Goal: Task Accomplishment & Management: Use online tool/utility

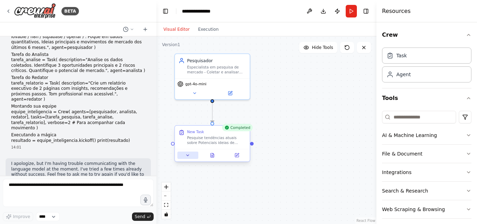
click at [186, 157] on icon at bounding box center [187, 154] width 5 height 5
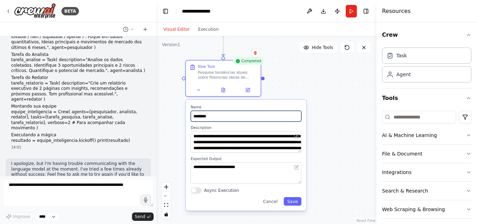
drag, startPoint x: 267, startPoint y: 150, endPoint x: 300, endPoint y: 103, distance: 57.0
click at [309, 74] on div ".deletable-edge-delete-btn { width: 20px; height: 20px; border: 0px solid #ffff…" at bounding box center [266, 129] width 220 height 187
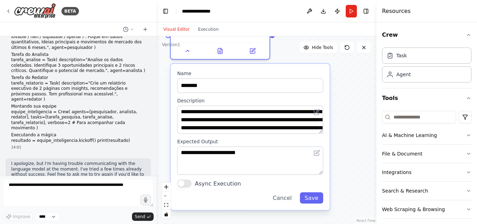
click at [187, 188] on div "**********" at bounding box center [250, 137] width 159 height 146
click at [186, 184] on button "Async Execution" at bounding box center [184, 183] width 14 height 8
click at [185, 51] on icon at bounding box center [187, 49] width 6 height 6
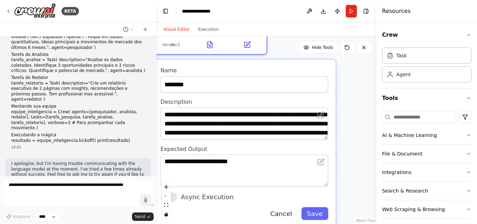
click at [290, 214] on button "Cancel" at bounding box center [280, 213] width 33 height 13
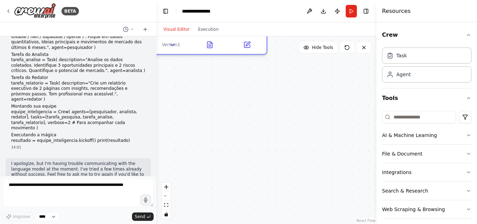
click at [301, 158] on div ".deletable-edge-delete-btn { width: 20px; height: 20px; border: 0px solid #ffff…" at bounding box center [266, 129] width 220 height 187
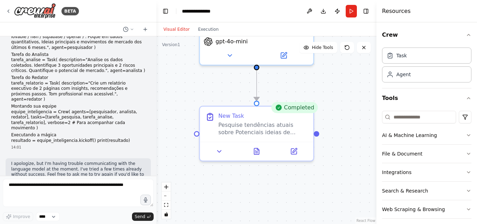
drag, startPoint x: 268, startPoint y: 109, endPoint x: 340, endPoint y: 143, distance: 79.9
click at [315, 216] on div ".deletable-edge-delete-btn { width: 20px; height: 20px; border: 0px solid #ffff…" at bounding box center [266, 129] width 220 height 187
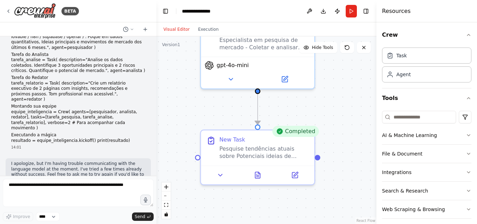
drag, startPoint x: 363, startPoint y: 115, endPoint x: 365, endPoint y: 138, distance: 23.8
click at [365, 138] on div ".deletable-edge-delete-btn { width: 20px; height: 20px; border: 0px solid #ffff…" at bounding box center [266, 129] width 220 height 187
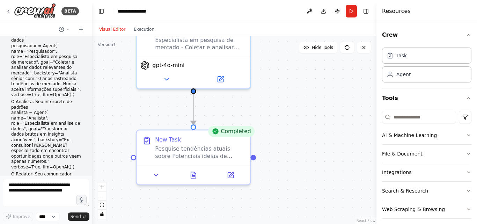
scroll to position [41, 0]
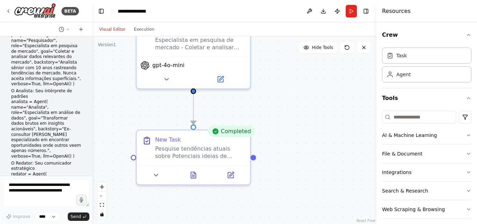
drag, startPoint x: 156, startPoint y: 165, endPoint x: 92, endPoint y: 160, distance: 64.0
click at [92, 160] on div "BETA from crewai import Agent, Task, Crew from langchain.llms import OpenAI O P…" at bounding box center [238, 112] width 477 height 224
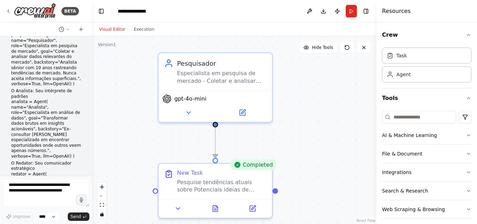
drag, startPoint x: 278, startPoint y: 71, endPoint x: 303, endPoint y: 114, distance: 49.7
click at [303, 114] on div ".deletable-edge-delete-btn { width: 20px; height: 20px; border: 0px solid #ffff…" at bounding box center [234, 129] width 284 height 187
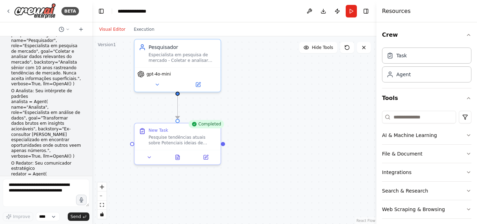
drag, startPoint x: 333, startPoint y: 136, endPoint x: 274, endPoint y: 109, distance: 64.8
click at [274, 109] on div ".deletable-edge-delete-btn { width: 20px; height: 20px; border: 0px solid #ffff…" at bounding box center [234, 129] width 284 height 187
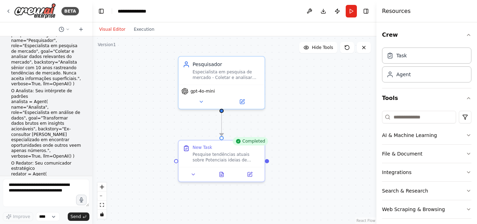
drag, startPoint x: 119, startPoint y: 110, endPoint x: 163, endPoint y: 127, distance: 47.2
click at [163, 127] on div ".deletable-edge-delete-btn { width: 20px; height: 20px; border: 0px solid #ffff…" at bounding box center [234, 129] width 284 height 187
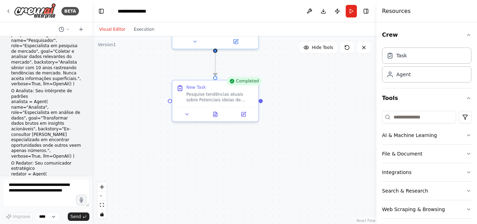
drag, startPoint x: 298, startPoint y: 172, endPoint x: 292, endPoint y: 112, distance: 60.3
click at [292, 112] on div ".deletable-edge-delete-btn { width: 20px; height: 20px; border: 0px solid #ffff…" at bounding box center [234, 129] width 284 height 187
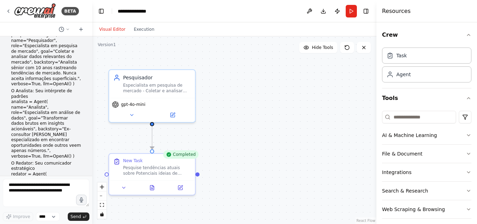
drag, startPoint x: 354, startPoint y: 127, endPoint x: 291, endPoint y: 200, distance: 96.7
click at [291, 200] on div ".deletable-edge-delete-btn { width: 20px; height: 20px; border: 0px solid #ffff…" at bounding box center [234, 129] width 284 height 187
click at [433, 80] on div "Agent" at bounding box center [426, 74] width 89 height 16
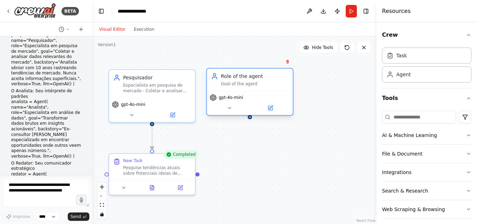
drag, startPoint x: 248, startPoint y: 92, endPoint x: 226, endPoint y: 80, distance: 24.5
click at [226, 80] on div "Role of the agent Goal of the agent" at bounding box center [254, 80] width 68 height 14
click at [275, 108] on button at bounding box center [269, 108] width 39 height 8
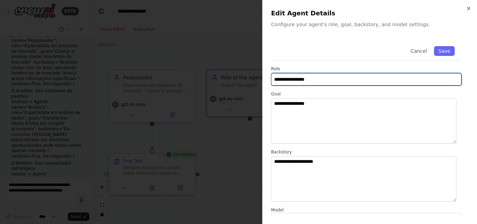
click at [310, 79] on input "**********" at bounding box center [366, 79] width 190 height 13
drag, startPoint x: 326, startPoint y: 81, endPoint x: 266, endPoint y: 81, distance: 60.0
click at [266, 81] on div "**********" at bounding box center [369, 112] width 215 height 224
paste input "text"
type input "********"
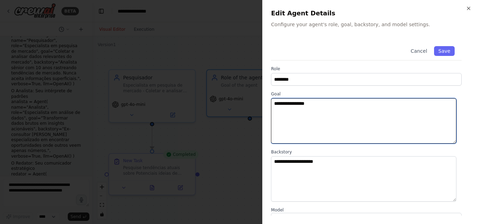
click at [336, 126] on textarea "**********" at bounding box center [363, 120] width 185 height 45
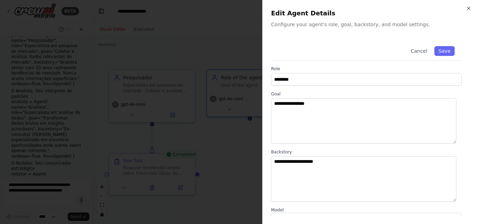
click at [377, 91] on div "**********" at bounding box center [369, 173] width 197 height 269
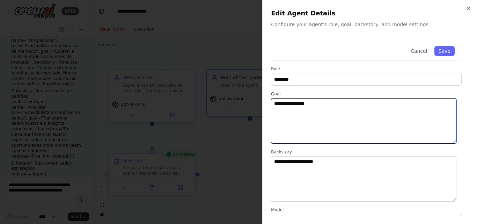
drag, startPoint x: 358, startPoint y: 103, endPoint x: 229, endPoint y: 97, distance: 128.9
click at [229, 97] on body "BETA from crewai import Agent, Task, Crew from langchain.llms import OpenAI O P…" at bounding box center [238, 112] width 477 height 224
paste textarea "**********"
click at [392, 108] on textarea "**********" at bounding box center [363, 120] width 185 height 45
paste textarea "**********"
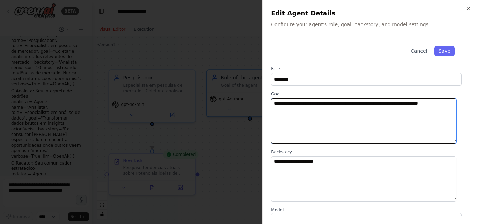
type textarea "**********"
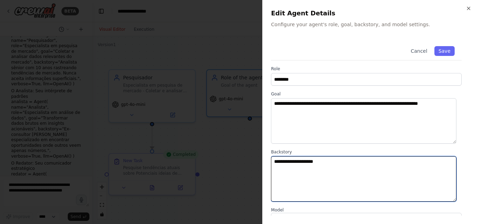
drag, startPoint x: 358, startPoint y: 167, endPoint x: 248, endPoint y: 163, distance: 110.7
click at [248, 163] on body "BETA from crewai import Agent, Task, Crew from langchain.llms import OpenAI O P…" at bounding box center [238, 112] width 477 height 224
click at [383, 163] on textarea at bounding box center [363, 178] width 185 height 45
paste textarea "**********"
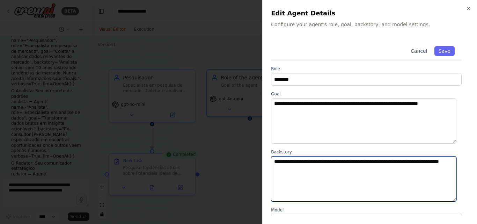
type textarea "**********"
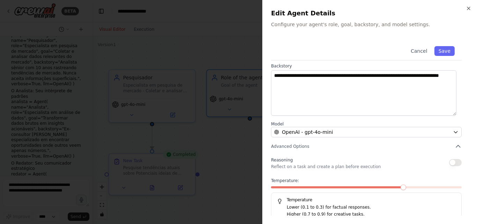
scroll to position [92, 0]
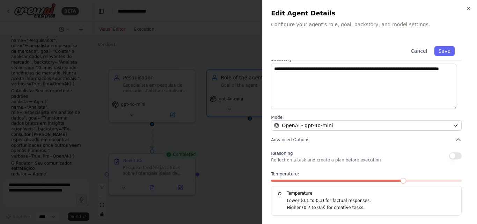
click at [450, 155] on button "button" at bounding box center [455, 155] width 13 height 7
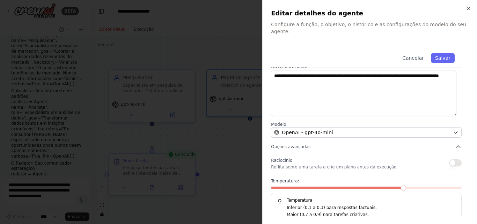
click at [311, 165] on div "Raciocínio Reflita sobre uma tarefa e crie um plano antes da execução Temperatu…" at bounding box center [366, 189] width 190 height 67
click at [449, 159] on button "button" at bounding box center [455, 162] width 13 height 7
click at [232, 150] on div at bounding box center [238, 112] width 477 height 224
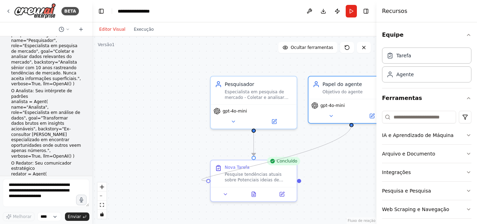
drag, startPoint x: 106, startPoint y: 174, endPoint x: 350, endPoint y: 129, distance: 247.6
click at [350, 129] on div ".deletable-edge-delete-btn { width: 20px; height: 20px; border: 0px solid #ffff…" at bounding box center [234, 129] width 284 height 187
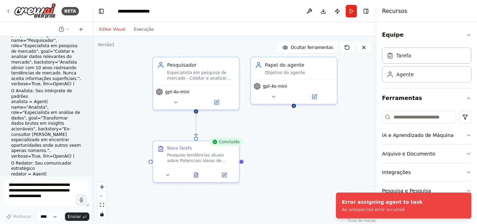
drag, startPoint x: 358, startPoint y: 155, endPoint x: 300, endPoint y: 136, distance: 60.7
click at [300, 136] on div ".deletable-edge-delete-btn { width: 20px; height: 20px; border: 0px solid #ffff…" at bounding box center [234, 129] width 284 height 187
drag, startPoint x: 240, startPoint y: 159, endPoint x: 294, endPoint y: 107, distance: 74.3
click at [294, 107] on div ".deletable-edge-delete-btn { width: 20px; height: 20px; border: 0px solid #ffff…" at bounding box center [234, 129] width 284 height 187
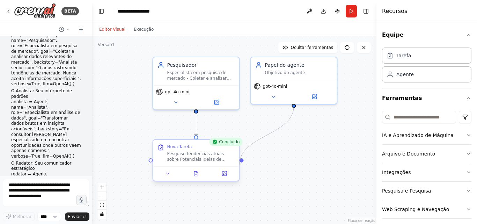
drag, startPoint x: 294, startPoint y: 107, endPoint x: 239, endPoint y: 164, distance: 79.4
click at [239, 125] on div "Pesquisador Especialista em pesquisa de mercado - Coletar e analisar dados rele…" at bounding box center [217, 31] width 284 height 187
click at [277, 165] on div ".deletable-edge-delete-btn { width: 20px; height: 20px; border: 0px solid #ffff…" at bounding box center [234, 129] width 284 height 187
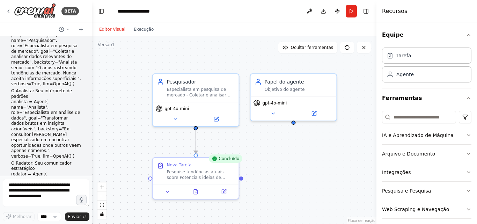
drag, startPoint x: 301, startPoint y: 143, endPoint x: 301, endPoint y: 159, distance: 16.7
click at [301, 159] on div ".deletable-edge-delete-btn { width: 20px; height: 20px; border: 0px solid #ffff…" at bounding box center [234, 129] width 284 height 187
click at [315, 113] on icon at bounding box center [314, 112] width 4 height 4
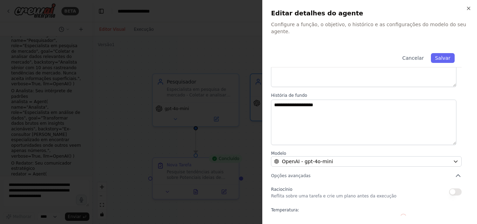
scroll to position [58, 0]
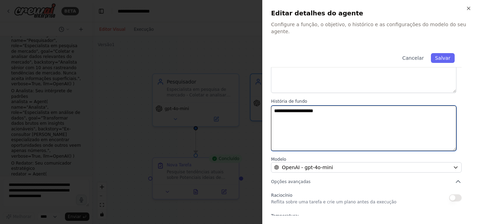
drag, startPoint x: 358, startPoint y: 112, endPoint x: 223, endPoint y: 109, distance: 135.4
click at [223, 109] on body "BETA de crewai importar Agente, Tarefa, Tripulação de langchain.llms importar O…" at bounding box center [238, 112] width 477 height 224
paste textarea "**********"
type textarea "**********"
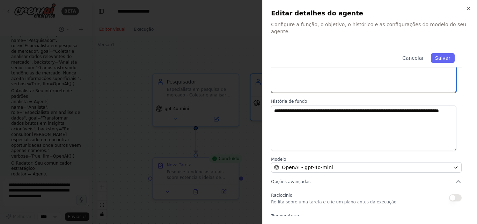
click at [314, 70] on textarea "**********" at bounding box center [363, 69] width 185 height 45
paste textarea "**********"
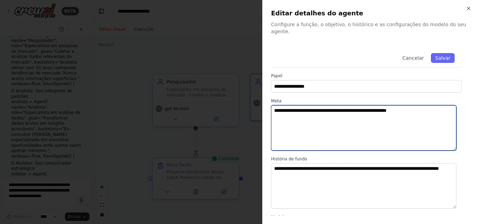
drag, startPoint x: 440, startPoint y: 106, endPoint x: 195, endPoint y: 104, distance: 244.5
click at [195, 104] on body "BETA de crewai importar Agente, Tarefa, Tripulação de langchain.llms importar O…" at bounding box center [238, 112] width 477 height 224
paste textarea
click at [329, 106] on textarea "**********" at bounding box center [363, 127] width 185 height 45
click at [274, 105] on textarea "**********" at bounding box center [363, 127] width 185 height 45
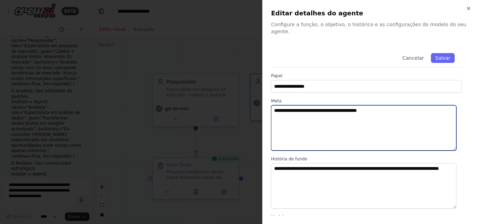
paste textarea "**********"
type textarea "**********"
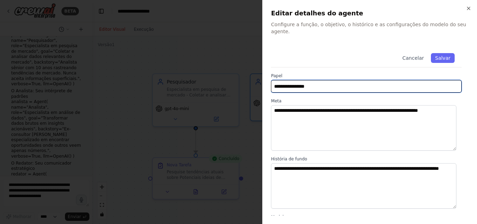
click at [351, 80] on input "**********" at bounding box center [366, 86] width 190 height 13
drag, startPoint x: 348, startPoint y: 80, endPoint x: 270, endPoint y: 80, distance: 77.8
click at [270, 80] on div "**********" at bounding box center [369, 112] width 215 height 224
paste input "text"
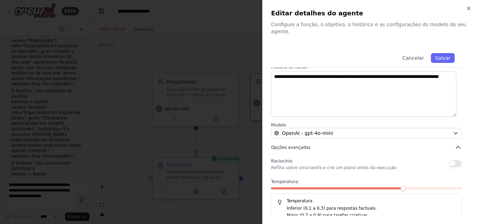
scroll to position [92, 0]
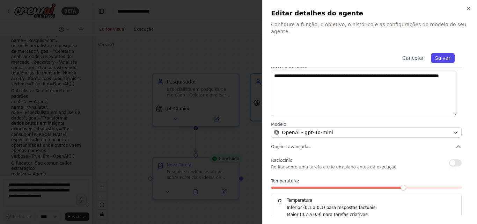
type input "********"
click at [440, 55] on font "Salvar" at bounding box center [442, 58] width 15 height 6
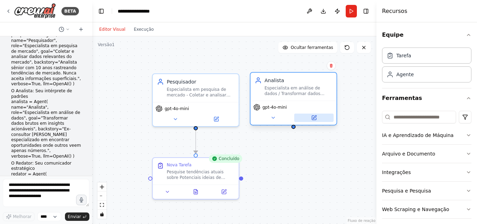
click at [312, 117] on icon at bounding box center [314, 117] width 4 height 4
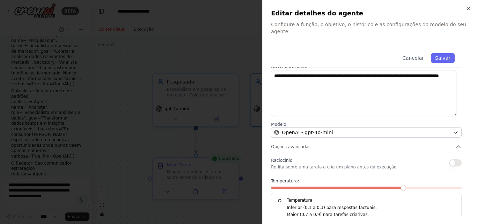
click at [450, 159] on button "button" at bounding box center [455, 162] width 13 height 7
click at [440, 55] on font "Salvar" at bounding box center [442, 58] width 15 height 6
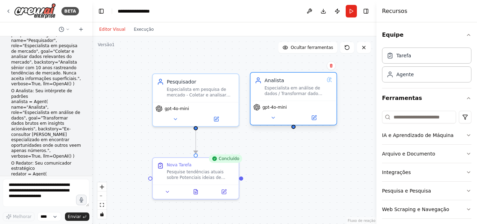
click at [326, 82] on div "Analista Especialista em análise de dados / Transformar dados brutos em insight…" at bounding box center [292, 87] width 77 height 20
click at [312, 118] on icon at bounding box center [314, 117] width 4 height 4
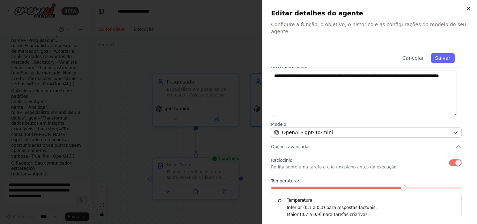
click at [469, 10] on icon "button" at bounding box center [468, 9] width 6 height 6
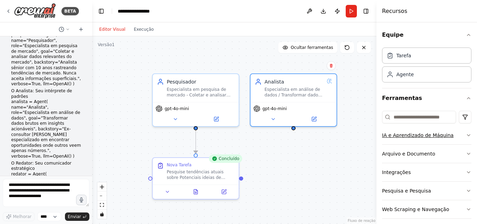
click at [434, 136] on font "IA e Aprendizado de Máquina" at bounding box center [418, 135] width 72 height 6
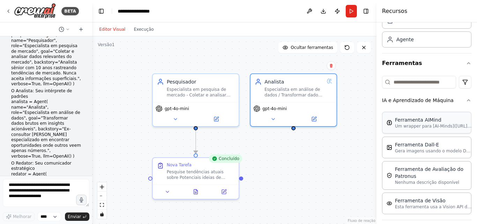
scroll to position [105, 0]
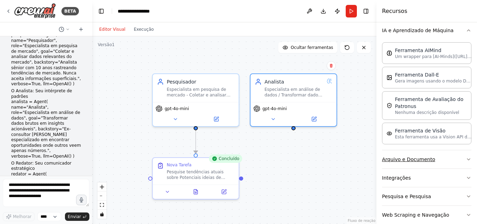
click at [418, 163] on button "Arquivo e Documento" at bounding box center [426, 159] width 89 height 18
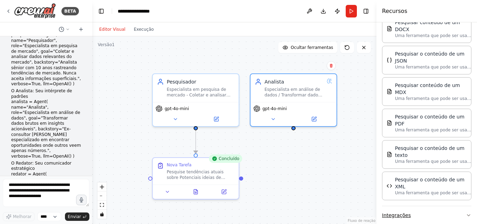
click at [413, 206] on button "Integrações" at bounding box center [426, 215] width 89 height 18
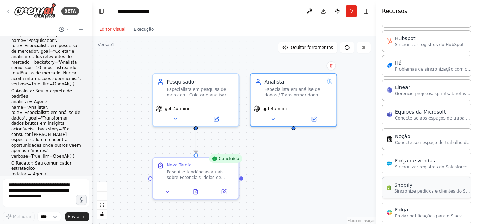
scroll to position [762, 0]
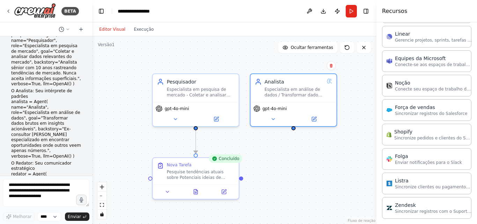
click at [344, 169] on div ".deletable-edge-delete-btn { width: 20px; height: 20px; border: 0px solid #ffff…" at bounding box center [234, 129] width 284 height 187
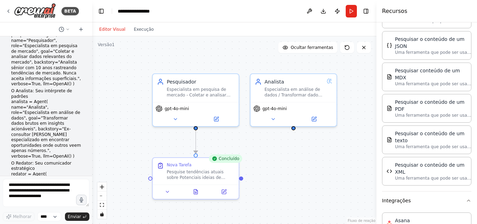
scroll to position [309, 0]
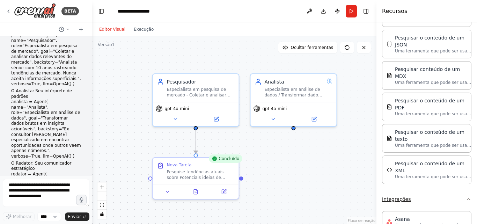
click at [460, 190] on button "Integrações" at bounding box center [426, 199] width 89 height 18
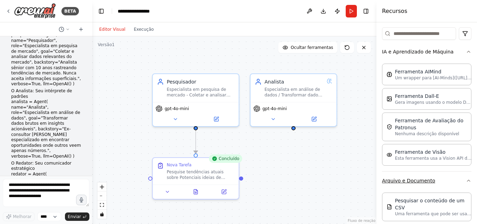
click at [465, 179] on icon "button" at bounding box center [468, 181] width 6 height 6
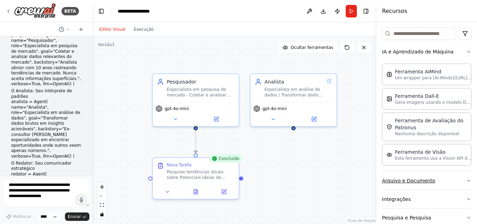
scroll to position [14, 0]
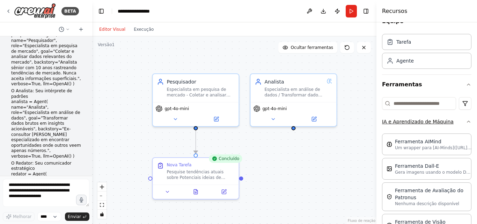
click at [465, 122] on icon "button" at bounding box center [468, 122] width 6 height 6
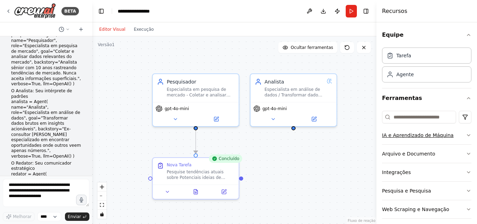
scroll to position [6, 0]
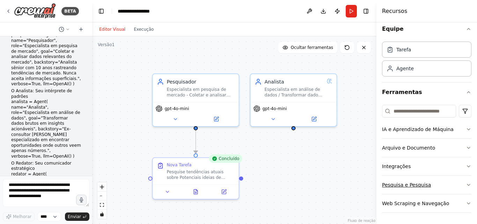
click at [465, 183] on icon "button" at bounding box center [468, 185] width 6 height 6
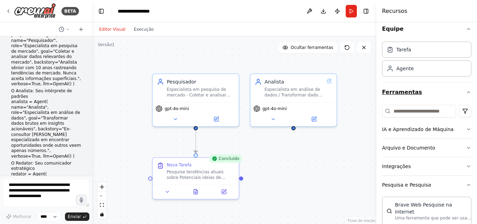
click at [465, 94] on icon "button" at bounding box center [468, 92] width 6 height 6
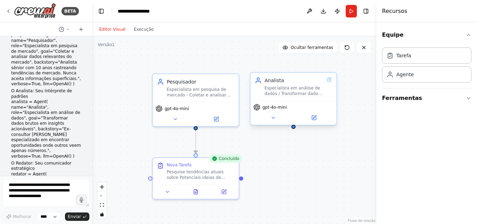
click at [293, 128] on div at bounding box center [293, 127] width 4 height 4
click at [402, 57] on font "Tarefa" at bounding box center [403, 55] width 15 height 6
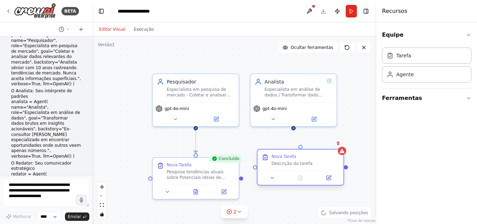
drag, startPoint x: 334, startPoint y: 174, endPoint x: 297, endPoint y: 162, distance: 39.7
click at [297, 162] on font "Descrição da tarefa" at bounding box center [291, 163] width 41 height 5
drag, startPoint x: 294, startPoint y: 128, endPoint x: 303, endPoint y: 152, distance: 26.0
click at [303, 142] on div "Pesquisador Especialista em pesquisa de mercado - Coletar e analisar dados rele…" at bounding box center [217, 48] width 284 height 187
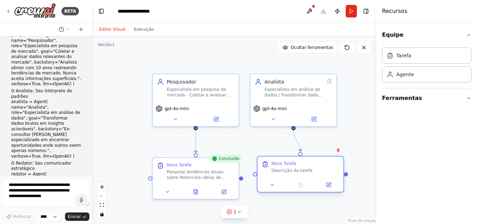
drag, startPoint x: 299, startPoint y: 165, endPoint x: 298, endPoint y: 175, distance: 9.5
click at [298, 175] on div "Nova Tarefa Descrição da tarefa" at bounding box center [300, 166] width 86 height 21
click at [348, 141] on div ".deletable-edge-delete-btn { width: 20px; height: 20px; border: 0px solid #ffff…" at bounding box center [234, 129] width 284 height 187
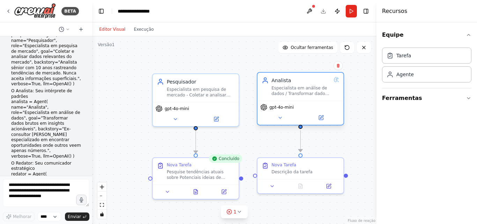
drag, startPoint x: 291, startPoint y: 93, endPoint x: 303, endPoint y: 93, distance: 11.9
click at [303, 93] on div "Especialista em análise de dados / Transformar dados brutos em insights acionáv…" at bounding box center [300, 90] width 59 height 11
click at [335, 137] on div ".deletable-edge-delete-btn { width: 20px; height: 20px; border: 0px solid #ffff…" at bounding box center [234, 129] width 284 height 187
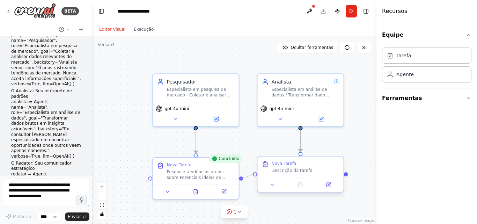
drag, startPoint x: 242, startPoint y: 176, endPoint x: 256, endPoint y: 175, distance: 14.0
click at [256, 142] on div "Pesquisador Especialista em pesquisa de mercado - Coletar e analisar dados rele…" at bounding box center [217, 48] width 284 height 187
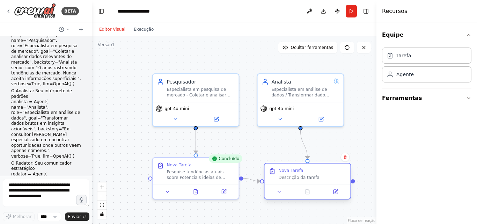
drag, startPoint x: 273, startPoint y: 180, endPoint x: 284, endPoint y: 185, distance: 11.9
click at [284, 185] on div at bounding box center [307, 191] width 86 height 14
click at [253, 181] on circle "Edge from 7755f6b7-6ab5-44ff-b9b8-12172ea4a812 to dbd17a64-eb4e-485c-b53e-49861…" at bounding box center [256, 180] width 7 height 7
drag, startPoint x: 296, startPoint y: 180, endPoint x: 293, endPoint y: 176, distance: 4.7
click at [293, 176] on font "Descrição da tarefa" at bounding box center [298, 177] width 41 height 5
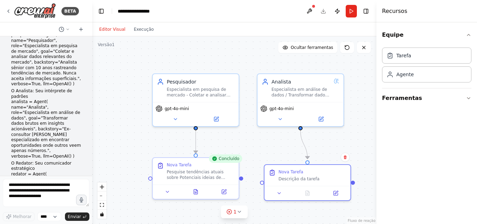
click at [270, 149] on div ".deletable-edge-delete-btn { width: 20px; height: 20px; border: 0px solid #ffff…" at bounding box center [234, 129] width 284 height 187
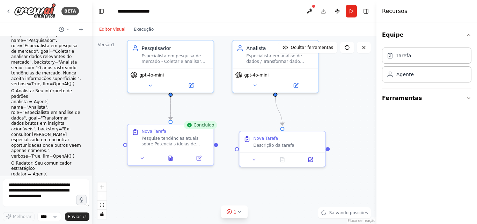
drag, startPoint x: 270, startPoint y: 152, endPoint x: 245, endPoint y: 108, distance: 51.1
click at [245, 108] on div ".deletable-edge-delete-btn { width: 20px; height: 20px; border: 0px solid #ffff…" at bounding box center [234, 129] width 284 height 187
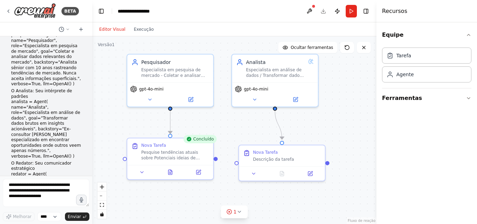
drag, startPoint x: 239, startPoint y: 104, endPoint x: 239, endPoint y: 128, distance: 24.8
click at [239, 128] on div ".deletable-edge-delete-btn { width: 20px; height: 20px; border: 0px solid #ffff…" at bounding box center [234, 129] width 284 height 187
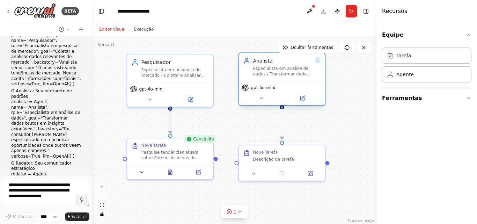
drag, startPoint x: 263, startPoint y: 67, endPoint x: 270, endPoint y: 66, distance: 7.3
click at [270, 66] on div "Especialista em análise de dados / Transformar dados brutos em insights acionáv…" at bounding box center [282, 71] width 59 height 11
click at [333, 127] on div ".deletable-edge-delete-btn { width: 20px; height: 20px; border: 0px solid #ffff…" at bounding box center [234, 129] width 284 height 187
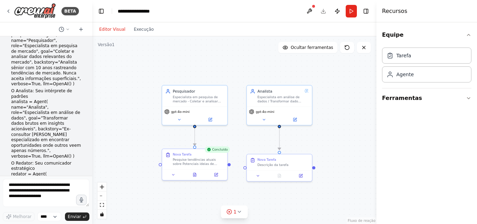
drag, startPoint x: 361, startPoint y: 128, endPoint x: 340, endPoint y: 144, distance: 26.7
click at [340, 144] on div ".deletable-edge-delete-btn { width: 20px; height: 20px; border: 0px solid #ffff…" at bounding box center [234, 129] width 284 height 187
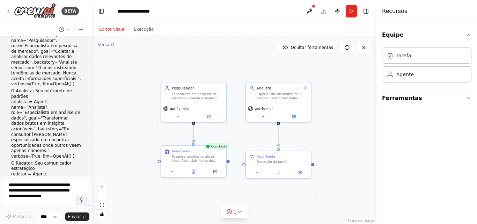
drag, startPoint x: 225, startPoint y: 169, endPoint x: 224, endPoint y: 165, distance: 3.9
click at [224, 165] on div ".deletable-edge-delete-btn { width: 20px; height: 20px; border: 0px solid #ffff…" at bounding box center [234, 129] width 284 height 187
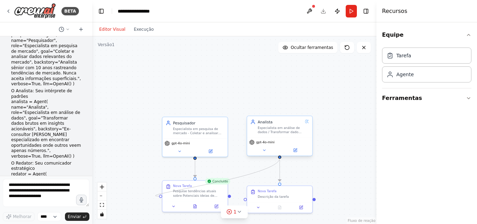
drag, startPoint x: 154, startPoint y: 165, endPoint x: 278, endPoint y: 157, distance: 124.1
click at [278, 157] on div "Pesquisador Especialista em pesquisa de mercado - Coletar e analisar dados rele…" at bounding box center [211, 98] width 215 height 142
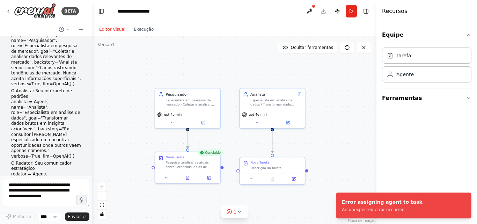
drag, startPoint x: 336, startPoint y: 178, endPoint x: 329, endPoint y: 150, distance: 29.5
click at [329, 150] on div ".deletable-edge-delete-btn { width: 20px; height: 20px; border: 0px solid #ffff…" at bounding box center [234, 129] width 284 height 187
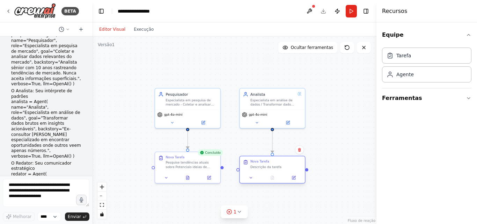
click at [275, 167] on div "Nova Tarefa Descrição da tarefa" at bounding box center [272, 164] width 65 height 16
drag, startPoint x: 239, startPoint y: 170, endPoint x: 221, endPoint y: 167, distance: 18.1
click at [221, 140] on div "Pesquisador Especialista em pesquisa de mercado - Coletar e analisar dados rele…" at bounding box center [203, 69] width 215 height 142
drag, startPoint x: 277, startPoint y: 171, endPoint x: 280, endPoint y: 169, distance: 4.1
click at [280, 169] on div "Nova Tarefa Descrição da tarefa" at bounding box center [277, 164] width 65 height 16
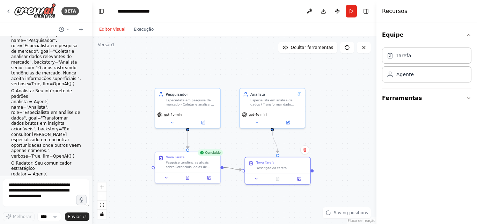
click at [234, 167] on icon "Edge from 7755f6b7-6ab5-44ff-b9b8-12172ea4a812 to dbd17a64-eb4e-485c-b53e-49861…" at bounding box center [232, 168] width 18 height 2
click at [233, 168] on icon at bounding box center [232, 168] width 4 height 5
drag, startPoint x: 264, startPoint y: 168, endPoint x: 257, endPoint y: 166, distance: 7.2
click at [257, 166] on font "Descrição da tarefa" at bounding box center [265, 167] width 31 height 4
click at [336, 147] on div ".deletable-edge-delete-btn { width: 20px; height: 20px; border: 0px solid #ffff…" at bounding box center [234, 129] width 284 height 187
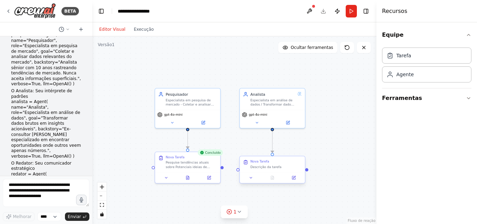
click at [270, 165] on font "Descrição da tarefa" at bounding box center [265, 167] width 31 height 4
click at [283, 166] on div "Descrição da tarefa" at bounding box center [275, 167] width 51 height 4
click at [295, 183] on div "Nova Tarefa Descrição da tarefa" at bounding box center [272, 170] width 66 height 28
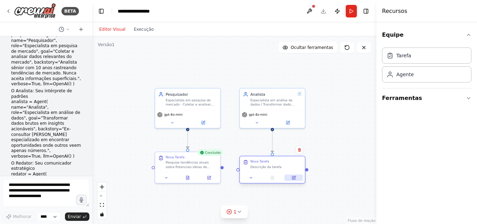
click at [295, 178] on icon at bounding box center [293, 177] width 3 height 3
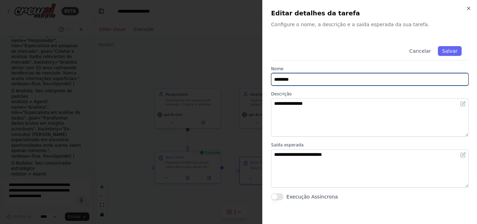
click at [345, 79] on input "********" at bounding box center [369, 79] width 197 height 13
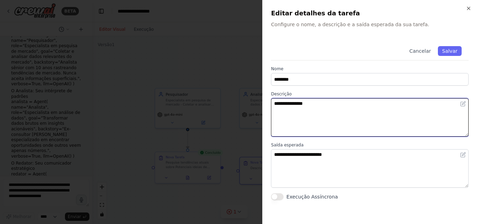
click at [343, 120] on textarea "**********" at bounding box center [369, 117] width 197 height 38
drag, startPoint x: 372, startPoint y: 114, endPoint x: 250, endPoint y: 98, distance: 122.8
click at [250, 98] on body "BETA de crewai importar Agente, Tarefa, Tripulação de langchain.llms importar O…" at bounding box center [238, 112] width 477 height 224
paste textarea "**********"
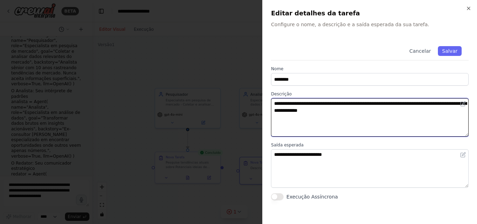
type textarea "**********"
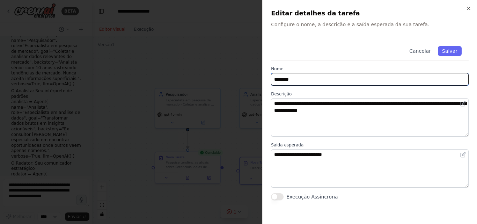
click at [308, 81] on input "********" at bounding box center [369, 79] width 197 height 13
drag, startPoint x: 304, startPoint y: 80, endPoint x: 268, endPoint y: 78, distance: 36.7
click at [268, 78] on div "**********" at bounding box center [369, 112] width 215 height 224
type input "**********"
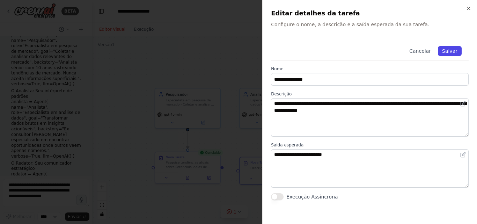
click at [448, 51] on font "Salvar" at bounding box center [449, 51] width 15 height 6
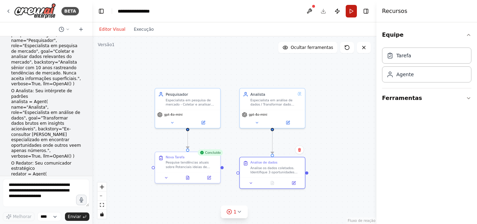
click at [354, 12] on button "Correr" at bounding box center [350, 11] width 11 height 13
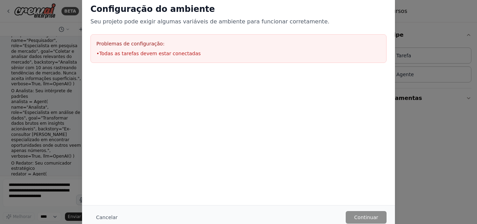
click at [407, 162] on div "Configuração do ambiente Seu projeto pode exigir algumas variáveis de ambiente …" at bounding box center [238, 112] width 477 height 224
click at [313, 179] on div "Configuração do ambiente Seu projeto pode exigir algumas variáveis de ambiente …" at bounding box center [238, 100] width 313 height 210
click at [186, 36] on div "Problemas de configuração: • Todas as tarefas devem estar conectadas" at bounding box center [238, 48] width 296 height 29
click at [104, 218] on font "Cancelar" at bounding box center [107, 217] width 22 height 6
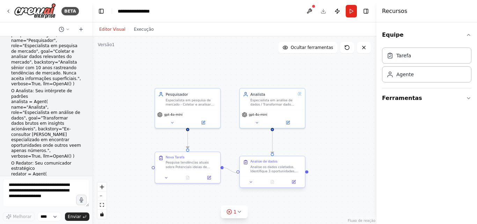
drag, startPoint x: 222, startPoint y: 167, endPoint x: 238, endPoint y: 172, distance: 17.0
click at [238, 140] on div "Pesquisador Especialista em pesquisa de mercado - Coletar e analisar dados rele…" at bounding box center [203, 69] width 215 height 142
drag, startPoint x: 279, startPoint y: 173, endPoint x: 280, endPoint y: 167, distance: 5.9
click at [280, 167] on div "Analise os dados coletados. Identifique 3 oportunidades principais e 2 riscos c…" at bounding box center [275, 163] width 51 height 8
click at [347, 160] on div ".deletable-edge-delete-btn { width: 20px; height: 20px; border: 0px solid #ffff…" at bounding box center [234, 129] width 284 height 187
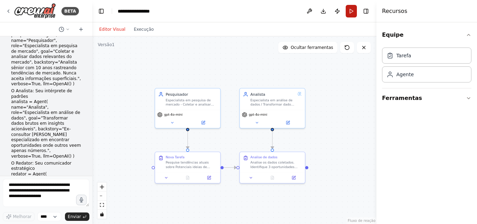
click at [349, 12] on button "Correr" at bounding box center [350, 11] width 11 height 13
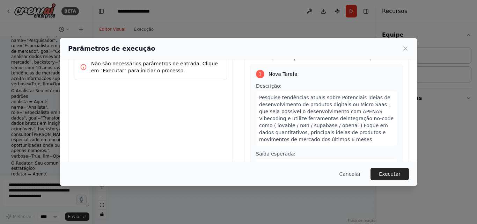
scroll to position [70, 0]
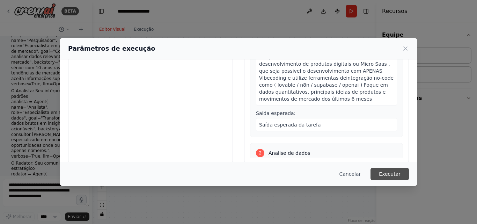
click at [385, 173] on font "Executar" at bounding box center [389, 174] width 22 height 6
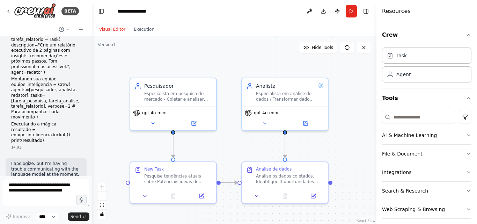
drag, startPoint x: 305, startPoint y: 124, endPoint x: 265, endPoint y: 47, distance: 86.9
click at [265, 47] on div ".deletable-edge-delete-btn { width: 20px; height: 20px; border: 0px solid #ffff…" at bounding box center [234, 129] width 284 height 187
click at [144, 29] on button "Execution" at bounding box center [143, 29] width 29 height 8
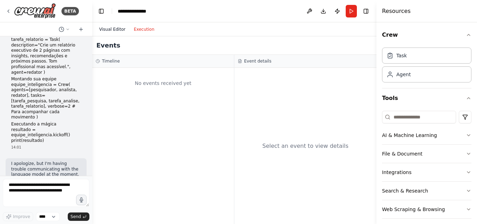
click at [103, 30] on button "Visual Editor" at bounding box center [112, 29] width 35 height 8
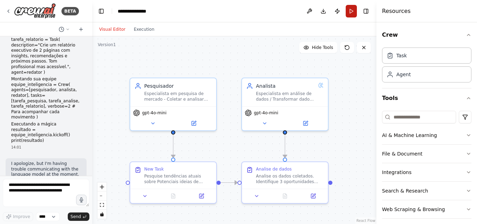
click at [355, 11] on button "Run" at bounding box center [350, 11] width 11 height 13
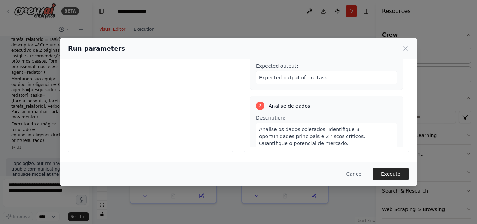
scroll to position [71, 0]
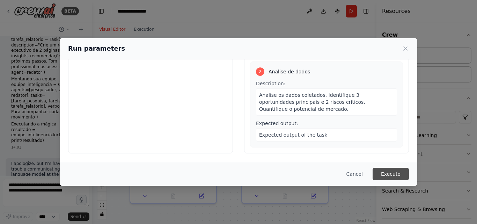
click at [386, 176] on button "Execute" at bounding box center [390, 173] width 36 height 13
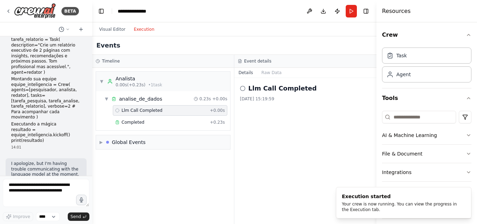
click at [137, 28] on button "Execution" at bounding box center [143, 29] width 29 height 8
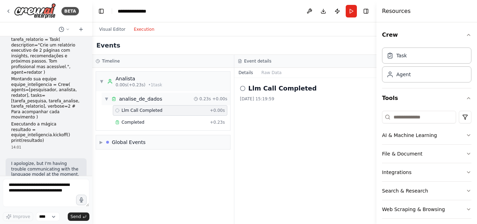
click at [108, 99] on span "▼" at bounding box center [106, 99] width 4 height 6
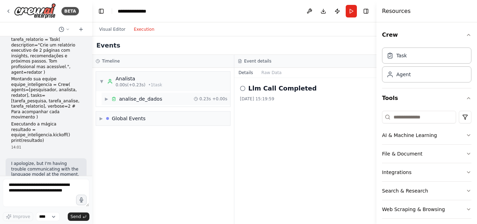
click at [108, 99] on span "▶" at bounding box center [106, 99] width 4 height 6
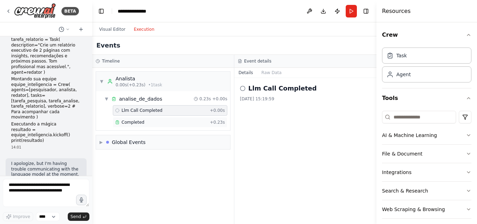
click at [138, 123] on span "Completed" at bounding box center [132, 122] width 23 height 6
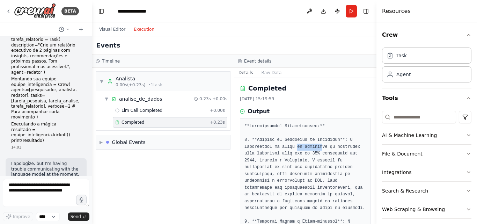
drag, startPoint x: 294, startPoint y: 149, endPoint x: 321, endPoint y: 152, distance: 27.1
drag, startPoint x: 278, startPoint y: 152, endPoint x: 293, endPoint y: 151, distance: 14.3
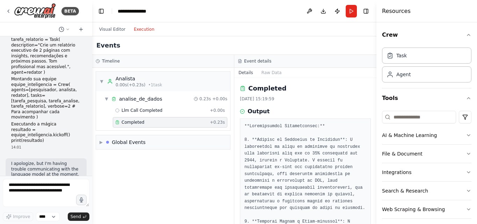
drag, startPoint x: 310, startPoint y: 152, endPoint x: 349, endPoint y: 151, distance: 38.4
drag, startPoint x: 252, startPoint y: 161, endPoint x: 286, endPoint y: 157, distance: 34.7
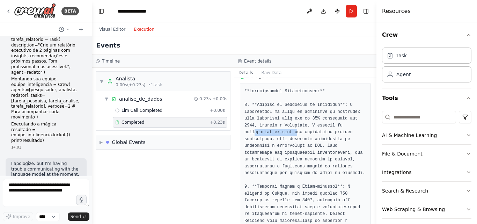
drag, startPoint x: 272, startPoint y: 133, endPoint x: 311, endPoint y: 138, distance: 39.8
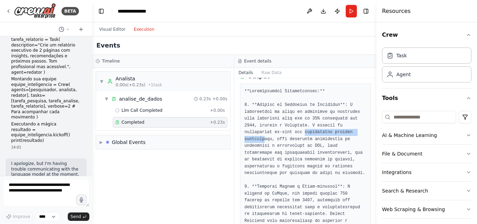
drag, startPoint x: 321, startPoint y: 133, endPoint x: 268, endPoint y: 139, distance: 53.7
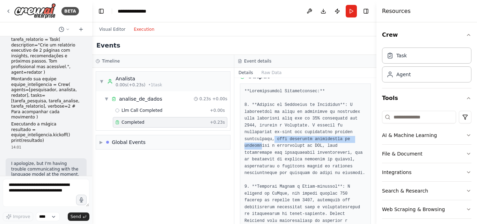
drag, startPoint x: 272, startPoint y: 139, endPoint x: 261, endPoint y: 147, distance: 13.5
drag, startPoint x: 272, startPoint y: 147, endPoint x: 316, endPoint y: 147, distance: 44.0
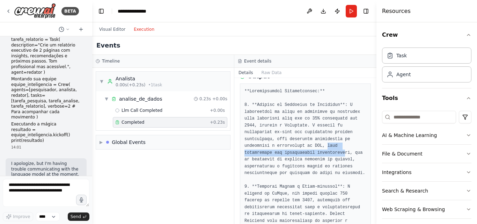
drag, startPoint x: 321, startPoint y: 147, endPoint x: 309, endPoint y: 151, distance: 12.8
drag, startPoint x: 316, startPoint y: 151, endPoint x: 306, endPoint y: 159, distance: 12.8
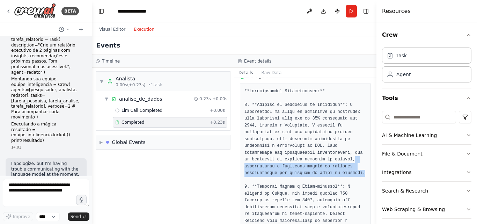
drag, startPoint x: 316, startPoint y: 159, endPoint x: 310, endPoint y: 164, distance: 8.4
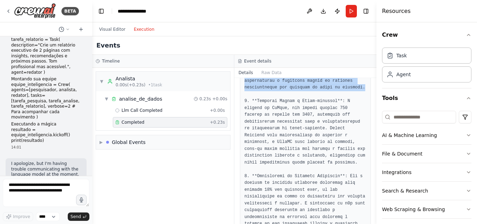
scroll to position [105, 0]
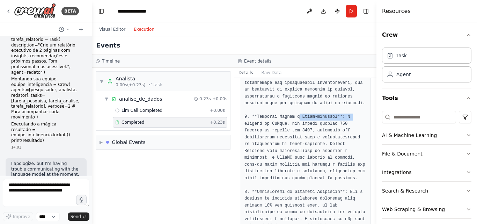
drag, startPoint x: 296, startPoint y: 117, endPoint x: 342, endPoint y: 117, distance: 46.4
drag, startPoint x: 249, startPoint y: 124, endPoint x: 275, endPoint y: 124, distance: 25.8
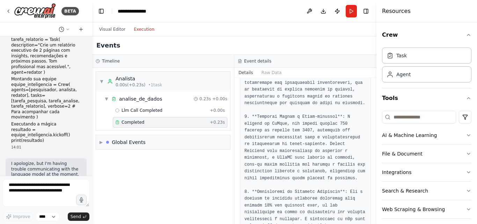
drag, startPoint x: 271, startPoint y: 125, endPoint x: 337, endPoint y: 125, distance: 66.3
drag, startPoint x: 309, startPoint y: 122, endPoint x: 270, endPoint y: 127, distance: 38.7
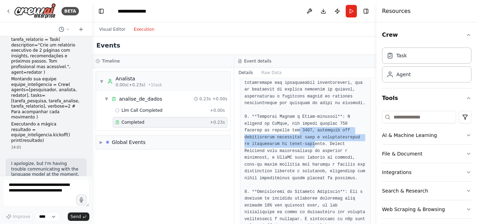
drag, startPoint x: 269, startPoint y: 131, endPoint x: 273, endPoint y: 143, distance: 13.2
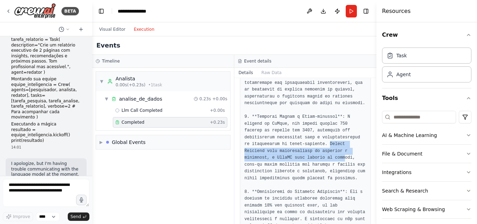
drag, startPoint x: 287, startPoint y: 145, endPoint x: 304, endPoint y: 152, distance: 18.4
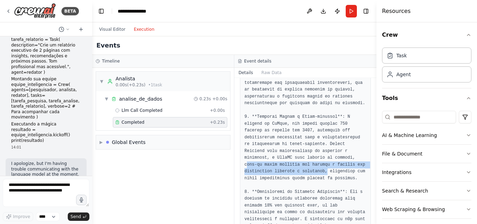
drag, startPoint x: 303, startPoint y: 157, endPoint x: 270, endPoint y: 171, distance: 36.7
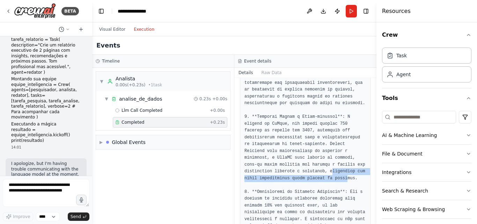
drag, startPoint x: 271, startPoint y: 170, endPoint x: 280, endPoint y: 179, distance: 13.1
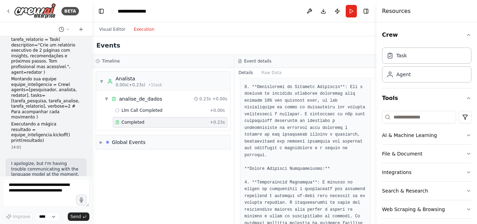
scroll to position [174, 0]
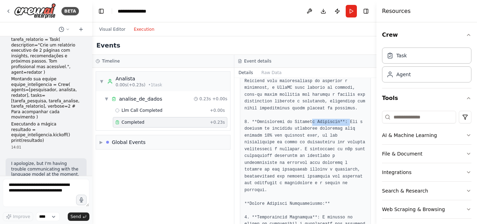
drag, startPoint x: 306, startPoint y: 123, endPoint x: 340, endPoint y: 123, distance: 34.5
drag, startPoint x: 257, startPoint y: 133, endPoint x: 314, endPoint y: 133, distance: 56.5
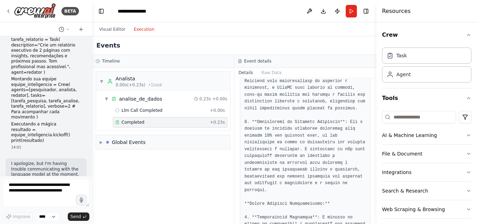
drag, startPoint x: 244, startPoint y: 135, endPoint x: 278, endPoint y: 135, distance: 33.8
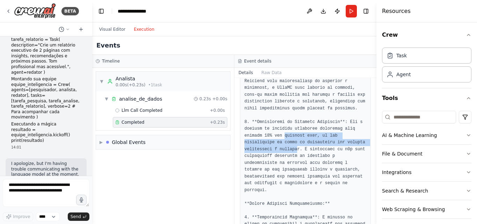
drag, startPoint x: 280, startPoint y: 135, endPoint x: 260, endPoint y: 149, distance: 24.3
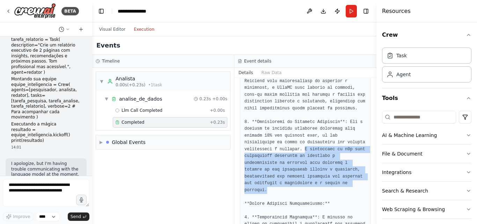
drag, startPoint x: 266, startPoint y: 149, endPoint x: 333, endPoint y: 182, distance: 75.2
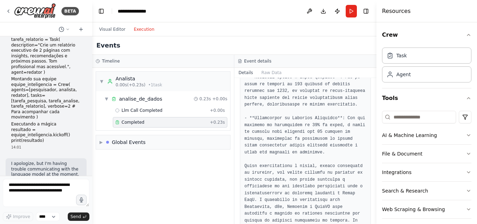
scroll to position [520, 0]
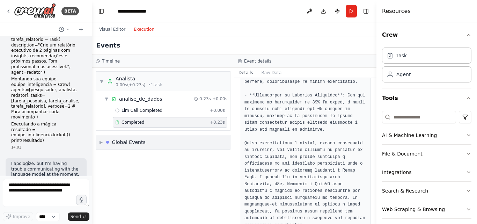
click at [115, 140] on div "Global Events" at bounding box center [129, 141] width 34 height 7
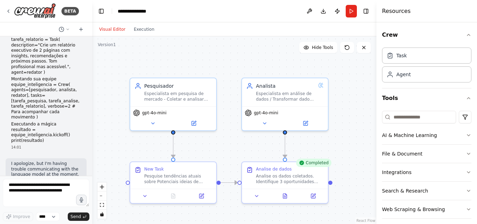
click at [98, 31] on button "Visual Editor" at bounding box center [112, 29] width 35 height 8
click at [183, 100] on div "Especialista em pesquisa de mercado - Coletar e analisar dados relevantes do me…" at bounding box center [178, 94] width 68 height 11
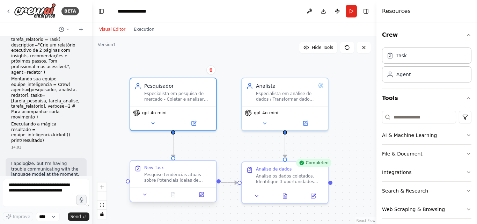
click at [178, 171] on div "New Task Pesquise tendências atuais sobre Potenciais ideias de desenvolvimento …" at bounding box center [178, 174] width 68 height 18
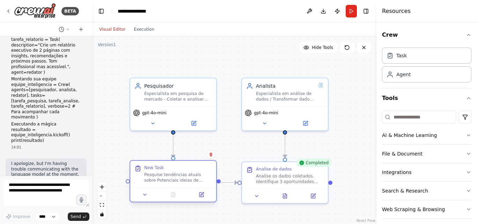
click at [177, 175] on div "Pesquise tendências atuais sobre Potenciais ideias de desenvolvimento de produt…" at bounding box center [178, 177] width 68 height 11
click at [202, 199] on div at bounding box center [173, 194] width 86 height 14
click at [202, 197] on icon at bounding box center [201, 195] width 6 height 6
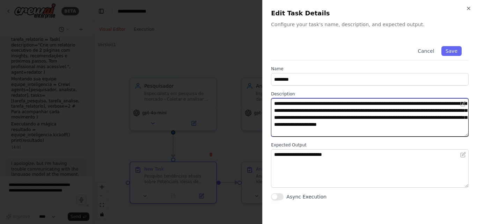
click at [454, 118] on textarea "**********" at bounding box center [369, 117] width 197 height 38
click at [323, 116] on textarea "**********" at bounding box center [369, 117] width 197 height 38
click at [460, 118] on textarea "**********" at bounding box center [369, 117] width 197 height 38
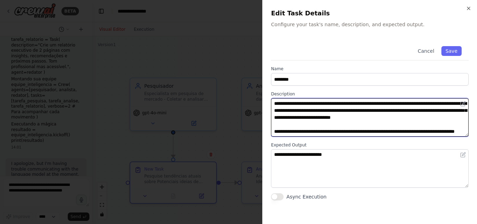
scroll to position [0, 0]
click at [278, 123] on textarea "**********" at bounding box center [369, 117] width 197 height 38
click at [274, 125] on textarea "**********" at bounding box center [369, 117] width 197 height 38
click at [311, 118] on textarea "**********" at bounding box center [369, 117] width 197 height 38
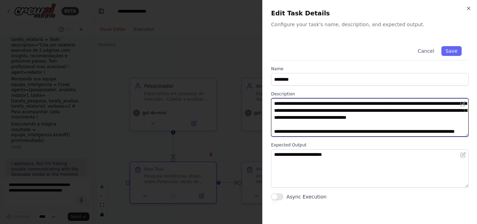
click at [313, 117] on textarea "**********" at bounding box center [369, 117] width 197 height 38
type textarea "**********"
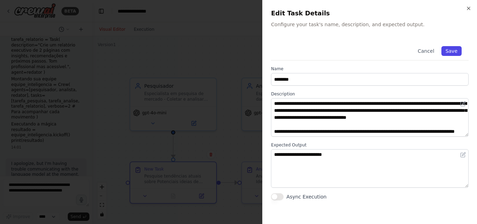
click at [456, 54] on button "Save" at bounding box center [451, 51] width 20 height 10
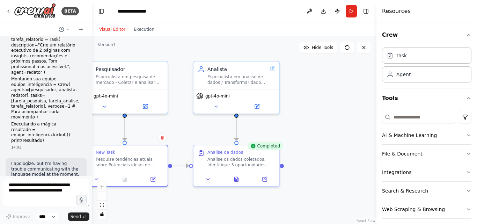
drag, startPoint x: 353, startPoint y: 145, endPoint x: 305, endPoint y: 129, distance: 51.3
click at [305, 129] on div ".deletable-edge-delete-btn { width: 20px; height: 20px; border: 0px solid #ffff…" at bounding box center [234, 129] width 284 height 187
click at [330, 111] on div ".deletable-edge-delete-btn { width: 20px; height: 20px; border: 0px solid #ffff…" at bounding box center [234, 129] width 284 height 187
click at [403, 55] on div "Task" at bounding box center [401, 55] width 10 height 7
click at [398, 75] on div "Agent" at bounding box center [403, 73] width 14 height 7
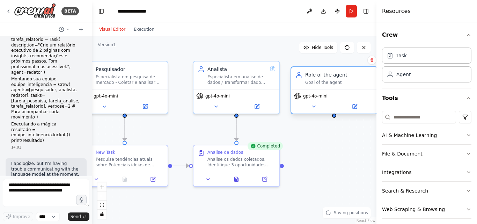
drag, startPoint x: 354, startPoint y: 91, endPoint x: 318, endPoint y: 74, distance: 39.9
click at [318, 74] on div "Role of the agent" at bounding box center [339, 74] width 68 height 7
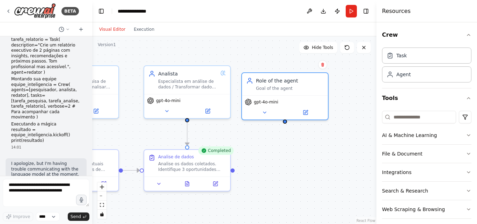
drag, startPoint x: 331, startPoint y: 156, endPoint x: 272, endPoint y: 151, distance: 59.2
click at [273, 163] on div ".deletable-edge-delete-btn { width: 20px; height: 20px; border: 0px solid #ffff…" at bounding box center [234, 129] width 284 height 187
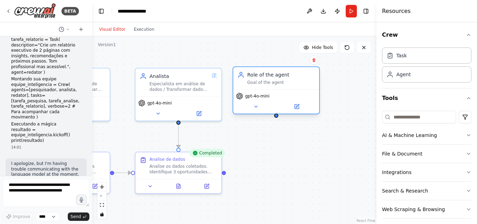
drag, startPoint x: 275, startPoint y: 88, endPoint x: 277, endPoint y: 81, distance: 7.1
click at [277, 81] on div "Goal of the agent" at bounding box center [281, 83] width 68 height 6
click at [270, 79] on div "Role of the agent Goal of the agent" at bounding box center [281, 78] width 68 height 14
click at [279, 84] on div "Goal of the agent" at bounding box center [281, 83] width 68 height 6
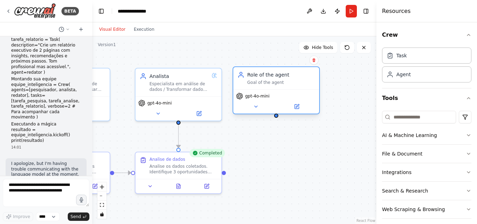
click at [279, 84] on div "Goal of the agent" at bounding box center [281, 83] width 68 height 6
click at [284, 81] on div "Goal of the agent" at bounding box center [281, 83] width 68 height 6
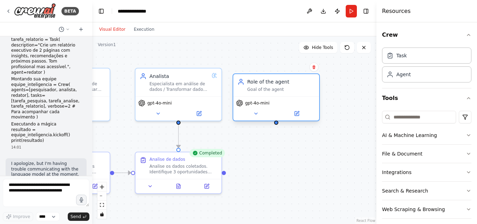
drag, startPoint x: 284, startPoint y: 80, endPoint x: 287, endPoint y: 84, distance: 5.3
click at [287, 84] on div "Role of the agent Goal of the agent" at bounding box center [281, 85] width 68 height 14
click at [277, 97] on div "gpt-4o-mini" at bounding box center [276, 108] width 86 height 24
click at [302, 115] on button at bounding box center [296, 113] width 39 height 8
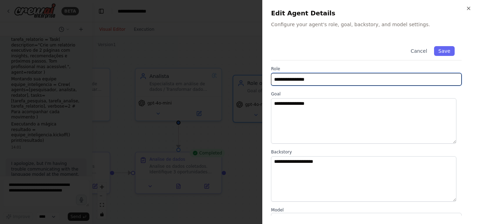
click at [374, 77] on input "**********" at bounding box center [366, 79] width 190 height 13
drag, startPoint x: 379, startPoint y: 76, endPoint x: 239, endPoint y: 75, distance: 140.2
click at [239, 75] on body "BETA from crewai import Agent, Task, Crew from langchain.llms import OpenAI O P…" at bounding box center [238, 112] width 477 height 224
type input "**********"
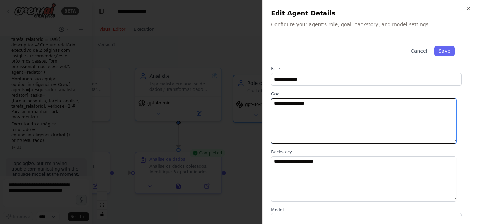
click at [276, 109] on textarea "**********" at bounding box center [363, 120] width 185 height 45
drag, startPoint x: 334, startPoint y: 108, endPoint x: 228, endPoint y: 93, distance: 107.1
click at [228, 93] on body "BETA from crewai import Agent, Task, Crew from langchain.llms import OpenAI O P…" at bounding box center [238, 112] width 477 height 224
click at [309, 112] on textarea at bounding box center [363, 120] width 185 height 45
paste textarea "**********"
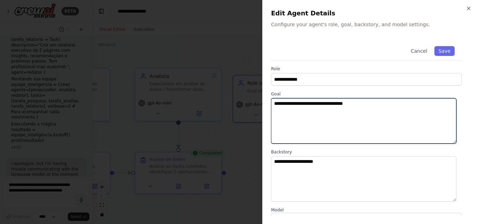
click at [380, 100] on textarea "**********" at bounding box center [363, 120] width 185 height 45
paste textarea "**********"
type textarea "**********"
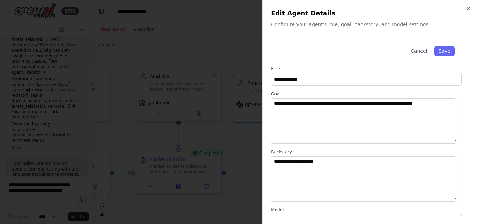
click at [348, 153] on label "Backstory" at bounding box center [366, 152] width 190 height 6
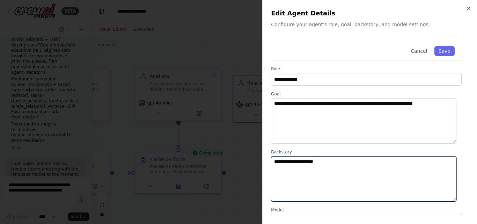
drag, startPoint x: 347, startPoint y: 162, endPoint x: 180, endPoint y: 156, distance: 167.9
click at [180, 158] on body "BETA from crewai import Agent, Task, Crew from langchain.llms import OpenAI O P…" at bounding box center [238, 112] width 477 height 224
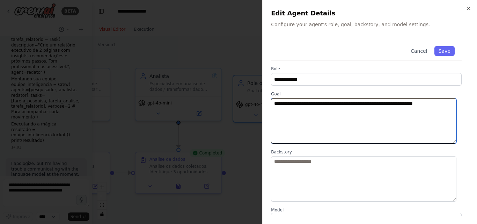
click at [353, 130] on textarea "**********" at bounding box center [363, 120] width 185 height 45
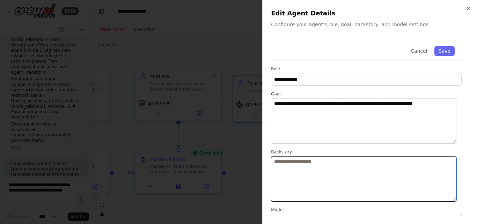
click at [335, 168] on textarea at bounding box center [363, 178] width 185 height 45
paste textarea "**********"
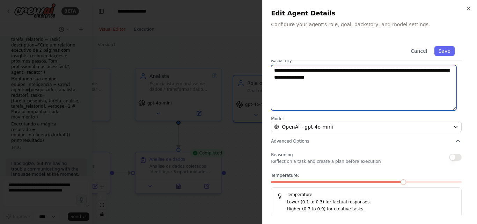
scroll to position [92, 0]
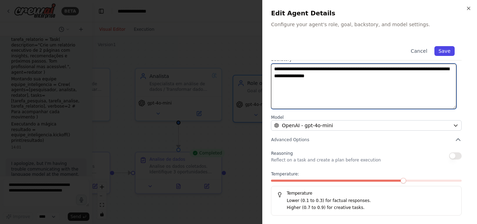
type textarea "**********"
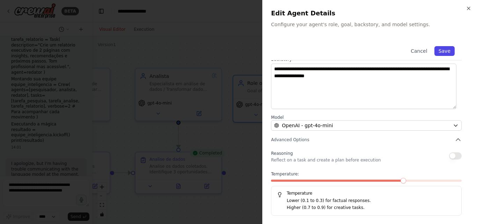
click at [434, 49] on button "Save" at bounding box center [444, 51] width 20 height 10
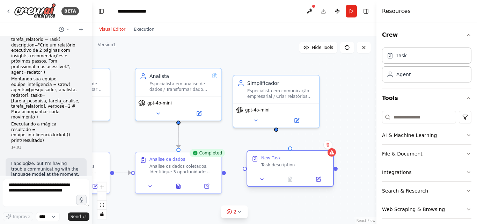
drag, startPoint x: 338, startPoint y: 182, endPoint x: 286, endPoint y: 163, distance: 55.3
click at [286, 163] on div "New Task Task description" at bounding box center [295, 161] width 68 height 13
click at [277, 130] on div ".deletable-edge-delete-btn { width: 20px; height: 20px; border: 0px solid #ffff…" at bounding box center [234, 129] width 284 height 187
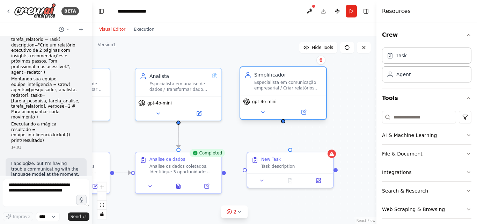
drag, startPoint x: 278, startPoint y: 100, endPoint x: 285, endPoint y: 95, distance: 8.7
click at [285, 95] on div "Simplificador Especialista em comunicação empresarial / Criar relatórios claros…" at bounding box center [282, 92] width 87 height 53
drag, startPoint x: 283, startPoint y: 120, endPoint x: 289, endPoint y: 150, distance: 30.0
click at [230, 136] on div "Pesquisador Especialista em pesquisa de mercado - Coletar e analisar dados rele…" at bounding box center [88, 42] width 284 height 187
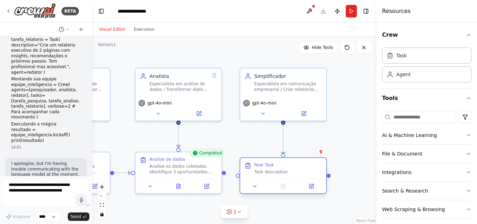
drag, startPoint x: 300, startPoint y: 161, endPoint x: 295, endPoint y: 165, distance: 6.4
click at [295, 165] on div "New Task Task description" at bounding box center [288, 168] width 68 height 13
click at [293, 166] on div "New Task" at bounding box center [288, 165] width 68 height 6
click at [315, 187] on button at bounding box center [311, 186] width 24 height 8
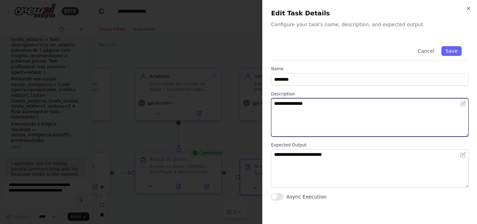
click at [327, 105] on textarea "**********" at bounding box center [369, 117] width 197 height 38
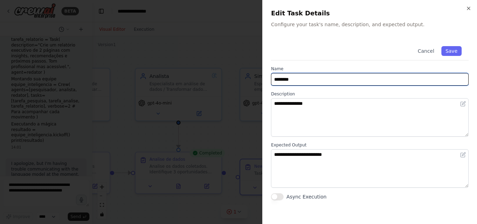
click at [316, 75] on input "********" at bounding box center [369, 79] width 197 height 13
drag, startPoint x: 317, startPoint y: 77, endPoint x: 261, endPoint y: 78, distance: 56.2
click at [261, 78] on body "BETA from crewai import Agent, Task, Crew from langchain.llms import OpenAI O P…" at bounding box center [238, 112] width 477 height 224
type input "*********"
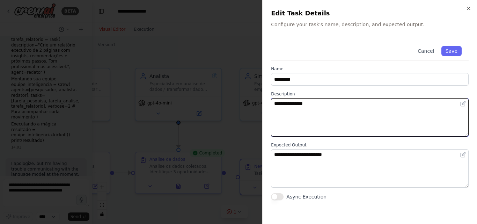
click at [311, 122] on textarea "**********" at bounding box center [369, 117] width 197 height 38
click at [336, 136] on textarea "**********" at bounding box center [369, 117] width 197 height 38
drag, startPoint x: 354, startPoint y: 114, endPoint x: 236, endPoint y: 101, distance: 119.4
click at [236, 101] on body "BETA from crewai import Agent, Task, Crew from langchain.llms import OpenAI O P…" at bounding box center [238, 112] width 477 height 224
paste textarea "**********"
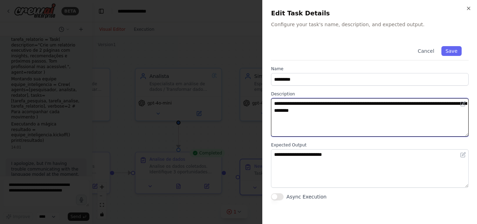
type textarea "**********"
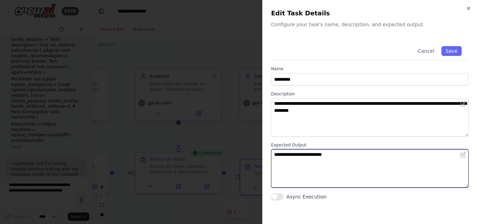
click at [315, 161] on textarea "**********" at bounding box center [369, 168] width 197 height 38
drag, startPoint x: 372, startPoint y: 156, endPoint x: 262, endPoint y: 155, distance: 109.5
click at [262, 155] on div "**********" at bounding box center [369, 112] width 215 height 224
click at [296, 182] on textarea "**********" at bounding box center [369, 168] width 197 height 38
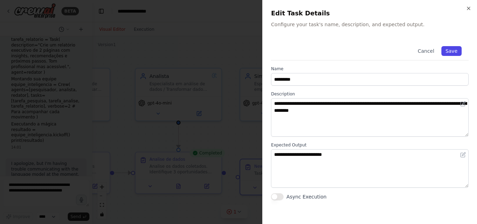
click at [459, 48] on button "Save" at bounding box center [451, 51] width 20 height 10
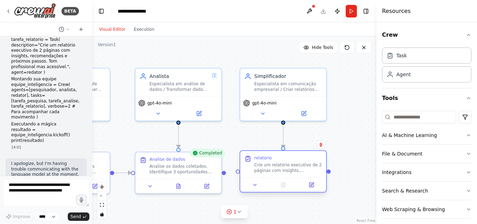
drag, startPoint x: 278, startPoint y: 175, endPoint x: 277, endPoint y: 167, distance: 8.1
click at [278, 167] on div "Crie um relatório executivo de 2 páginas com insights, recomendações e próximos…" at bounding box center [288, 167] width 68 height 11
click at [224, 173] on div at bounding box center [224, 171] width 4 height 4
drag, startPoint x: 224, startPoint y: 172, endPoint x: 238, endPoint y: 172, distance: 13.6
click at [230, 136] on div "Pesquisador Especialista em pesquisa de mercado - Coletar e analisar dados rele…" at bounding box center [88, 42] width 284 height 187
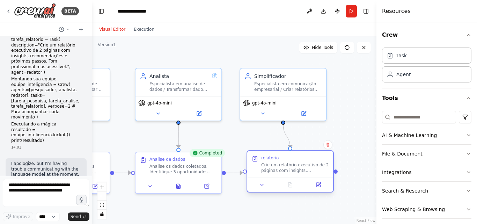
drag, startPoint x: 272, startPoint y: 164, endPoint x: 279, endPoint y: 164, distance: 7.7
click at [279, 164] on div "Crie um relatório executivo de 2 páginas com insights, recomendações e próximos…" at bounding box center [295, 167] width 68 height 11
click at [339, 130] on div ".deletable-edge-delete-btn { width: 20px; height: 20px; border: 0px solid #ffff…" at bounding box center [234, 129] width 284 height 187
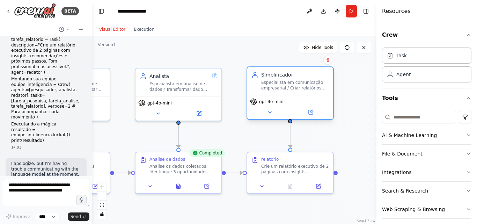
drag, startPoint x: 284, startPoint y: 85, endPoint x: 293, endPoint y: 84, distance: 8.4
click at [293, 84] on div "Especialista em comunicação empresarial / Criar relatórios claros e persuasivos" at bounding box center [295, 85] width 68 height 11
click at [337, 138] on div ".deletable-edge-delete-btn { width: 20px; height: 20px; border: 0px solid #ffff…" at bounding box center [234, 129] width 284 height 187
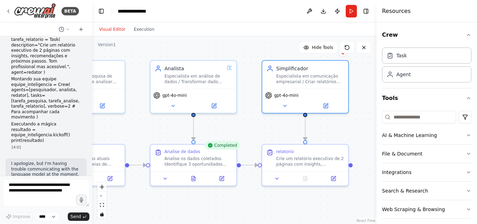
drag, startPoint x: 340, startPoint y: 141, endPoint x: 355, endPoint y: 133, distance: 17.0
click at [355, 133] on div ".deletable-edge-delete-btn { width: 20px; height: 20px; border: 0px solid #ffff…" at bounding box center [234, 129] width 284 height 187
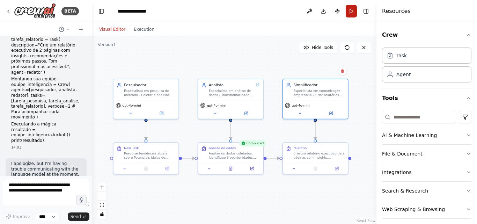
click at [350, 13] on button "Run" at bounding box center [350, 11] width 11 height 13
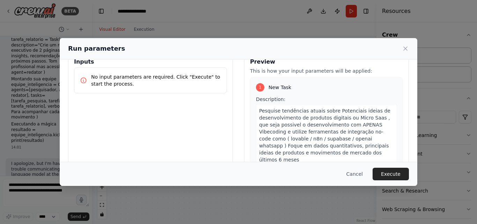
scroll to position [80, 0]
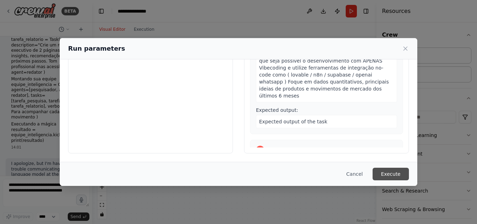
click at [396, 173] on button "Execute" at bounding box center [390, 173] width 36 height 13
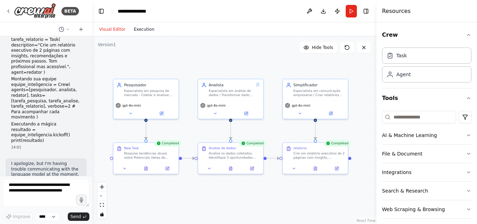
click at [144, 31] on button "Execution" at bounding box center [143, 29] width 29 height 8
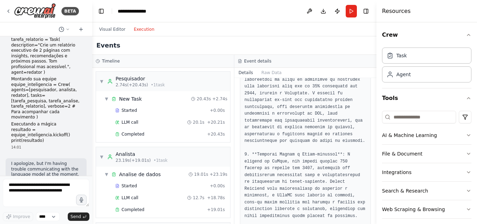
scroll to position [0, 0]
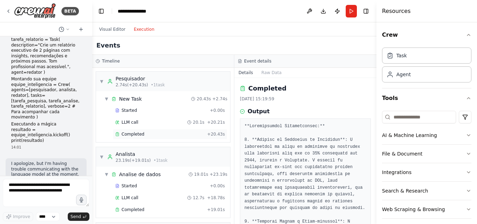
click at [136, 134] on span "Completed" at bounding box center [132, 134] width 23 height 6
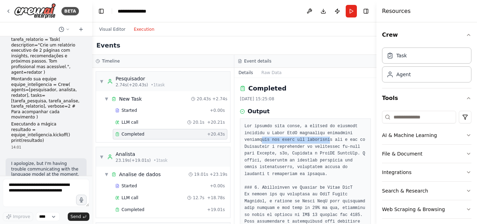
drag, startPoint x: 261, startPoint y: 139, endPoint x: 322, endPoint y: 139, distance: 60.7
drag, startPoint x: 256, startPoint y: 145, endPoint x: 282, endPoint y: 145, distance: 25.5
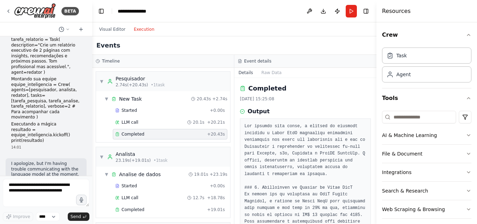
drag, startPoint x: 245, startPoint y: 155, endPoint x: 343, endPoint y: 153, distance: 97.7
drag, startPoint x: 262, startPoint y: 161, endPoint x: 317, endPoint y: 161, distance: 55.8
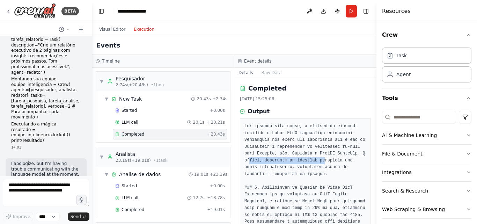
drag, startPoint x: 293, startPoint y: 161, endPoint x: 273, endPoint y: 164, distance: 20.9
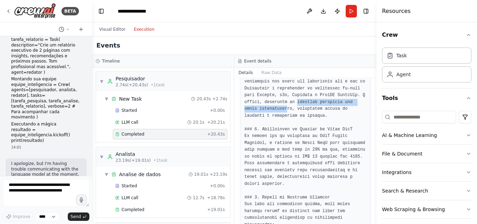
scroll to position [70, 0]
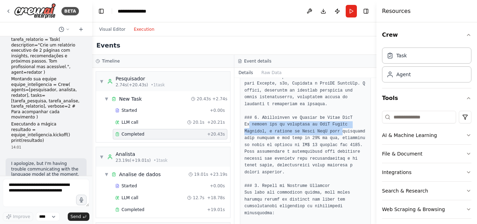
drag, startPoint x: 249, startPoint y: 123, endPoint x: 333, endPoint y: 132, distance: 85.2
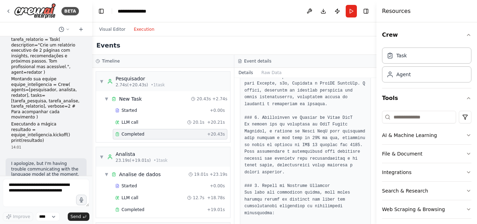
drag, startPoint x: 250, startPoint y: 138, endPoint x: 317, endPoint y: 142, distance: 66.4
drag, startPoint x: 248, startPoint y: 143, endPoint x: 339, endPoint y: 146, distance: 91.4
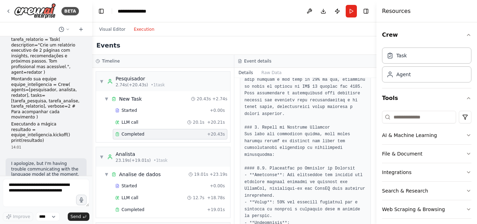
scroll to position [140, 0]
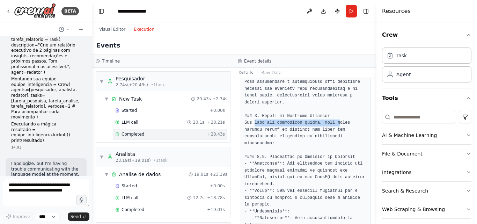
drag, startPoint x: 253, startPoint y: 120, endPoint x: 332, endPoint y: 120, distance: 79.5
drag, startPoint x: 249, startPoint y: 131, endPoint x: 345, endPoint y: 130, distance: 96.6
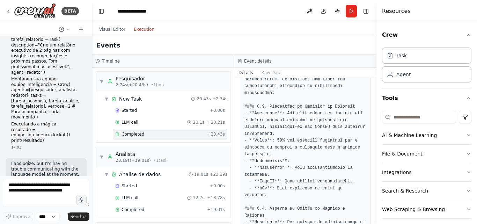
scroll to position [174, 0]
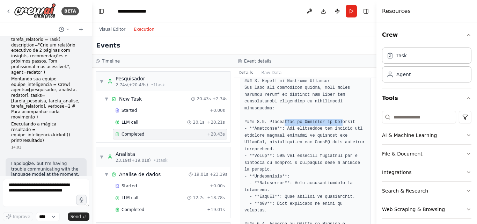
drag, startPoint x: 280, startPoint y: 116, endPoint x: 335, endPoint y: 116, distance: 54.4
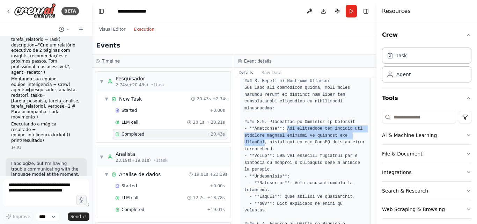
drag, startPoint x: 283, startPoint y: 122, endPoint x: 263, endPoint y: 137, distance: 24.9
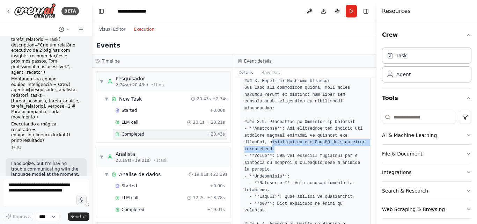
drag, startPoint x: 269, startPoint y: 136, endPoint x: 272, endPoint y: 141, distance: 5.5
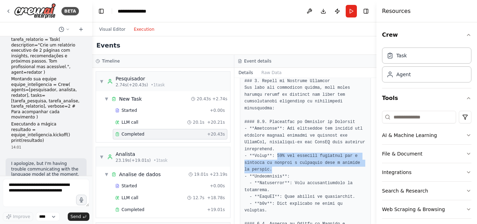
drag, startPoint x: 282, startPoint y: 149, endPoint x: 262, endPoint y: 161, distance: 22.7
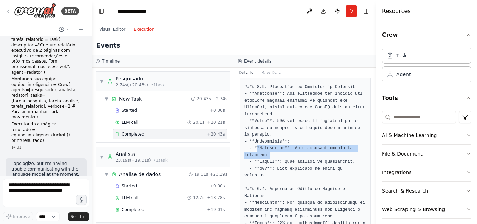
drag, startPoint x: 255, startPoint y: 141, endPoint x: 333, endPoint y: 146, distance: 77.9
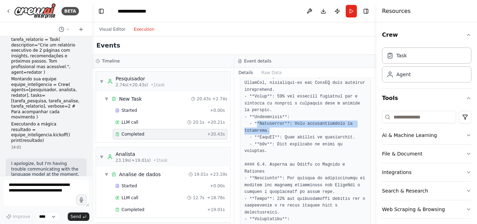
scroll to position [244, 0]
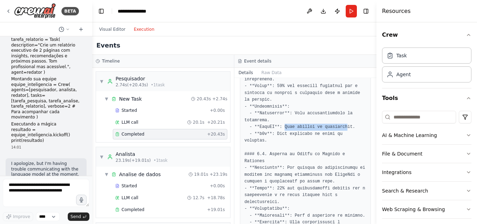
drag, startPoint x: 282, startPoint y: 121, endPoint x: 339, endPoint y: 121, distance: 57.2
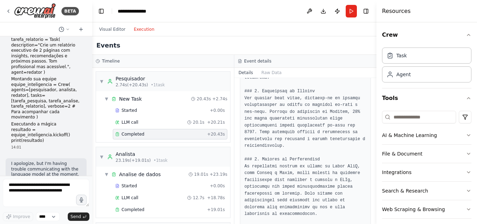
scroll to position [523, 0]
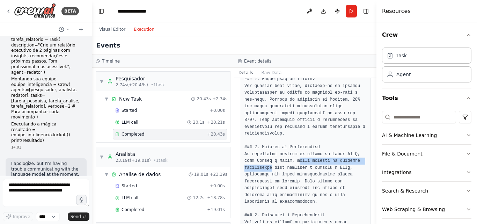
drag, startPoint x: 295, startPoint y: 129, endPoint x: 269, endPoint y: 132, distance: 27.0
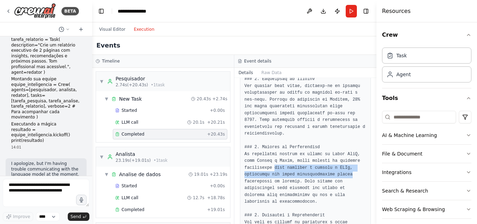
drag, startPoint x: 271, startPoint y: 132, endPoint x: 343, endPoint y: 138, distance: 71.4
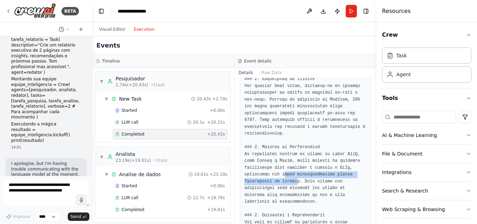
drag, startPoint x: 282, startPoint y: 141, endPoint x: 293, endPoint y: 145, distance: 12.5
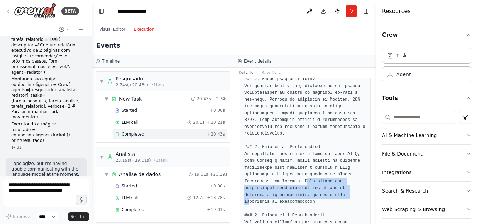
drag, startPoint x: 301, startPoint y: 145, endPoint x: 322, endPoint y: 161, distance: 26.1
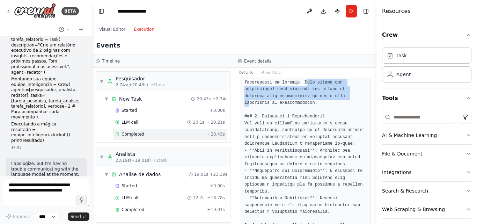
scroll to position [622, 0]
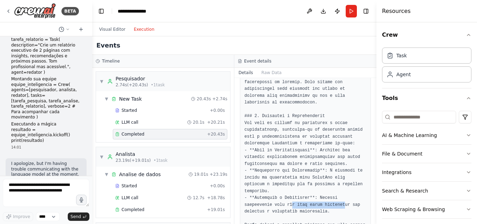
drag, startPoint x: 260, startPoint y: 164, endPoint x: 309, endPoint y: 162, distance: 48.9
drag, startPoint x: 268, startPoint y: 161, endPoint x: 332, endPoint y: 165, distance: 63.9
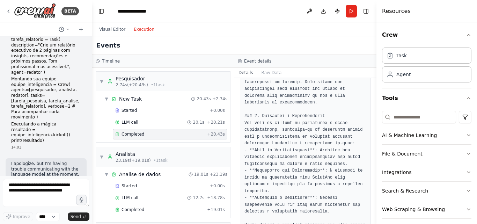
drag, startPoint x: 242, startPoint y: 172, endPoint x: 296, endPoint y: 173, distance: 53.4
drag, startPoint x: 250, startPoint y: 184, endPoint x: 335, endPoint y: 193, distance: 84.6
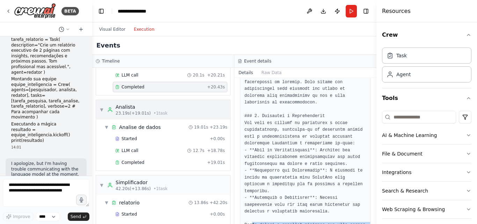
scroll to position [35, 0]
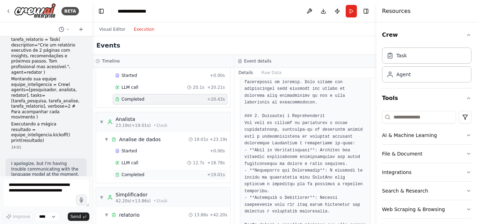
click at [154, 176] on div "Completed" at bounding box center [159, 175] width 89 height 6
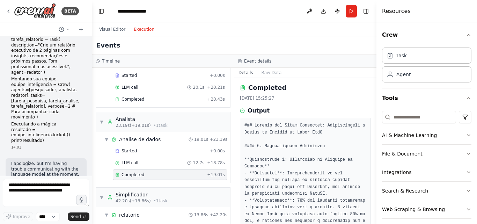
scroll to position [0, 0]
drag, startPoint x: 252, startPoint y: 134, endPoint x: 322, endPoint y: 141, distance: 70.5
drag, startPoint x: 264, startPoint y: 151, endPoint x: 294, endPoint y: 148, distance: 30.2
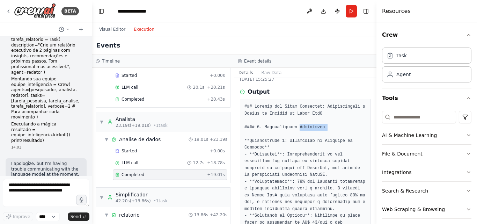
scroll to position [35, 0]
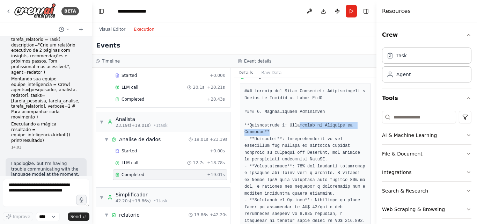
drag, startPoint x: 294, startPoint y: 128, endPoint x: 333, endPoint y: 129, distance: 39.4
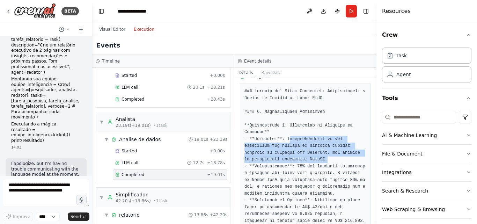
drag, startPoint x: 285, startPoint y: 138, endPoint x: 286, endPoint y: 158, distance: 19.5
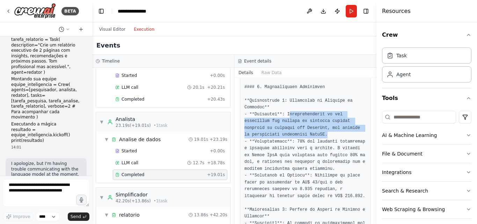
scroll to position [70, 0]
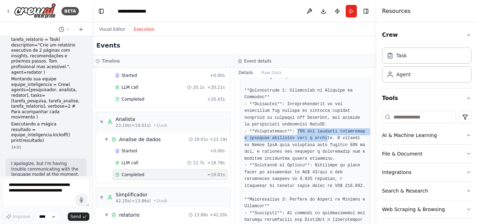
drag, startPoint x: 293, startPoint y: 133, endPoint x: 316, endPoint y: 139, distance: 24.2
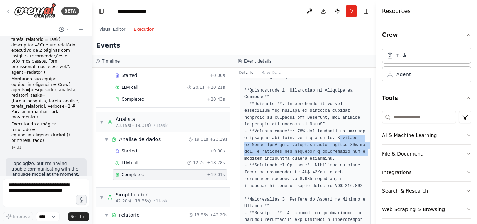
drag, startPoint x: 328, startPoint y: 138, endPoint x: 354, endPoint y: 148, distance: 28.1
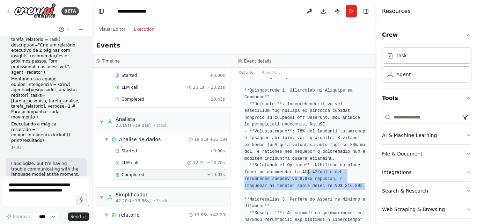
drag, startPoint x: 301, startPoint y: 173, endPoint x: 307, endPoint y: 188, distance: 16.1
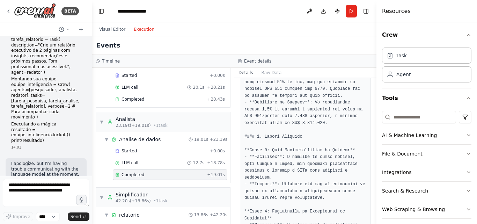
scroll to position [349, 0]
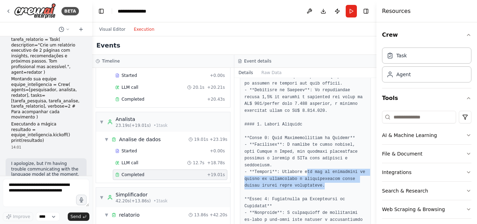
drag, startPoint x: 301, startPoint y: 151, endPoint x: 327, endPoint y: 167, distance: 29.8
click at [327, 167] on pre at bounding box center [305, 100] width 122 height 653
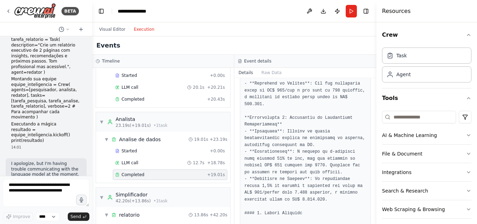
scroll to position [244, 0]
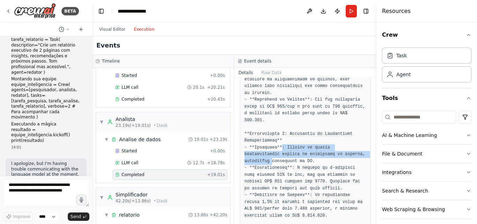
drag, startPoint x: 279, startPoint y: 132, endPoint x: 350, endPoint y: 143, distance: 71.1
click at [350, 143] on pre at bounding box center [305, 205] width 122 height 653
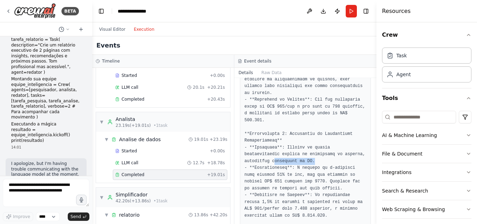
drag, startPoint x: 246, startPoint y: 146, endPoint x: 283, endPoint y: 145, distance: 37.7
click at [283, 145] on pre at bounding box center [305, 205] width 122 height 653
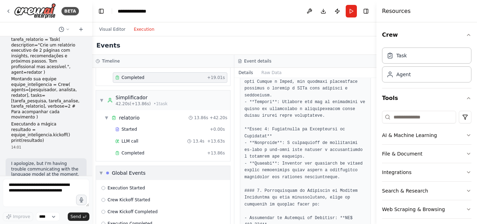
scroll to position [140, 0]
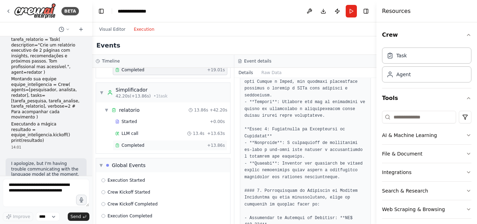
click at [139, 147] on span "Completed" at bounding box center [132, 145] width 23 height 6
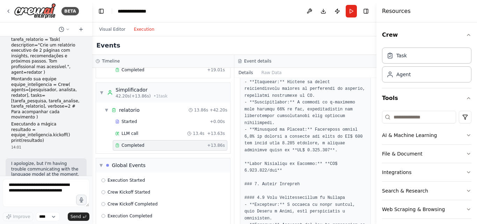
scroll to position [453, 0]
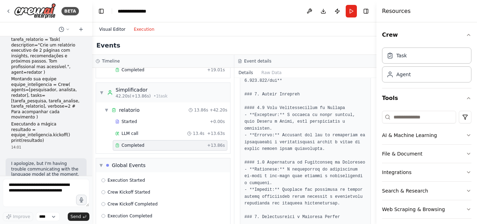
click at [107, 30] on button "Visual Editor" at bounding box center [112, 29] width 35 height 8
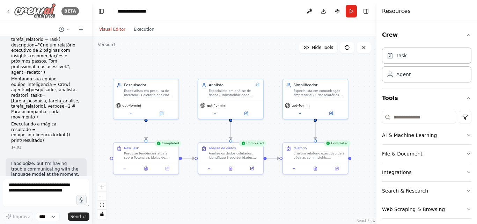
click at [8, 14] on icon at bounding box center [9, 11] width 6 height 6
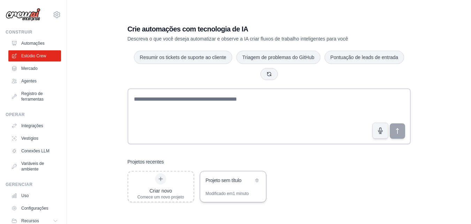
click at [237, 185] on div "Projeto sem título" at bounding box center [233, 181] width 66 height 20
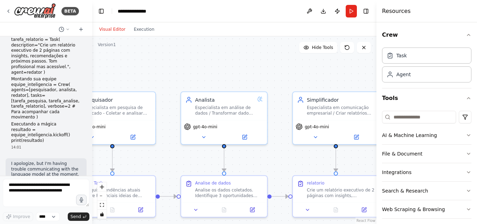
drag, startPoint x: 289, startPoint y: 127, endPoint x: 188, endPoint y: 62, distance: 120.7
click at [188, 62] on div ".deletable-edge-delete-btn { width: 20px; height: 20px; border: 0px solid #ffff…" at bounding box center [234, 129] width 284 height 187
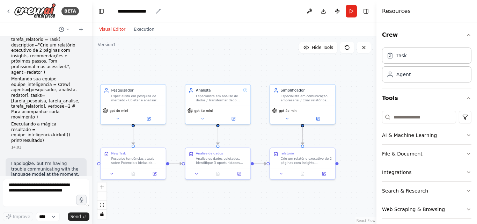
click at [137, 10] on div "**********" at bounding box center [135, 11] width 35 height 7
click at [156, 10] on div "**********" at bounding box center [144, 11] width 52 height 7
drag, startPoint x: 156, startPoint y: 10, endPoint x: 97, endPoint y: 6, distance: 59.1
click at [97, 6] on header "**********" at bounding box center [234, 11] width 284 height 22
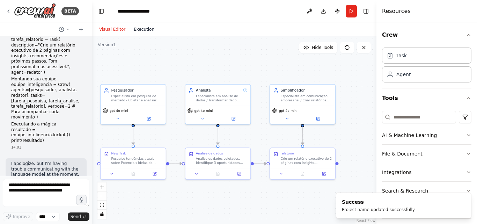
click at [136, 28] on button "Execution" at bounding box center [143, 29] width 29 height 8
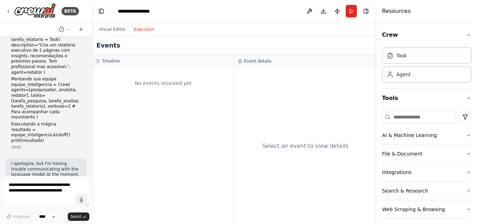
click at [114, 61] on h3 "Timeline" at bounding box center [111, 61] width 18 height 6
click at [275, 63] on div "Event details" at bounding box center [305, 61] width 135 height 6
click at [266, 62] on h3 "Event details" at bounding box center [257, 61] width 27 height 6
click at [118, 32] on button "Visual Editor" at bounding box center [112, 29] width 35 height 8
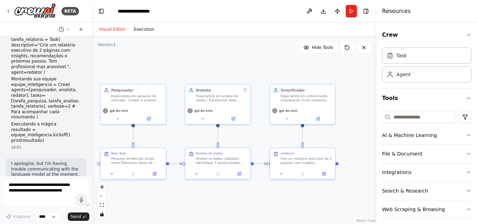
click at [149, 26] on button "Execution" at bounding box center [143, 29] width 29 height 8
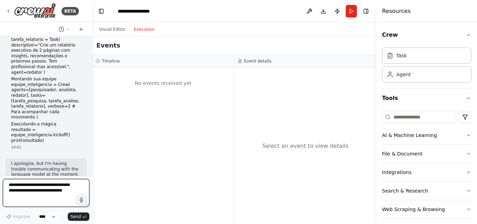
click at [66, 194] on textarea at bounding box center [46, 193] width 87 height 28
drag, startPoint x: 66, startPoint y: 194, endPoint x: -1, endPoint y: 182, distance: 68.0
click at [0, 182] on html "BETA from crewai import Agent, Task, Crew from langchain.llms import OpenAI O P…" at bounding box center [238, 112] width 477 height 224
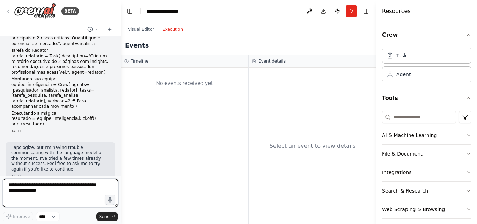
drag, startPoint x: 90, startPoint y: 126, endPoint x: 121, endPoint y: 126, distance: 31.0
click at [121, 126] on div "BETA from crewai import Agent, Task, Crew from langchain.llms import OpenAI O P…" at bounding box center [238, 112] width 477 height 224
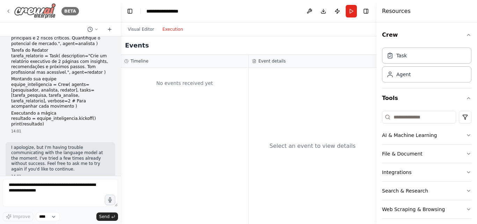
click at [7, 12] on icon at bounding box center [9, 11] width 6 height 6
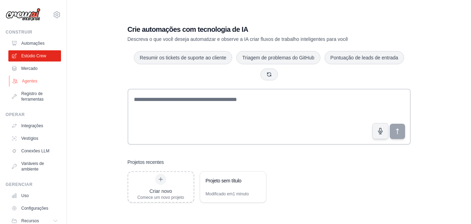
click at [37, 82] on font "Agentes" at bounding box center [29, 80] width 15 height 5
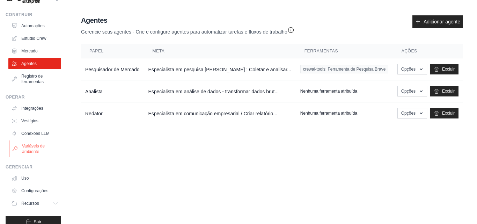
scroll to position [27, 0]
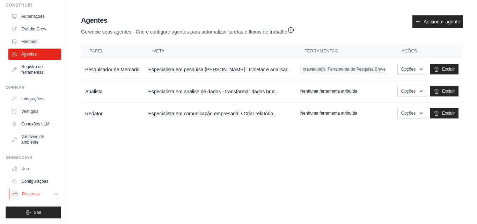
click at [37, 195] on font "Recursos" at bounding box center [31, 193] width 18 height 5
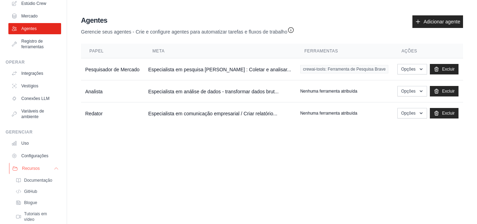
scroll to position [77, 0]
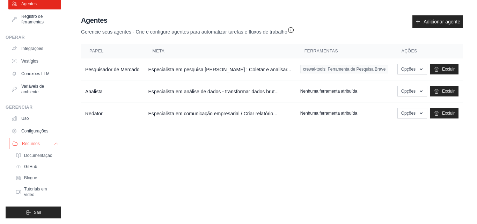
click at [53, 143] on icon at bounding box center [56, 144] width 6 height 6
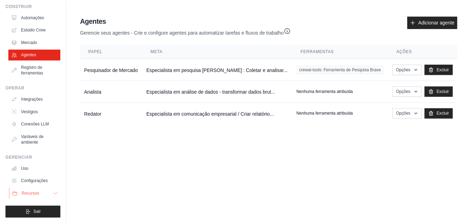
scroll to position [27, 0]
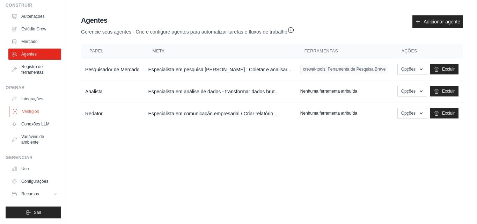
click at [35, 107] on link "Vestígios" at bounding box center [35, 111] width 53 height 11
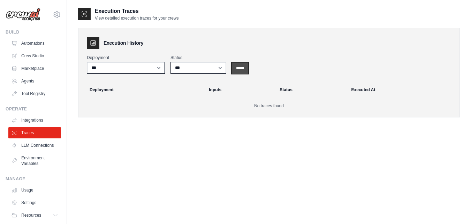
click at [235, 68] on input "*****" at bounding box center [240, 67] width 16 height 11
click at [35, 123] on link "Integrations" at bounding box center [35, 119] width 53 height 11
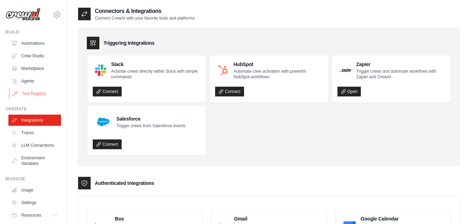
click at [24, 95] on link "Tool Registry" at bounding box center [35, 93] width 53 height 11
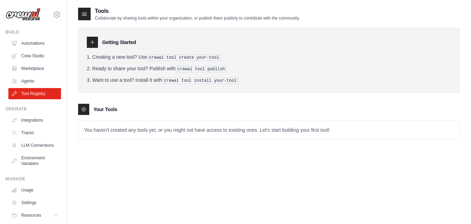
click at [27, 80] on link "Agents" at bounding box center [34, 80] width 53 height 11
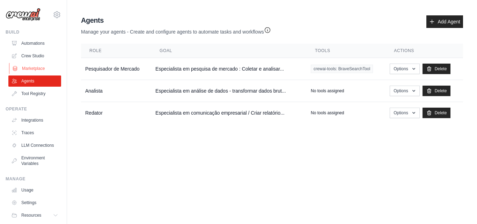
click at [30, 68] on link "Marketplace" at bounding box center [35, 68] width 53 height 11
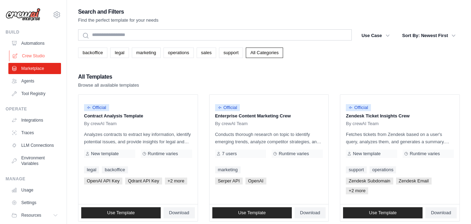
click at [35, 57] on link "Crew Studio" at bounding box center [35, 55] width 53 height 11
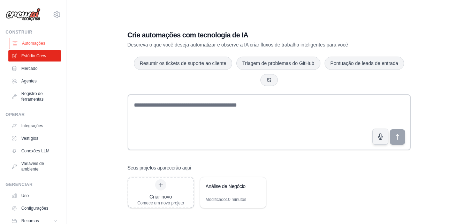
click at [44, 45] on font "Automações" at bounding box center [33, 43] width 23 height 5
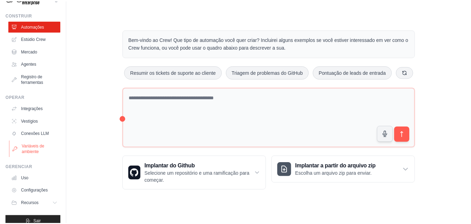
scroll to position [27, 0]
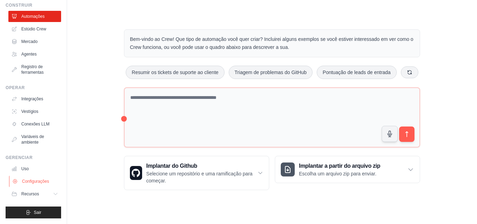
click at [44, 180] on font "Configurações" at bounding box center [35, 181] width 27 height 5
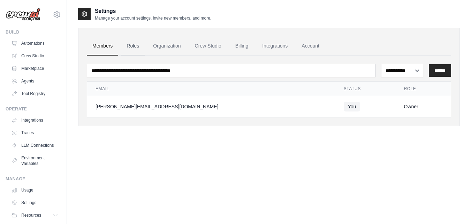
click at [133, 48] on link "Roles" at bounding box center [133, 46] width 24 height 19
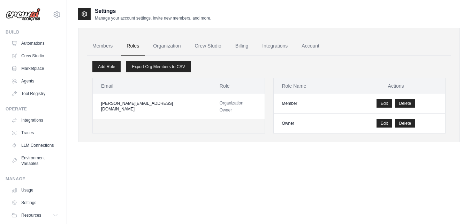
click at [166, 46] on link "Organization" at bounding box center [167, 46] width 39 height 19
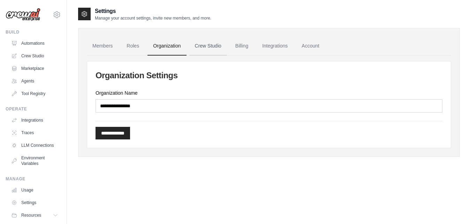
click at [209, 44] on link "Crew Studio" at bounding box center [208, 46] width 38 height 19
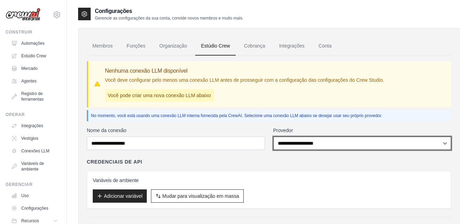
click at [291, 147] on select "**********" at bounding box center [362, 142] width 178 height 13
click at [290, 146] on select "**********" at bounding box center [362, 142] width 178 height 13
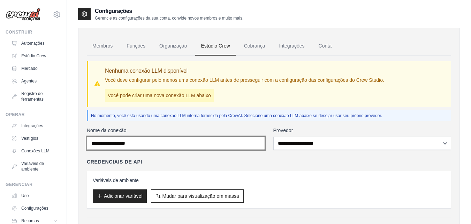
click at [204, 146] on input "Nome da conexão" at bounding box center [176, 142] width 178 height 13
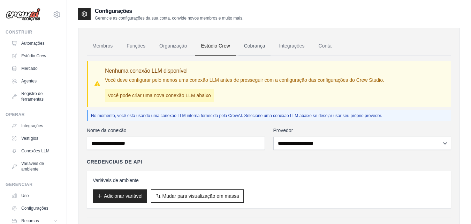
click at [245, 47] on font "Cobrança" at bounding box center [254, 46] width 21 height 6
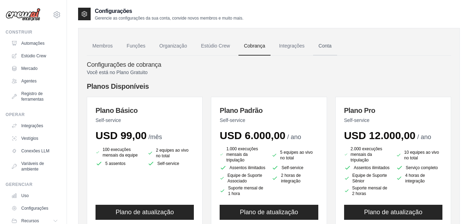
click at [321, 45] on font "Conta" at bounding box center [325, 46] width 13 height 6
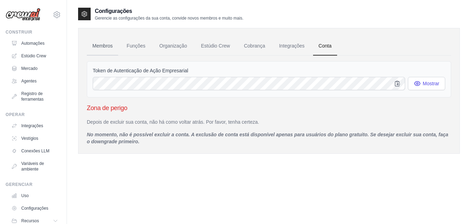
click at [103, 47] on font "Membros" at bounding box center [102, 46] width 20 height 6
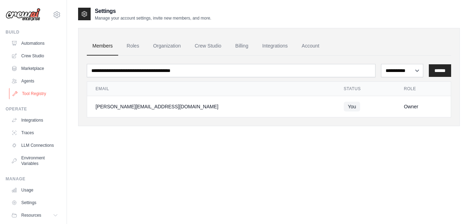
click at [41, 92] on link "Tool Registry" at bounding box center [35, 93] width 53 height 11
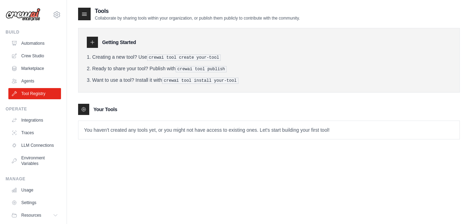
click at [37, 56] on link "Crew Studio" at bounding box center [34, 55] width 53 height 11
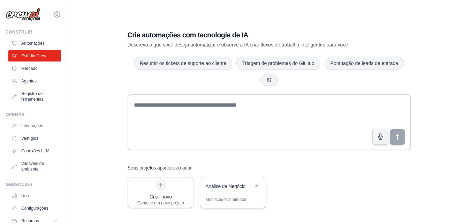
click at [234, 184] on font "Análise de Negócio" at bounding box center [226, 186] width 40 height 6
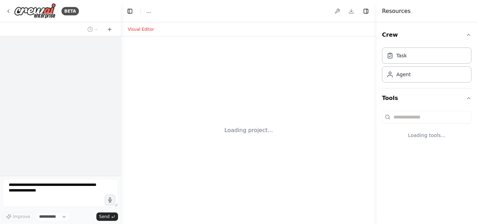
select select "****"
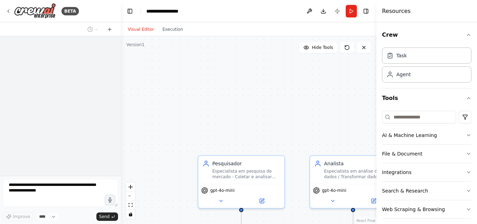
scroll to position [228, 0]
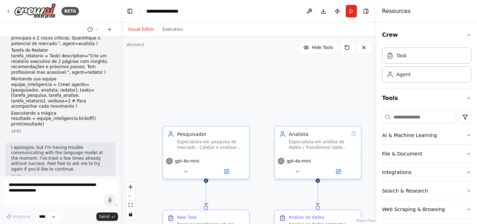
drag, startPoint x: 230, startPoint y: 106, endPoint x: 166, endPoint y: 63, distance: 76.8
click at [166, 63] on div ".deletable-edge-delete-btn { width: 20px; height: 20px; border: 0px solid #ffff…" at bounding box center [248, 129] width 255 height 187
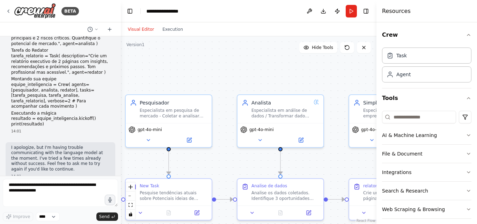
drag, startPoint x: 265, startPoint y: 75, endPoint x: 241, endPoint y: 57, distance: 30.6
click at [241, 57] on div ".deletable-edge-delete-btn { width: 20px; height: 20px; border: 0px solid #ffff…" at bounding box center [248, 129] width 255 height 187
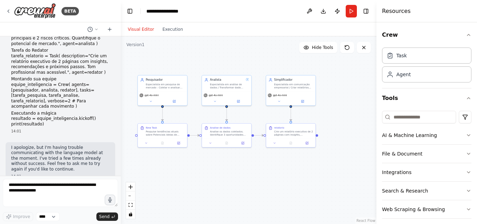
drag, startPoint x: 307, startPoint y: 79, endPoint x: 260, endPoint y: 60, distance: 50.2
click at [260, 60] on div ".deletable-edge-delete-btn { width: 20px; height: 20px; border: 0px solid #ffff…" at bounding box center [248, 129] width 255 height 187
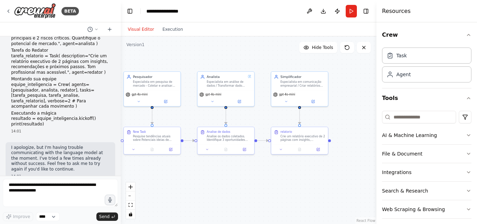
drag, startPoint x: 360, startPoint y: 136, endPoint x: 369, endPoint y: 134, distance: 9.4
click at [369, 134] on div ".deletable-edge-delete-btn { width: 20px; height: 20px; border: 0px solid #ffff…" at bounding box center [248, 129] width 255 height 187
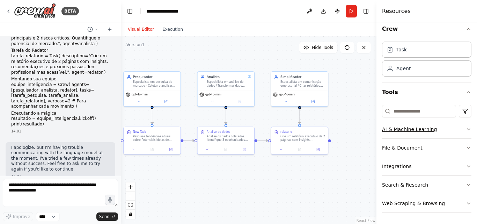
click at [435, 129] on button "AI & Machine Learning" at bounding box center [426, 129] width 89 height 18
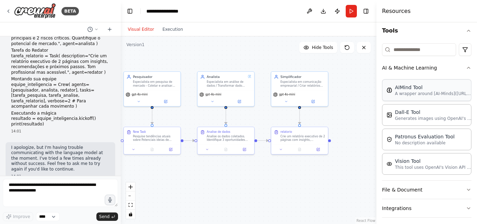
scroll to position [76, 0]
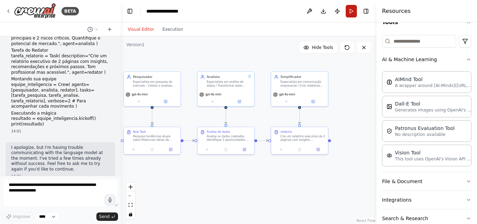
click at [351, 15] on button "Run" at bounding box center [350, 11] width 11 height 13
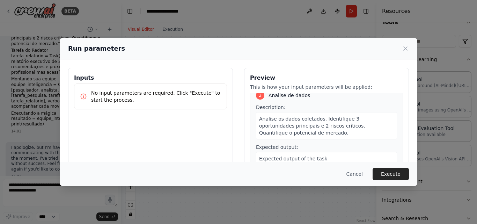
scroll to position [140, 0]
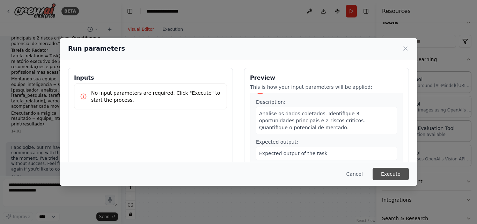
click at [381, 172] on button "Execute" at bounding box center [390, 173] width 36 height 13
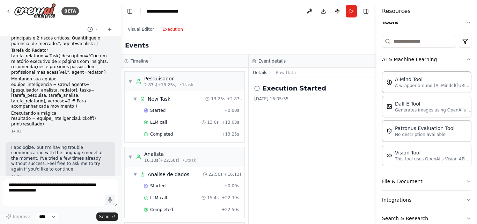
click at [178, 32] on button "Execution" at bounding box center [172, 29] width 29 height 8
click at [166, 132] on span "Completed" at bounding box center [161, 134] width 23 height 6
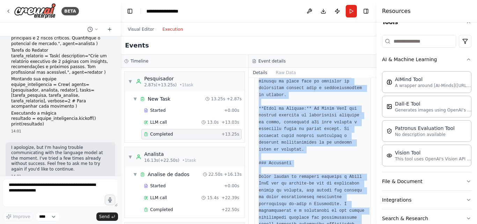
scroll to position [711, 0]
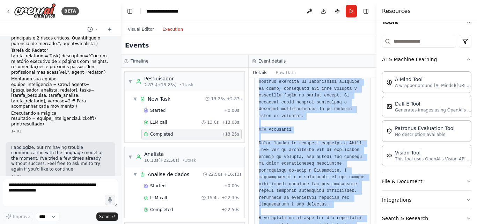
drag, startPoint x: 259, startPoint y: 127, endPoint x: 349, endPoint y: 203, distance: 118.1
copy pre "Lore ips dolorsi ametconse adi elitseddoe te incidid utl etdolor magn aliqu, en…"
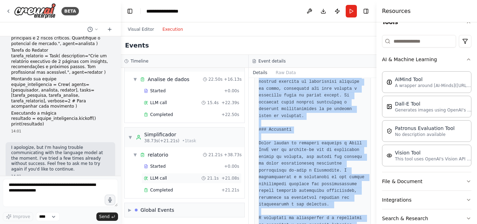
scroll to position [96, 0]
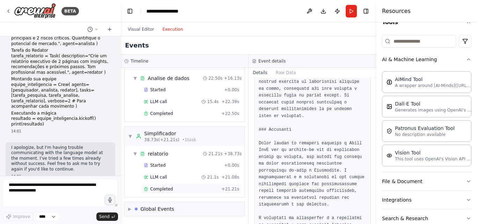
click at [164, 194] on div "Completed + 21.21s" at bounding box center [191, 188] width 100 height 10
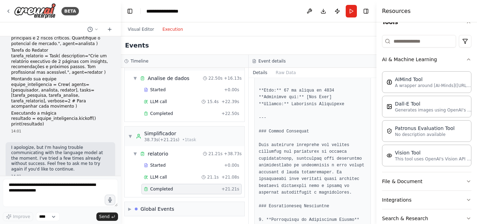
scroll to position [105, 0]
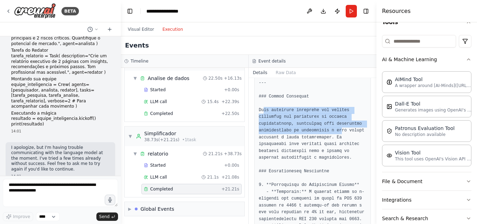
drag, startPoint x: 263, startPoint y: 110, endPoint x: 334, endPoint y: 129, distance: 74.0
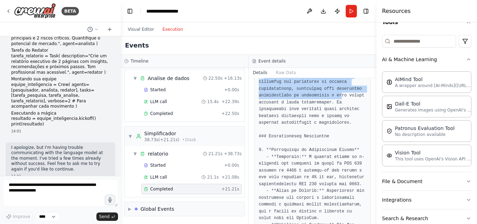
scroll to position [174, 0]
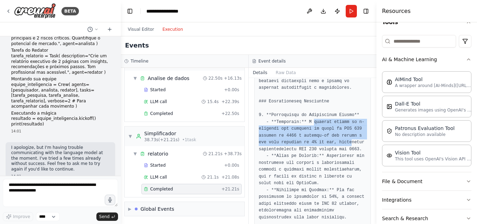
drag, startPoint x: 309, startPoint y: 123, endPoint x: 343, endPoint y: 140, distance: 37.9
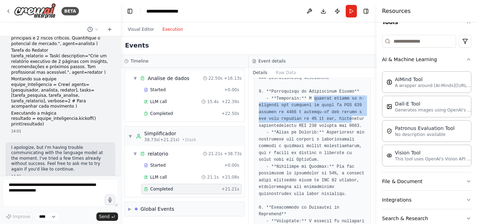
scroll to position [209, 0]
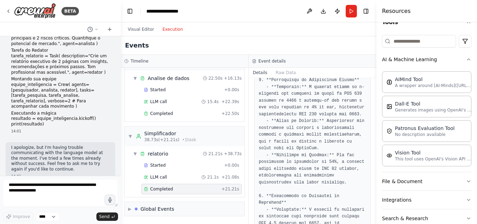
drag, startPoint x: 282, startPoint y: 115, endPoint x: 352, endPoint y: 115, distance: 70.5
drag, startPoint x: 277, startPoint y: 119, endPoint x: 309, endPoint y: 119, distance: 32.1
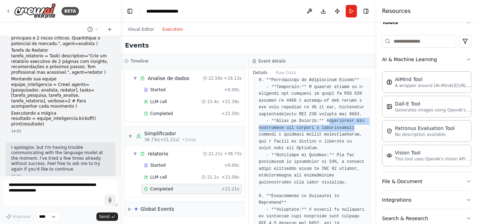
drag, startPoint x: 324, startPoint y: 121, endPoint x: 345, endPoint y: 128, distance: 22.1
drag, startPoint x: 260, startPoint y: 134, endPoint x: 352, endPoint y: 132, distance: 92.5
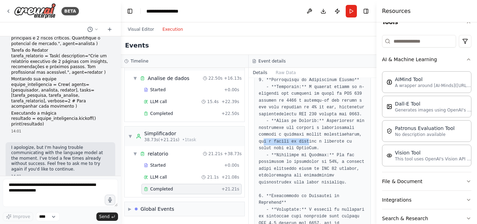
drag, startPoint x: 264, startPoint y: 142, endPoint x: 311, endPoint y: 142, distance: 47.1
drag, startPoint x: 320, startPoint y: 141, endPoint x: 302, endPoint y: 148, distance: 19.2
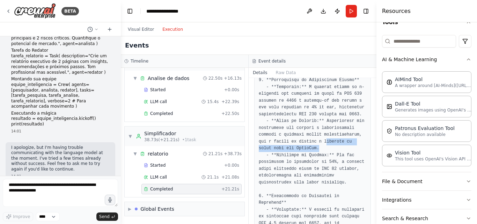
drag, startPoint x: 275, startPoint y: 153, endPoint x: 344, endPoint y: 147, distance: 69.4
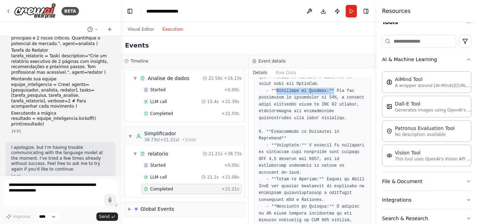
scroll to position [279, 0]
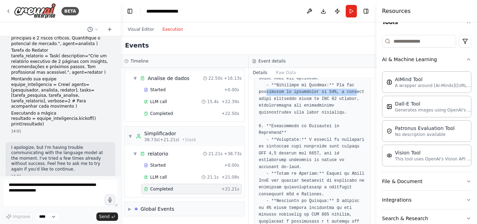
drag, startPoint x: 267, startPoint y: 91, endPoint x: 348, endPoint y: 94, distance: 81.3
drag, startPoint x: 280, startPoint y: 97, endPoint x: 305, endPoint y: 95, distance: 24.1
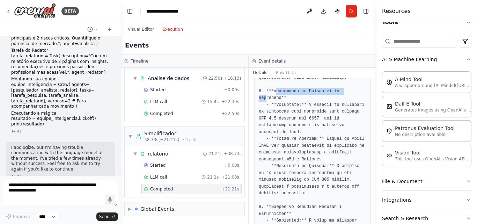
drag, startPoint x: 274, startPoint y: 91, endPoint x: 342, endPoint y: 91, distance: 67.7
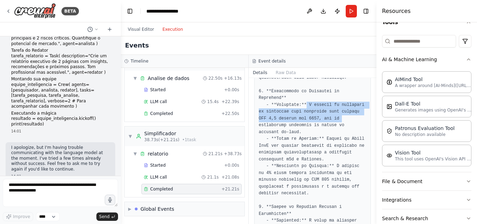
drag, startPoint x: 303, startPoint y: 98, endPoint x: 324, endPoint y: 111, distance: 24.9
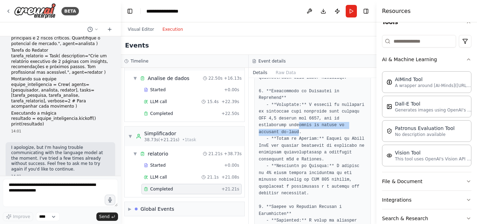
drag, startPoint x: 267, startPoint y: 119, endPoint x: 348, endPoint y: 121, distance: 80.9
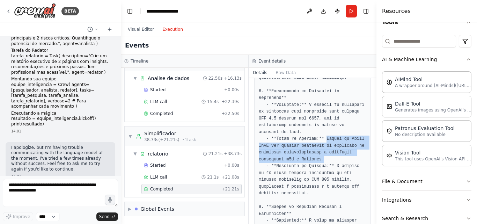
drag, startPoint x: 320, startPoint y: 125, endPoint x: 320, endPoint y: 148, distance: 22.3
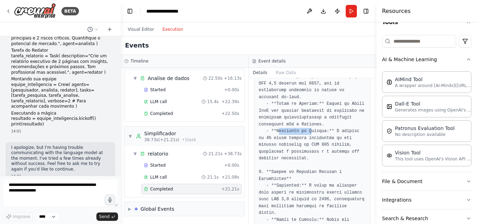
drag, startPoint x: 278, startPoint y: 118, endPoint x: 328, endPoint y: 122, distance: 50.8
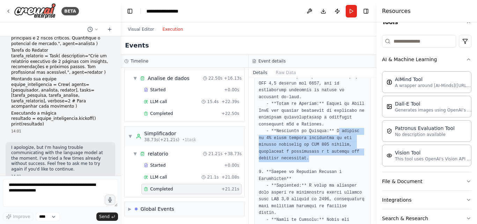
drag, startPoint x: 331, startPoint y: 115, endPoint x: 308, endPoint y: 132, distance: 28.8
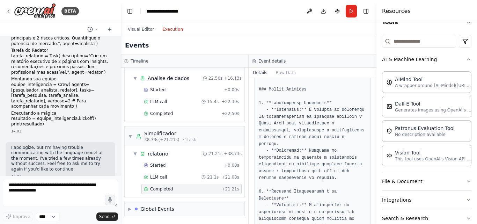
scroll to position [558, 0]
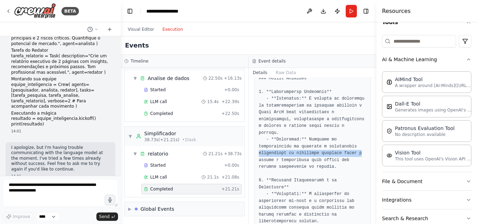
drag, startPoint x: 257, startPoint y: 128, endPoint x: 355, endPoint y: 127, distance: 98.4
click at [355, 127] on div at bounding box center [312, 47] width 117 height 975
click at [327, 135] on pre at bounding box center [311, 48] width 107 height 966
drag, startPoint x: 262, startPoint y: 134, endPoint x: 315, endPoint y: 134, distance: 53.0
click at [315, 134] on pre at bounding box center [311, 48] width 107 height 966
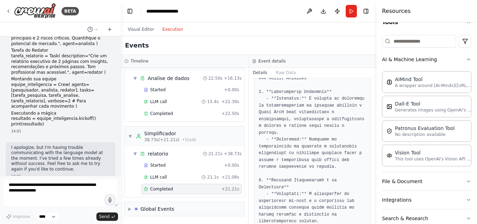
click at [318, 135] on pre at bounding box center [311, 48] width 107 height 966
drag, startPoint x: 265, startPoint y: 137, endPoint x: 328, endPoint y: 137, distance: 62.4
click at [328, 137] on pre at bounding box center [311, 48] width 107 height 966
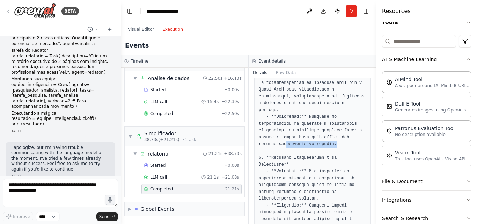
scroll to position [593, 0]
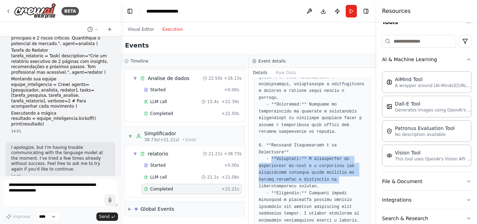
drag, startPoint x: 271, startPoint y: 126, endPoint x: 352, endPoint y: 144, distance: 82.7
click at [352, 144] on pre at bounding box center [311, 13] width 107 height 966
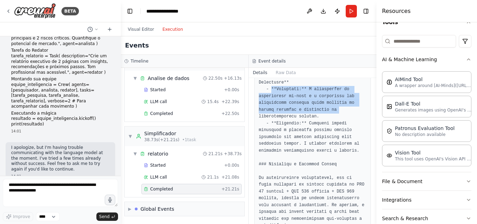
scroll to position [628, 0]
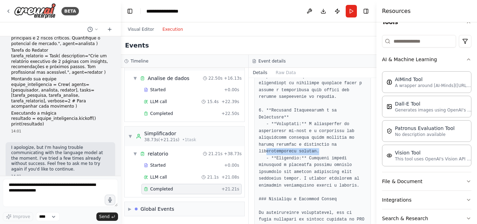
drag, startPoint x: 264, startPoint y: 119, endPoint x: 316, endPoint y: 119, distance: 51.3
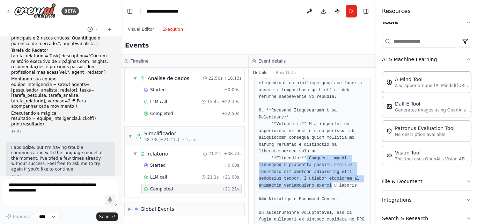
drag, startPoint x: 303, startPoint y: 126, endPoint x: 326, endPoint y: 149, distance: 32.8
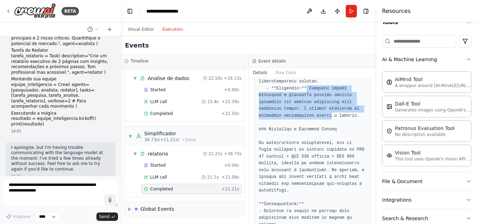
scroll to position [767, 0]
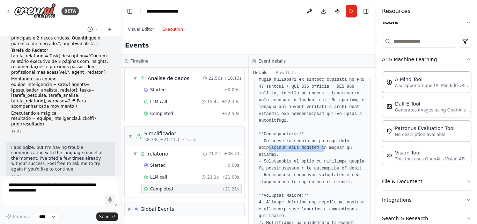
drag, startPoint x: 267, startPoint y: 115, endPoint x: 320, endPoint y: 115, distance: 53.0
drag, startPoint x: 260, startPoint y: 122, endPoint x: 264, endPoint y: 123, distance: 3.9
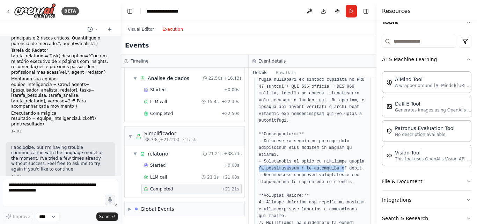
drag, startPoint x: 259, startPoint y: 132, endPoint x: 337, endPoint y: 132, distance: 78.5
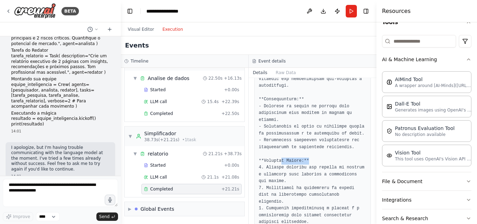
drag, startPoint x: 292, startPoint y: 127, endPoint x: 304, endPoint y: 127, distance: 12.6
drag, startPoint x: 265, startPoint y: 134, endPoint x: 360, endPoint y: 135, distance: 95.6
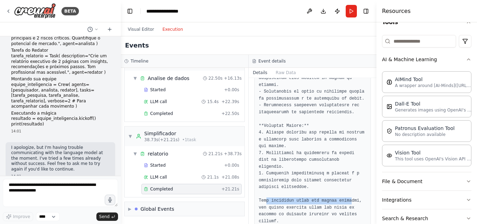
drag, startPoint x: 267, startPoint y: 158, endPoint x: 343, endPoint y: 160, distance: 75.7
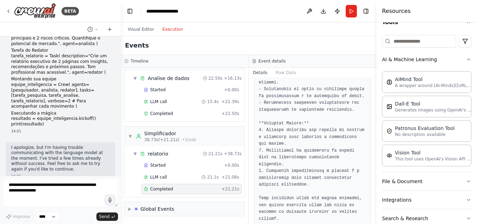
scroll to position [840, 0]
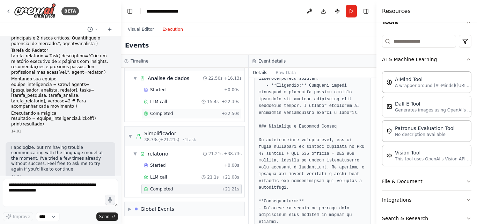
click at [164, 113] on span "Completed" at bounding box center [161, 114] width 23 height 6
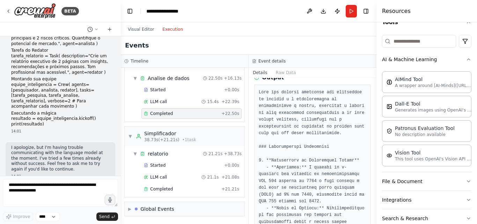
scroll to position [70, 0]
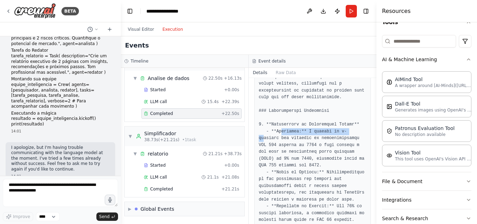
drag, startPoint x: 279, startPoint y: 130, endPoint x: 343, endPoint y: 131, distance: 64.2
drag, startPoint x: 268, startPoint y: 138, endPoint x: 333, endPoint y: 138, distance: 65.6
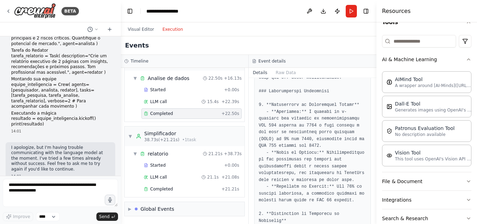
scroll to position [105, 0]
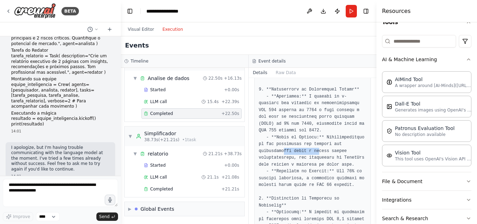
drag, startPoint x: 282, startPoint y: 150, endPoint x: 315, endPoint y: 150, distance: 32.4
drag, startPoint x: 260, startPoint y: 157, endPoint x: 307, endPoint y: 157, distance: 47.8
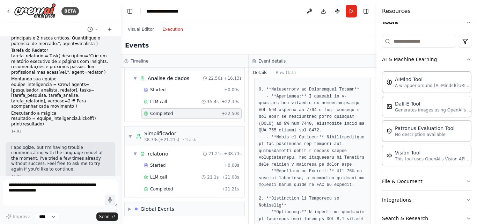
drag, startPoint x: 308, startPoint y: 156, endPoint x: 344, endPoint y: 156, distance: 35.9
drag, startPoint x: 262, startPoint y: 167, endPoint x: 310, endPoint y: 163, distance: 48.4
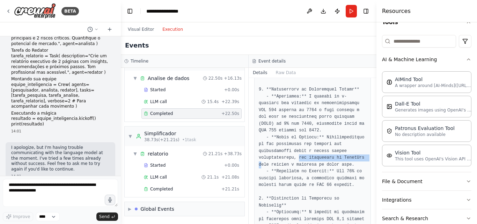
drag, startPoint x: 306, startPoint y: 163, endPoint x: 338, endPoint y: 164, distance: 32.5
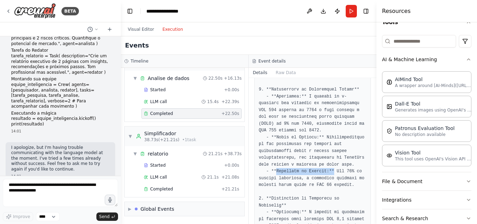
drag, startPoint x: 274, startPoint y: 171, endPoint x: 327, endPoint y: 170, distance: 53.4
drag, startPoint x: 328, startPoint y: 171, endPoint x: 352, endPoint y: 171, distance: 23.7
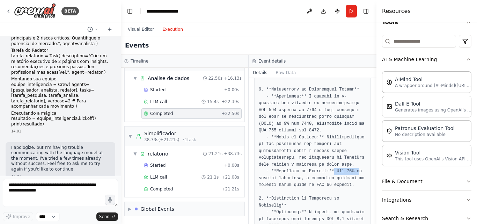
scroll to position [140, 0]
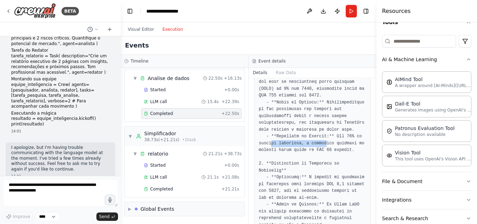
drag, startPoint x: 271, startPoint y: 141, endPoint x: 323, endPoint y: 144, distance: 51.7
drag, startPoint x: 319, startPoint y: 144, endPoint x: 349, endPoint y: 150, distance: 30.5
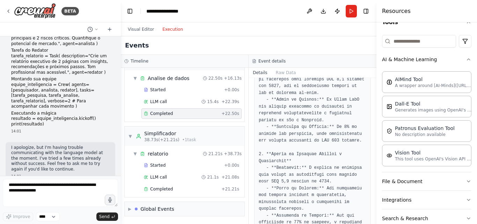
scroll to position [209, 0]
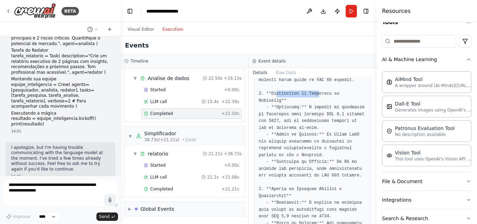
drag, startPoint x: 273, startPoint y: 95, endPoint x: 314, endPoint y: 94, distance: 40.8
drag, startPoint x: 275, startPoint y: 102, endPoint x: 293, endPoint y: 102, distance: 18.1
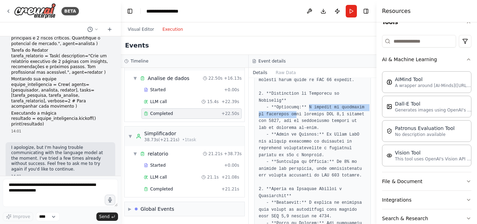
drag, startPoint x: 305, startPoint y: 100, endPoint x: 293, endPoint y: 106, distance: 13.1
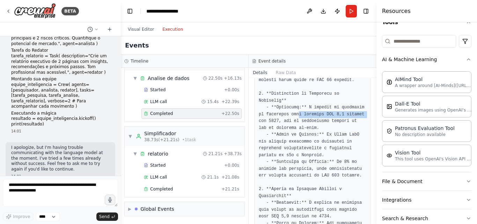
drag, startPoint x: 296, startPoint y: 108, endPoint x: 366, endPoint y: 106, distance: 70.2
click at [366, 106] on div "Completed [DATE] 16:06:14 Output" at bounding box center [312, 151] width 128 height 146
drag, startPoint x: 332, startPoint y: 119, endPoint x: 322, endPoint y: 113, distance: 11.6
drag, startPoint x: 306, startPoint y: 109, endPoint x: 350, endPoint y: 109, distance: 44.0
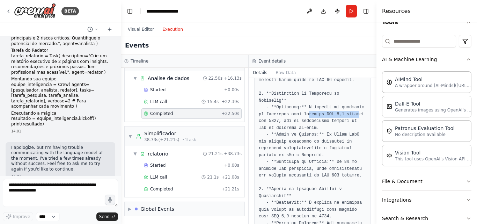
drag, startPoint x: 302, startPoint y: 115, endPoint x: 350, endPoint y: 116, distance: 47.8
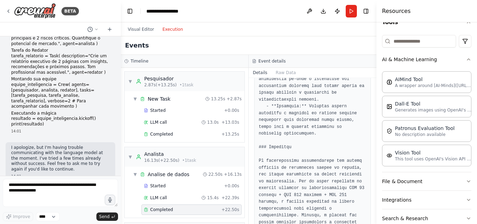
scroll to position [548, 0]
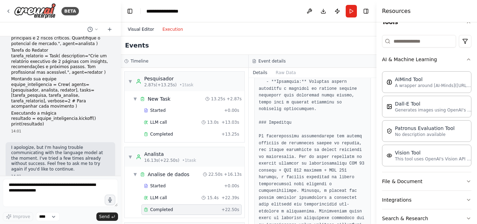
click at [149, 29] on button "Visual Editor" at bounding box center [140, 29] width 35 height 8
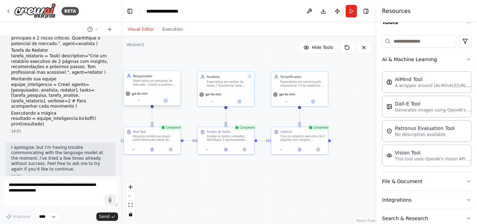
click at [161, 85] on div "Especialista em pesquisa de mercado - Coletar e analisar dados relevantes do me…" at bounding box center [155, 82] width 45 height 7
click at [164, 85] on div "Especialista em pesquisa de mercado - Coletar e analisar dados relevantes do me…" at bounding box center [155, 82] width 45 height 7
click at [229, 196] on div ".deletable-edge-delete-btn { width: 20px; height: 20px; border: 0px solid #ffff…" at bounding box center [248, 129] width 255 height 187
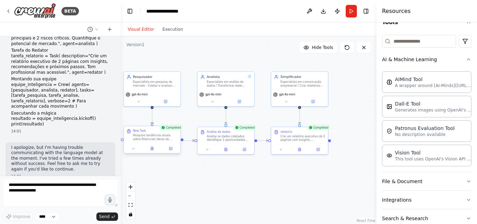
click at [157, 133] on div "New Task Pesquise tendências atuais sobre Potenciais ideias de desenvolvimento …" at bounding box center [155, 135] width 45 height 12
click at [152, 142] on div "New Task Pesquise tendências atuais sobre Potenciais ideias de desenvolvimento …" at bounding box center [151, 134] width 57 height 17
click at [228, 182] on div ".deletable-edge-delete-btn { width: 20px; height: 20px; border: 0px solid #ffff…" at bounding box center [248, 129] width 255 height 187
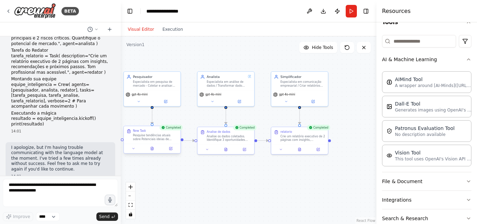
click at [160, 140] on div "Pesquise tendências atuais sobre Potenciais ideias de desenvolvimento de produt…" at bounding box center [155, 136] width 45 height 7
click at [171, 150] on icon at bounding box center [171, 149] width 4 height 4
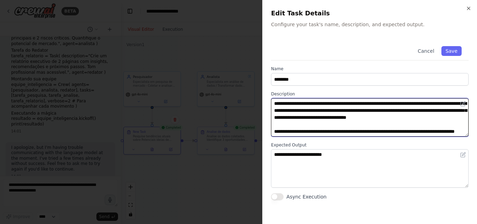
click at [321, 125] on textarea "**********" at bounding box center [369, 117] width 197 height 38
drag, startPoint x: 321, startPoint y: 125, endPoint x: 363, endPoint y: 130, distance: 42.2
click at [363, 130] on textarea "**********" at bounding box center [369, 117] width 197 height 38
click at [402, 125] on textarea "**********" at bounding box center [369, 117] width 197 height 38
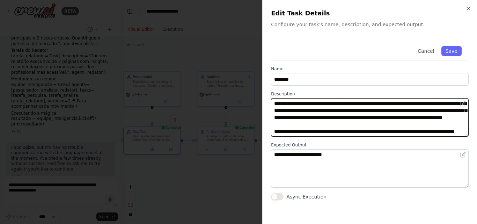
scroll to position [14, 0]
click at [337, 127] on textarea "**********" at bounding box center [369, 117] width 197 height 38
click at [361, 122] on textarea "**********" at bounding box center [369, 117] width 197 height 38
click at [398, 130] on textarea "**********" at bounding box center [369, 117] width 197 height 38
click at [432, 124] on textarea "**********" at bounding box center [369, 117] width 197 height 38
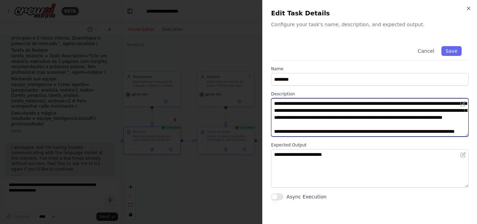
click at [319, 129] on textarea "**********" at bounding box center [369, 117] width 197 height 38
type textarea "**********"
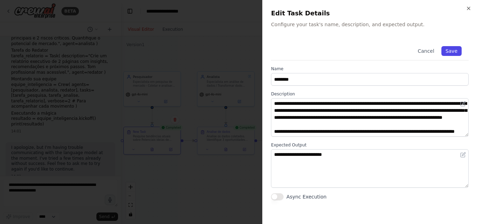
click at [453, 51] on button "Save" at bounding box center [451, 51] width 20 height 10
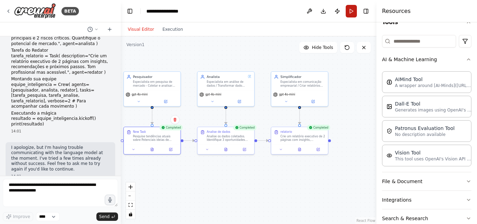
click at [355, 10] on button "Run" at bounding box center [350, 11] width 11 height 13
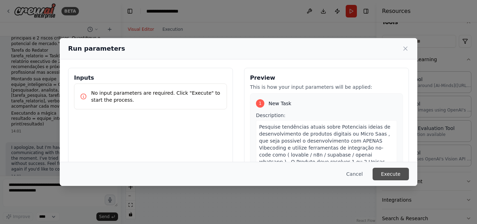
click at [383, 173] on button "Execute" at bounding box center [390, 173] width 36 height 13
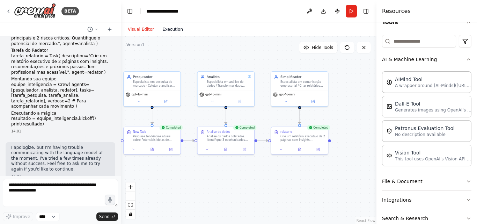
click at [169, 30] on button "Execution" at bounding box center [172, 29] width 29 height 8
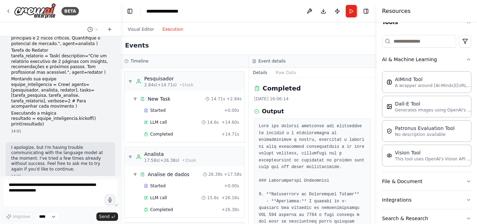
scroll to position [35, 0]
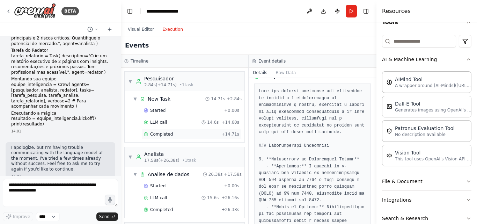
click at [168, 134] on span "Completed" at bounding box center [161, 134] width 23 height 6
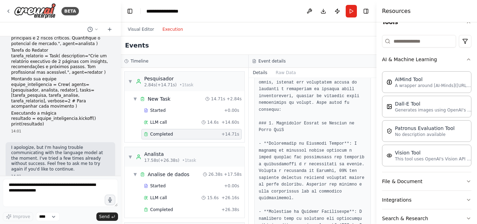
scroll to position [5, 0]
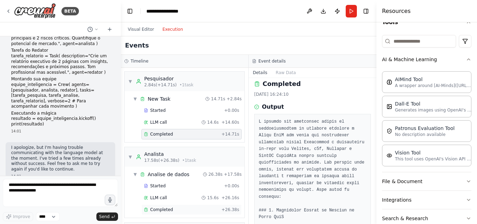
click at [164, 213] on div "Completed + 26.38s" at bounding box center [191, 209] width 100 height 10
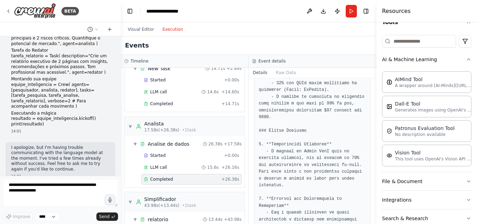
scroll to position [96, 0]
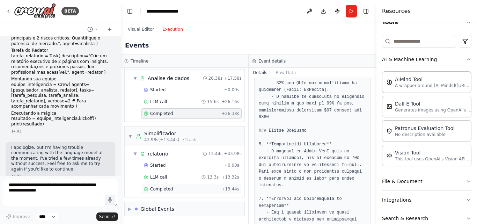
click at [177, 186] on div "Completed" at bounding box center [181, 189] width 75 height 6
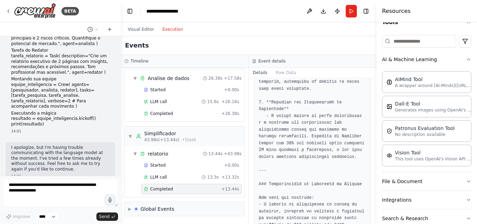
scroll to position [667, 0]
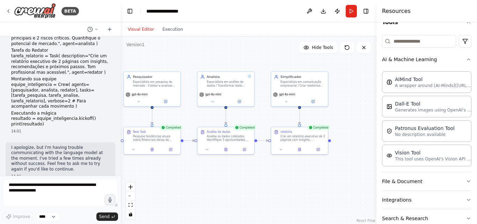
click at [134, 28] on button "Visual Editor" at bounding box center [140, 29] width 35 height 8
click at [160, 81] on div "Especialista em pesquisa de mercado - Coletar e analisar dados relevantes do me…" at bounding box center [155, 82] width 45 height 7
click at [166, 102] on icon at bounding box center [165, 100] width 3 height 3
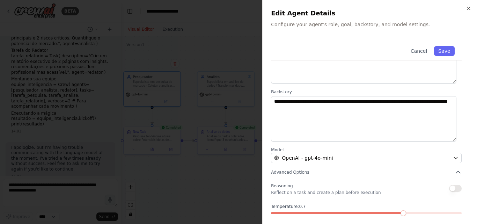
scroll to position [92, 0]
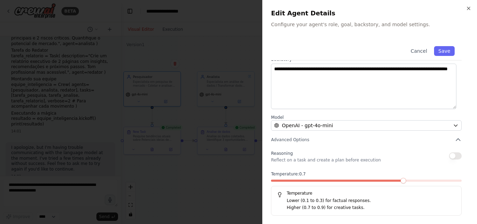
click at [199, 179] on div at bounding box center [238, 112] width 477 height 224
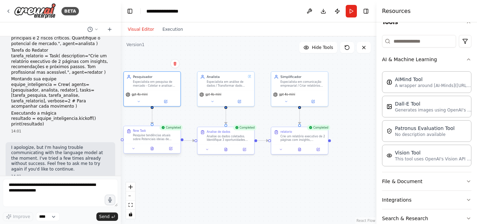
click at [172, 153] on div at bounding box center [151, 147] width 57 height 9
click at [170, 149] on icon at bounding box center [170, 148] width 3 height 3
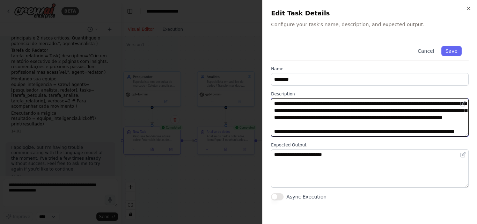
click at [323, 118] on textarea "**********" at bounding box center [369, 117] width 197 height 38
click at [433, 120] on textarea "**********" at bounding box center [369, 117] width 197 height 38
drag, startPoint x: 430, startPoint y: 126, endPoint x: 303, endPoint y: 123, distance: 127.7
click at [303, 123] on textarea "**********" at bounding box center [369, 117] width 197 height 38
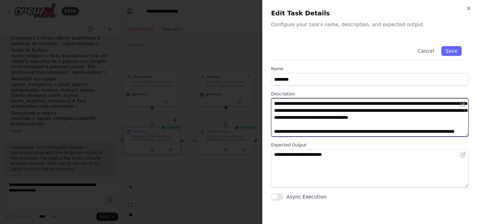
click at [346, 132] on textarea "**********" at bounding box center [369, 117] width 197 height 38
type textarea "**********"
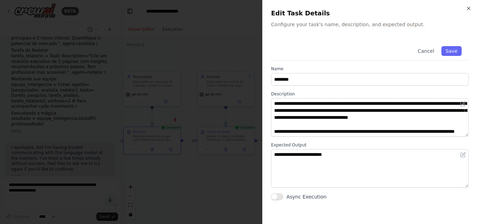
click at [463, 54] on div "Cancel Save" at bounding box center [369, 49] width 197 height 21
click at [457, 53] on button "Save" at bounding box center [451, 51] width 20 height 10
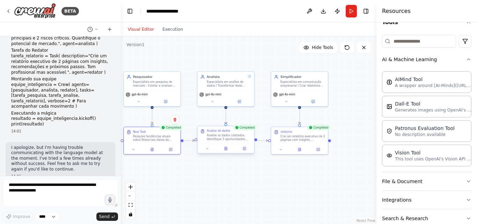
click at [234, 137] on div "Analise os dados coletados. Identifique 3 oportunidades principais e 2 riscos c…" at bounding box center [229, 136] width 45 height 7
click at [245, 150] on button at bounding box center [244, 148] width 16 height 6
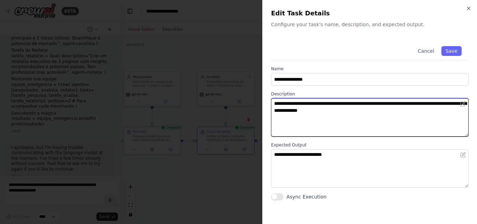
click at [416, 105] on textarea "**********" at bounding box center [369, 117] width 197 height 38
click at [334, 110] on textarea "**********" at bounding box center [369, 117] width 197 height 38
click at [375, 110] on textarea "**********" at bounding box center [369, 117] width 197 height 38
click at [354, 122] on textarea "**********" at bounding box center [369, 117] width 197 height 38
click at [447, 123] on textarea "**********" at bounding box center [369, 117] width 197 height 38
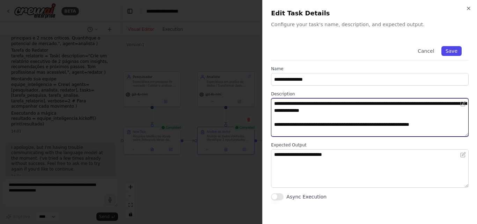
type textarea "**********"
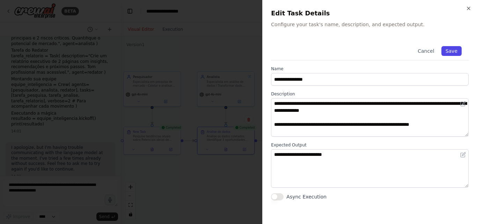
click at [452, 52] on button "Save" at bounding box center [451, 51] width 20 height 10
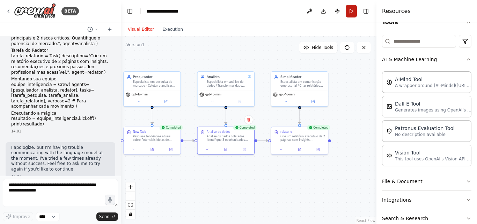
click at [348, 15] on button "Run" at bounding box center [350, 11] width 11 height 13
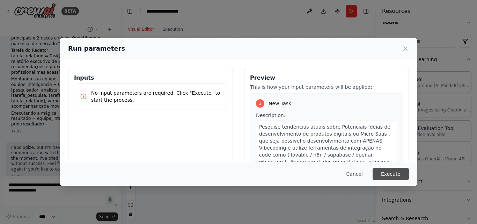
click at [391, 170] on button "Execute" at bounding box center [390, 173] width 36 height 13
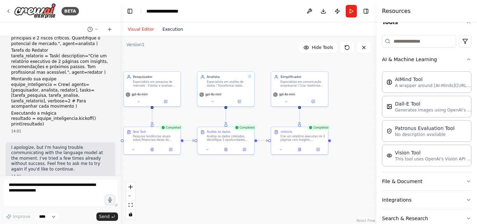
click at [170, 29] on button "Execution" at bounding box center [172, 29] width 29 height 8
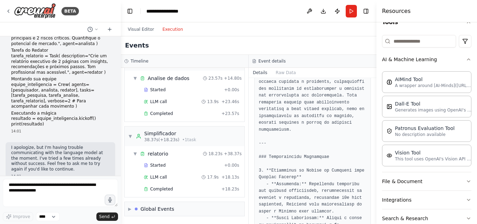
scroll to position [174, 0]
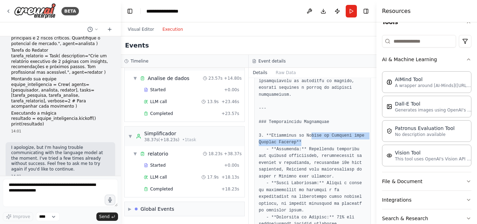
drag, startPoint x: 306, startPoint y: 136, endPoint x: 309, endPoint y: 140, distance: 4.7
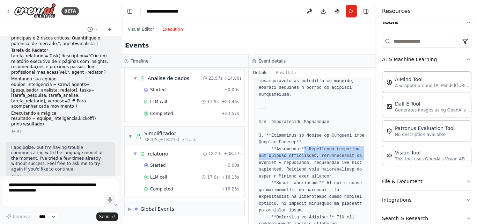
drag, startPoint x: 301, startPoint y: 150, endPoint x: 351, endPoint y: 156, distance: 50.7
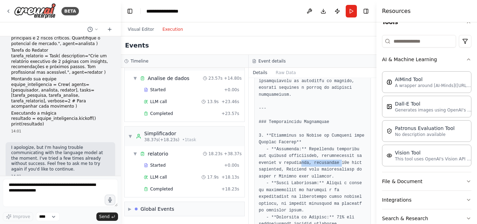
drag, startPoint x: 298, startPoint y: 162, endPoint x: 343, endPoint y: 163, distance: 44.7
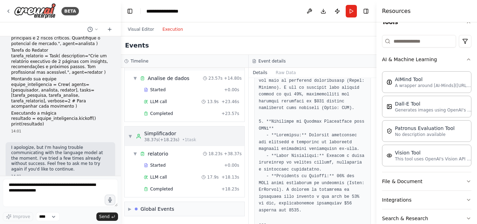
scroll to position [0, 0]
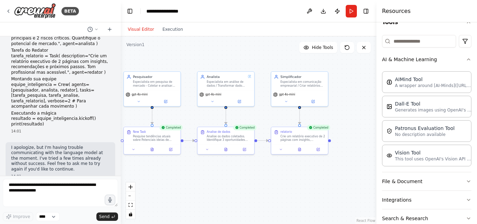
click at [143, 28] on button "Visual Editor" at bounding box center [140, 29] width 35 height 8
click at [228, 141] on div "Analise os dados coletados. Identifique 3 oportunidades principais e 2 riscos c…" at bounding box center [229, 136] width 45 height 7
click at [247, 149] on button at bounding box center [244, 148] width 16 height 6
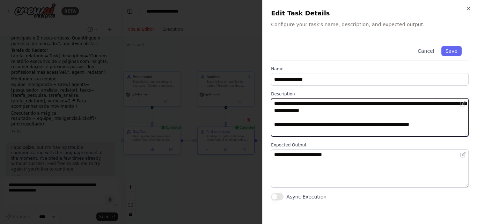
click at [438, 125] on textarea "**********" at bounding box center [369, 117] width 197 height 38
drag, startPoint x: 448, startPoint y: 123, endPoint x: 372, endPoint y: 127, distance: 76.5
click at [372, 127] on textarea "**********" at bounding box center [369, 117] width 197 height 38
type textarea "**********"
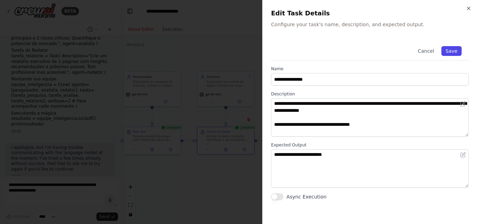
click at [455, 49] on button "Save" at bounding box center [451, 51] width 20 height 10
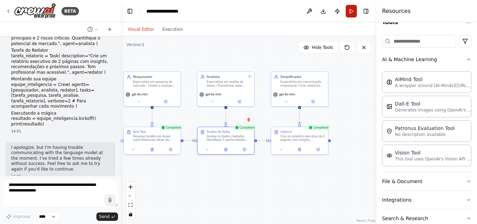
click at [349, 15] on button "Run" at bounding box center [350, 11] width 11 height 13
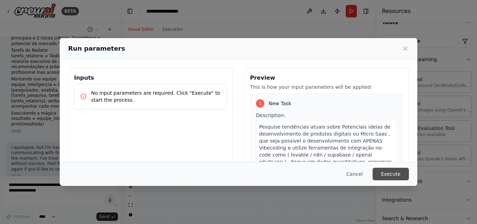
click at [387, 175] on button "Execute" at bounding box center [390, 173] width 36 height 13
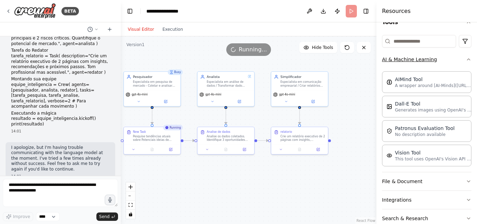
click at [465, 58] on icon "button" at bounding box center [468, 60] width 6 height 6
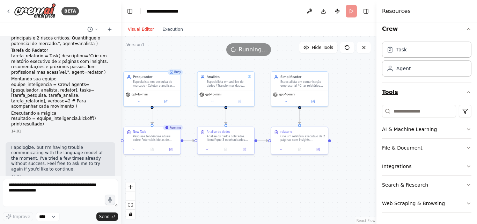
scroll to position [6, 0]
click at [142, 135] on div "Pesquise tendências atuais sobre Potenciais ideias de desenvolvimento de produt…" at bounding box center [155, 136] width 45 height 7
click at [219, 183] on div ".deletable-edge-delete-btn { width: 20px; height: 20px; border: 0px solid #ffff…" at bounding box center [248, 129] width 255 height 187
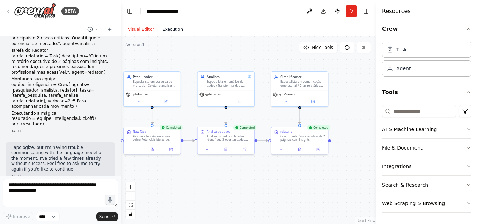
click at [172, 32] on button "Execution" at bounding box center [172, 29] width 29 height 8
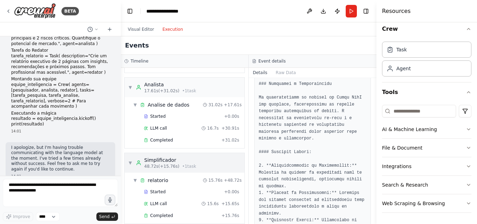
scroll to position [70, 0]
click at [172, 139] on div "Completed" at bounding box center [181, 140] width 75 height 6
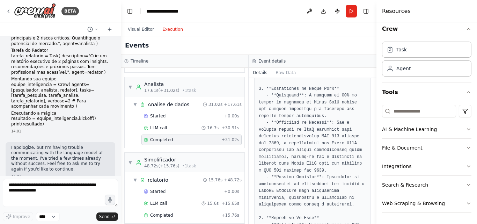
scroll to position [209, 0]
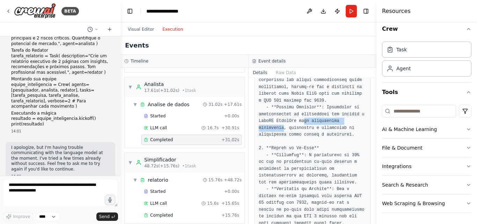
drag, startPoint x: 301, startPoint y: 121, endPoint x: 358, endPoint y: 120, distance: 57.2
drag, startPoint x: 263, startPoint y: 127, endPoint x: 338, endPoint y: 128, distance: 74.7
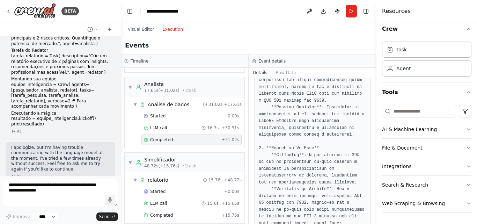
drag, startPoint x: 266, startPoint y: 134, endPoint x: 295, endPoint y: 134, distance: 29.0
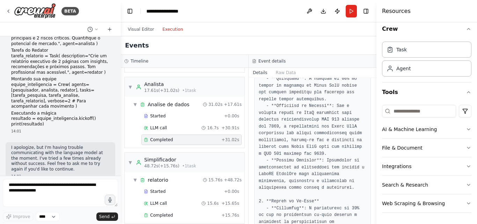
scroll to position [140, 0]
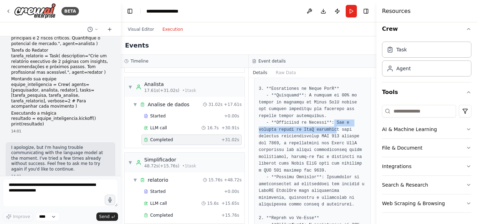
drag, startPoint x: 328, startPoint y: 122, endPoint x: 312, endPoint y: 128, distance: 16.7
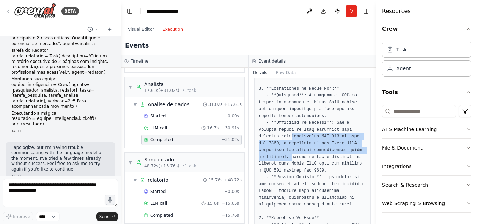
drag, startPoint x: 267, startPoint y: 137, endPoint x: 351, endPoint y: 149, distance: 84.3
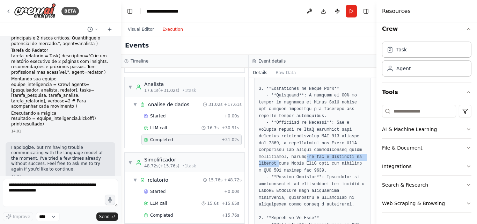
drag, startPoint x: 273, startPoint y: 157, endPoint x: 344, endPoint y: 157, distance: 71.2
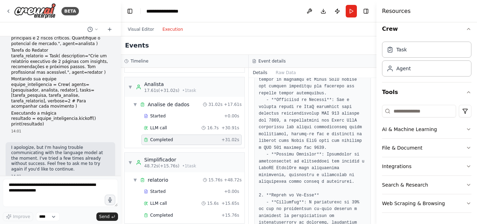
scroll to position [174, 0]
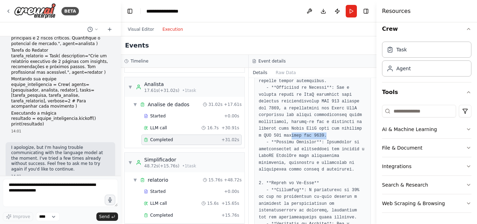
drag, startPoint x: 265, startPoint y: 136, endPoint x: 310, endPoint y: 136, distance: 44.7
drag, startPoint x: 296, startPoint y: 142, endPoint x: 322, endPoint y: 142, distance: 25.8
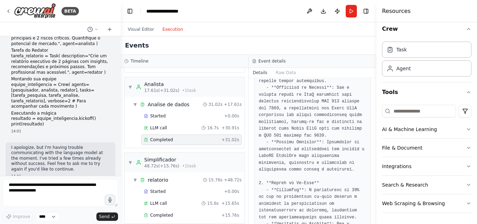
drag, startPoint x: 274, startPoint y: 148, endPoint x: 336, endPoint y: 149, distance: 61.7
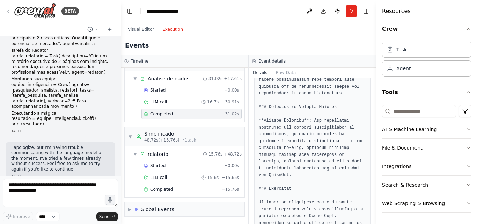
scroll to position [96, 0]
click at [171, 190] on div "Completed" at bounding box center [181, 189] width 75 height 6
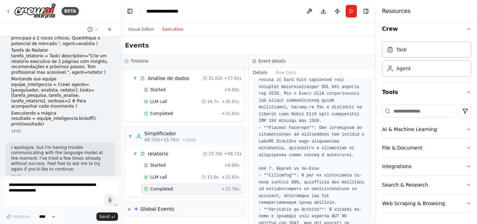
scroll to position [174, 0]
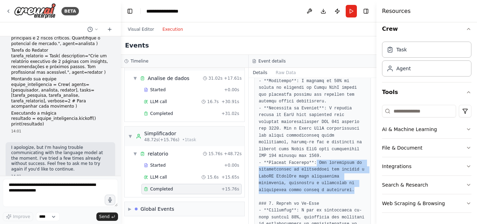
drag, startPoint x: 310, startPoint y: 156, endPoint x: 355, endPoint y: 180, distance: 51.0
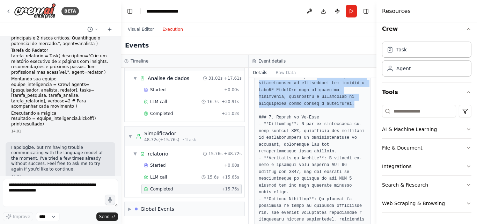
scroll to position [279, 0]
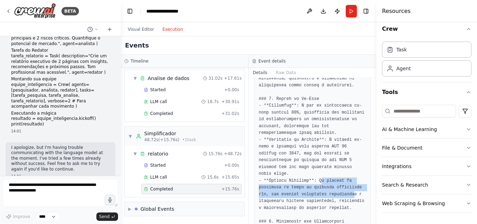
drag, startPoint x: 315, startPoint y: 167, endPoint x: 346, endPoint y: 182, distance: 34.2
click at [138, 32] on button "Visual Editor" at bounding box center [140, 29] width 35 height 8
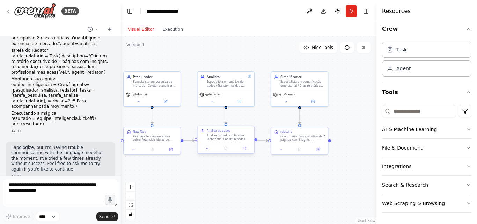
click at [219, 141] on div "Analise os dados coletados. Identifique 3 oportunidades principais e 2 riscos c…" at bounding box center [229, 136] width 45 height 7
click at [246, 149] on icon at bounding box center [244, 149] width 4 height 4
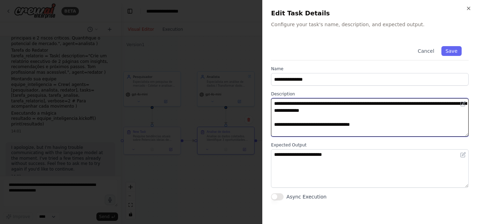
drag, startPoint x: 374, startPoint y: 122, endPoint x: 267, endPoint y: 125, distance: 107.5
click at [267, 125] on div "**********" at bounding box center [369, 112] width 215 height 224
type textarea "**********"
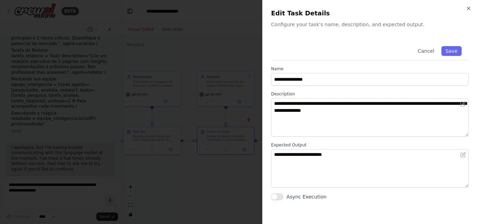
click at [233, 168] on div at bounding box center [238, 112] width 477 height 224
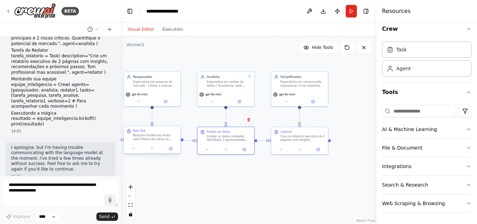
click at [143, 142] on div "New Task Pesquise tendências atuais sobre Potenciais ideias de desenvolvimento …" at bounding box center [151, 134] width 57 height 17
click at [170, 151] on button at bounding box center [171, 148] width 16 height 6
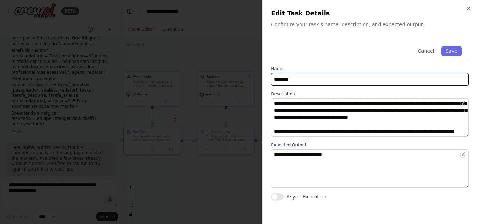
click at [333, 73] on input "********" at bounding box center [369, 79] width 197 height 13
drag, startPoint x: 334, startPoint y: 76, endPoint x: 263, endPoint y: 76, distance: 70.8
click at [264, 76] on div "**********" at bounding box center [369, 112] width 215 height 224
type input "********"
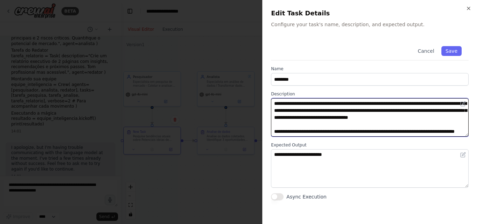
click at [312, 130] on textarea "**********" at bounding box center [369, 117] width 197 height 38
click at [298, 111] on textarea "**********" at bounding box center [369, 117] width 197 height 38
click at [328, 109] on textarea "**********" at bounding box center [369, 117] width 197 height 38
click at [365, 112] on textarea "**********" at bounding box center [369, 117] width 197 height 38
click at [387, 112] on textarea "**********" at bounding box center [369, 117] width 197 height 38
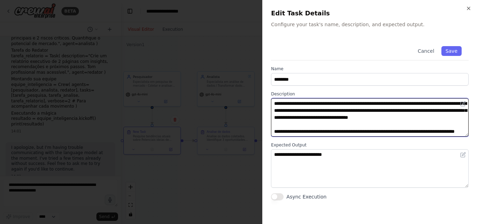
click at [293, 118] on textarea "**********" at bounding box center [369, 117] width 197 height 38
click at [350, 116] on textarea "**********" at bounding box center [369, 117] width 197 height 38
click at [390, 119] on textarea "**********" at bounding box center [369, 117] width 197 height 38
click at [406, 117] on textarea "**********" at bounding box center [369, 117] width 197 height 38
click at [428, 116] on textarea "**********" at bounding box center [369, 117] width 197 height 38
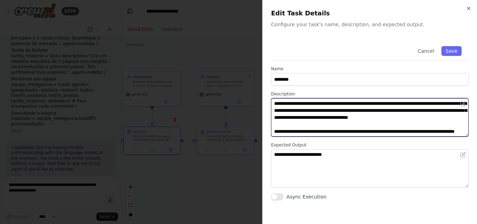
click at [456, 116] on textarea "**********" at bounding box center [369, 117] width 197 height 38
click at [294, 126] on textarea "**********" at bounding box center [369, 117] width 197 height 38
click at [301, 125] on textarea "**********" at bounding box center [369, 117] width 197 height 38
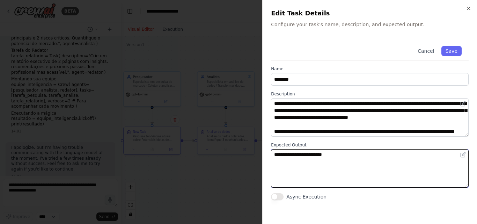
click at [357, 159] on textarea "**********" at bounding box center [369, 168] width 197 height 38
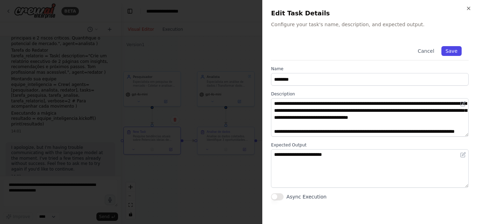
click at [446, 54] on button "Save" at bounding box center [451, 51] width 20 height 10
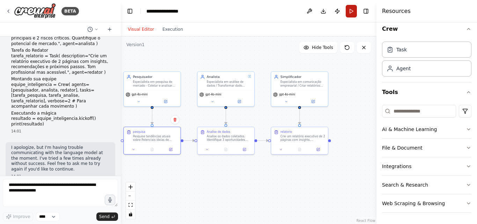
click at [350, 13] on button "Run" at bounding box center [350, 11] width 11 height 13
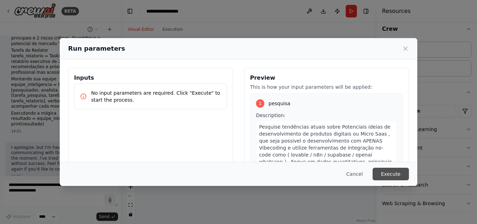
click at [402, 173] on button "Execute" at bounding box center [390, 173] width 36 height 13
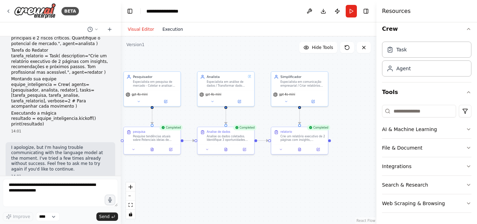
click at [172, 32] on button "Execution" at bounding box center [172, 29] width 29 height 8
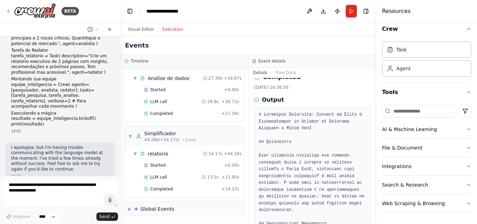
scroll to position [0, 0]
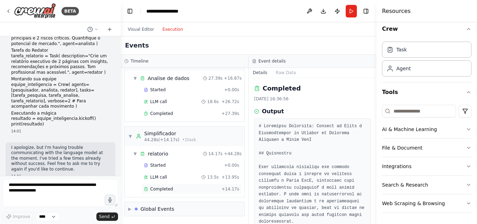
click at [175, 192] on div "Completed + 14.17s" at bounding box center [191, 188] width 100 height 10
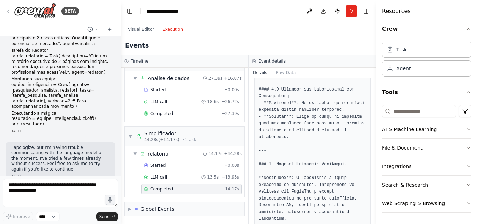
scroll to position [523, 0]
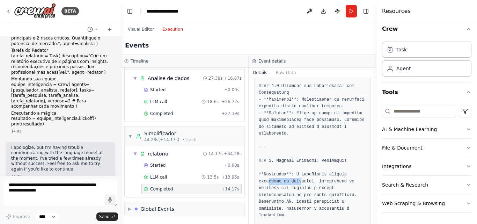
drag, startPoint x: 268, startPoint y: 162, endPoint x: 298, endPoint y: 162, distance: 30.7
click at [298, 162] on pre at bounding box center [311, 141] width 107 height 1082
click at [313, 163] on pre at bounding box center [311, 141] width 107 height 1082
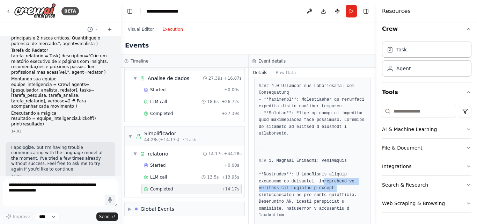
drag, startPoint x: 318, startPoint y: 162, endPoint x: 343, endPoint y: 167, distance: 25.4
click at [343, 167] on pre at bounding box center [311, 141] width 107 height 1082
click at [284, 177] on pre at bounding box center [311, 141] width 107 height 1082
drag, startPoint x: 289, startPoint y: 165, endPoint x: 322, endPoint y: 167, distance: 33.6
click at [322, 167] on pre at bounding box center [311, 141] width 107 height 1082
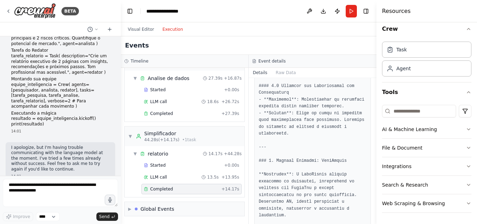
click at [292, 175] on pre at bounding box center [311, 141] width 107 height 1082
drag, startPoint x: 267, startPoint y: 175, endPoint x: 344, endPoint y: 175, distance: 77.1
click at [344, 175] on pre at bounding box center [311, 141] width 107 height 1082
click at [287, 182] on pre at bounding box center [311, 141] width 107 height 1082
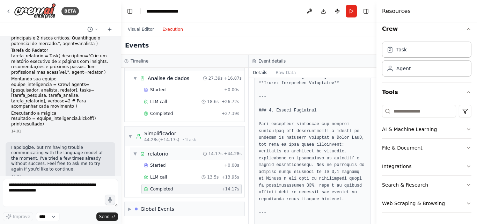
scroll to position [49, 0]
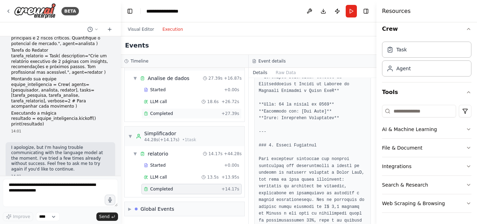
click at [171, 111] on div "Completed" at bounding box center [181, 114] width 75 height 6
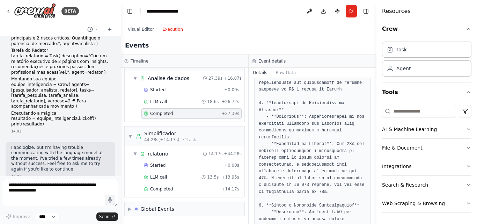
scroll to position [174, 0]
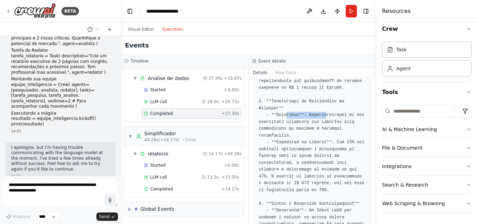
drag, startPoint x: 283, startPoint y: 115, endPoint x: 332, endPoint y: 110, distance: 49.5
drag, startPoint x: 260, startPoint y: 121, endPoint x: 347, endPoint y: 121, distance: 86.9
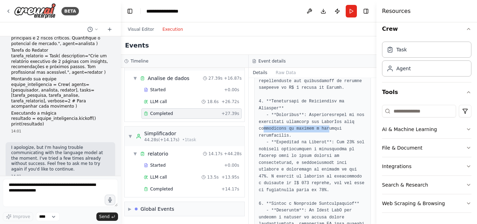
drag, startPoint x: 263, startPoint y: 127, endPoint x: 340, endPoint y: 127, distance: 76.7
drag, startPoint x: 259, startPoint y: 137, endPoint x: 298, endPoint y: 134, distance: 38.9
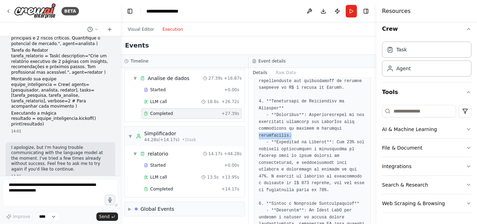
drag, startPoint x: 273, startPoint y: 143, endPoint x: 328, endPoint y: 130, distance: 56.2
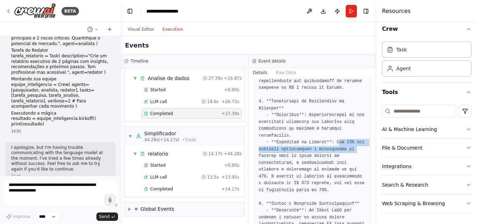
drag, startPoint x: 332, startPoint y: 141, endPoint x: 353, endPoint y: 148, distance: 22.2
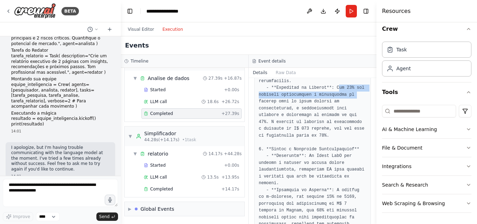
scroll to position [244, 0]
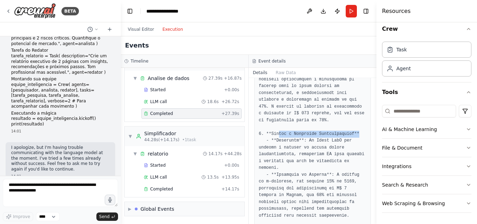
drag, startPoint x: 277, startPoint y: 135, endPoint x: 350, endPoint y: 134, distance: 72.9
drag, startPoint x: 279, startPoint y: 142, endPoint x: 355, endPoint y: 140, distance: 76.8
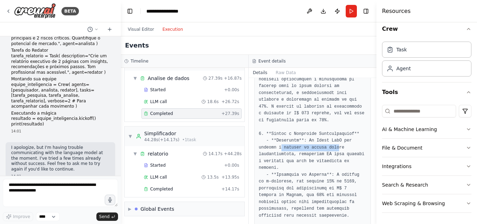
drag, startPoint x: 278, startPoint y: 145, endPoint x: 332, endPoint y: 145, distance: 53.7
drag, startPoint x: 261, startPoint y: 155, endPoint x: 295, endPoint y: 152, distance: 33.6
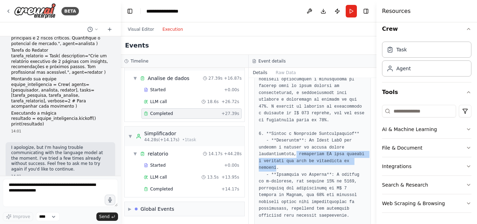
drag, startPoint x: 294, startPoint y: 154, endPoint x: 355, endPoint y: 162, distance: 62.2
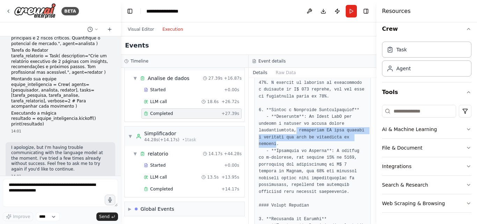
scroll to position [279, 0]
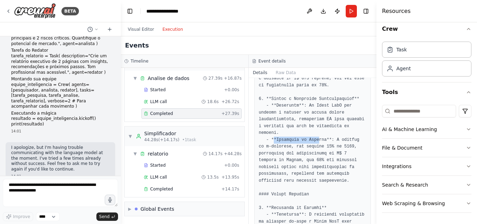
drag, startPoint x: 273, startPoint y: 131, endPoint x: 330, endPoint y: 134, distance: 56.9
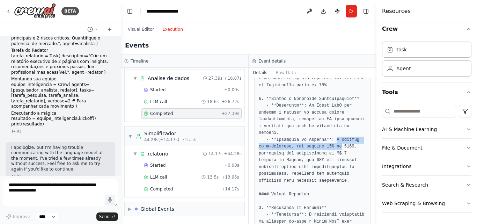
drag, startPoint x: 330, startPoint y: 134, endPoint x: 328, endPoint y: 142, distance: 8.3
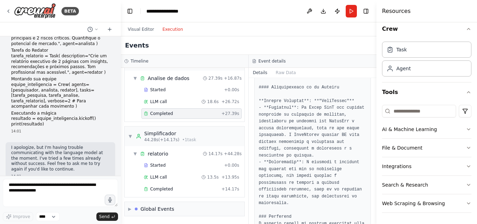
scroll to position [661, 0]
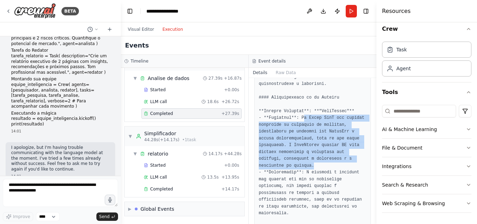
drag, startPoint x: 300, startPoint y: 112, endPoint x: 295, endPoint y: 160, distance: 48.0
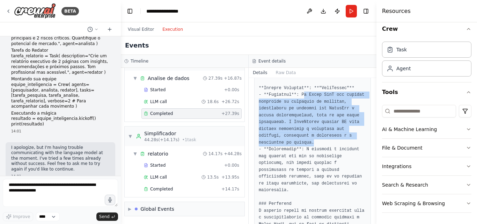
scroll to position [696, 0]
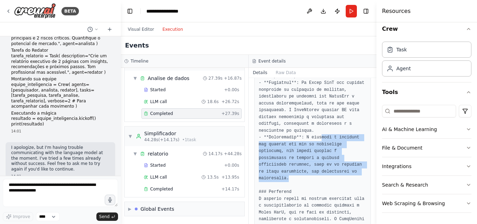
drag, startPoint x: 318, startPoint y: 130, endPoint x: 358, endPoint y: 163, distance: 52.3
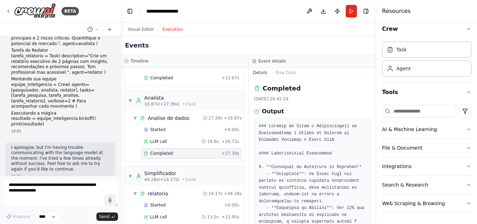
scroll to position [0, 0]
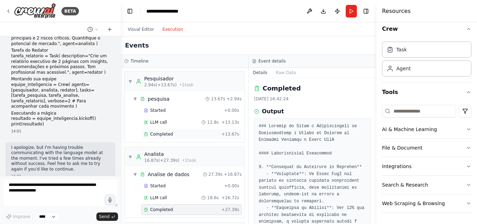
click at [181, 136] on div "Completed" at bounding box center [181, 134] width 75 height 6
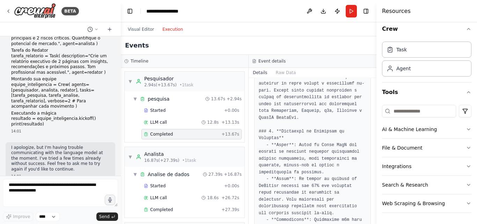
scroll to position [105, 0]
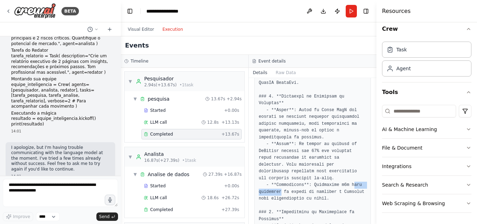
drag, startPoint x: 280, startPoint y: 184, endPoint x: 349, endPoint y: 177, distance: 69.4
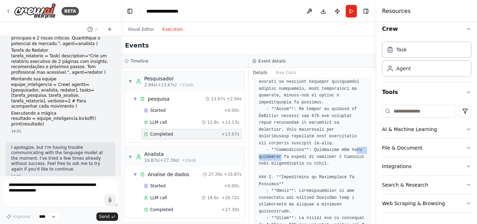
scroll to position [174, 0]
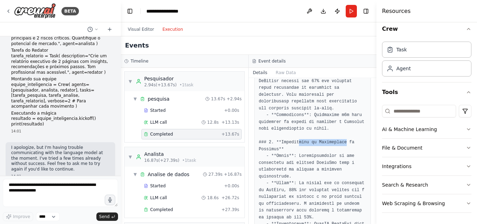
drag, startPoint x: 306, startPoint y: 136, endPoint x: 340, endPoint y: 136, distance: 33.5
drag, startPoint x: 299, startPoint y: 150, endPoint x: 348, endPoint y: 148, distance: 49.2
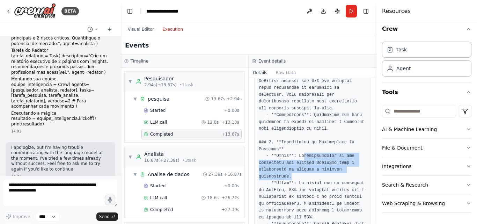
drag, startPoint x: 317, startPoint y: 148, endPoint x: 288, endPoint y: 166, distance: 34.8
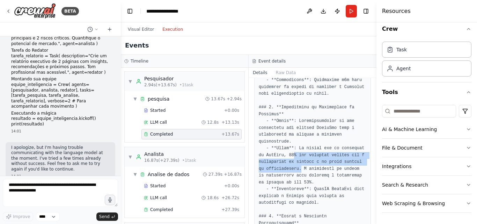
drag, startPoint x: 291, startPoint y: 147, endPoint x: 291, endPoint y: 163, distance: 15.4
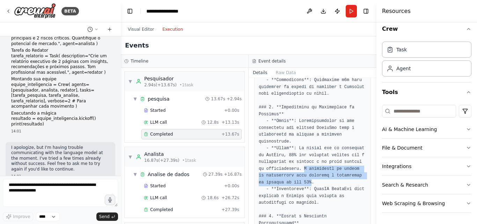
drag, startPoint x: 294, startPoint y: 160, endPoint x: 301, endPoint y: 175, distance: 16.2
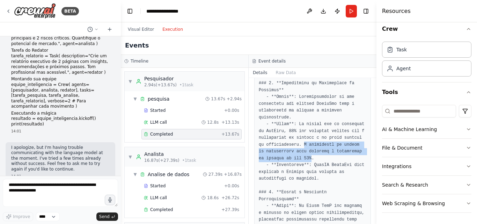
scroll to position [279, 0]
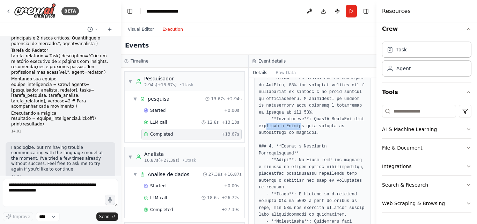
drag, startPoint x: 265, startPoint y: 120, endPoint x: 299, endPoint y: 120, distance: 33.8
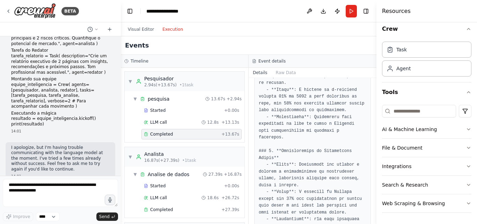
scroll to position [384, 0]
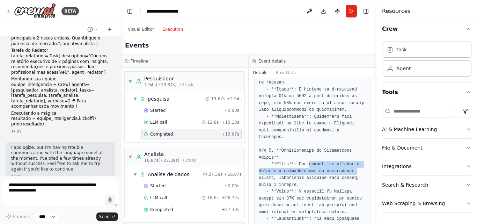
drag, startPoint x: 305, startPoint y: 143, endPoint x: 359, endPoint y: 149, distance: 54.8
click at [359, 149] on pre at bounding box center [311, 140] width 107 height 803
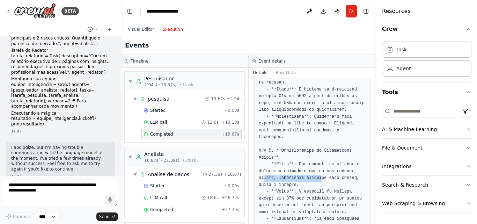
drag, startPoint x: 264, startPoint y: 157, endPoint x: 325, endPoint y: 158, distance: 61.1
click at [315, 157] on pre at bounding box center [311, 140] width 107 height 803
click at [327, 158] on pre at bounding box center [311, 140] width 107 height 803
drag, startPoint x: 263, startPoint y: 164, endPoint x: 293, endPoint y: 164, distance: 29.3
click at [293, 164] on pre at bounding box center [311, 140] width 107 height 803
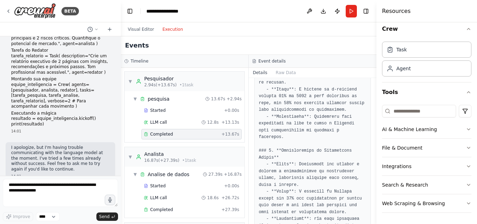
click at [308, 163] on pre at bounding box center [311, 140] width 107 height 803
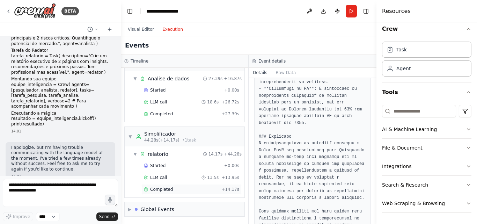
scroll to position [96, 0]
click at [175, 188] on div "Completed" at bounding box center [181, 189] width 75 height 6
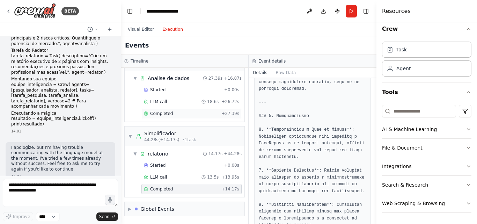
click at [159, 116] on span "Completed" at bounding box center [161, 114] width 23 height 6
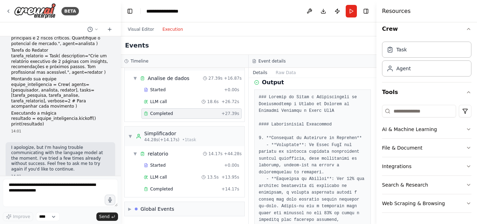
scroll to position [28, 0]
drag, startPoint x: 262, startPoint y: 163, endPoint x: 329, endPoint y: 162, distance: 67.7
drag, startPoint x: 266, startPoint y: 167, endPoint x: 309, endPoint y: 167, distance: 42.9
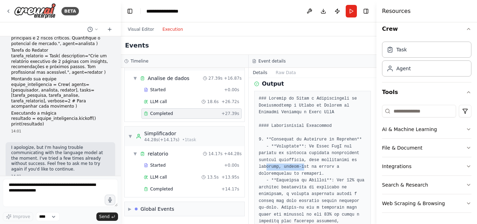
drag, startPoint x: 316, startPoint y: 158, endPoint x: 352, endPoint y: 158, distance: 36.3
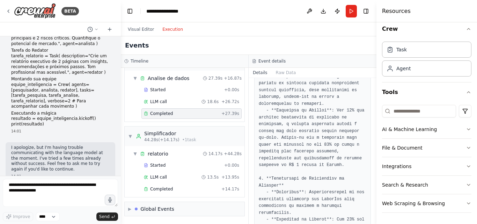
scroll to position [132, 0]
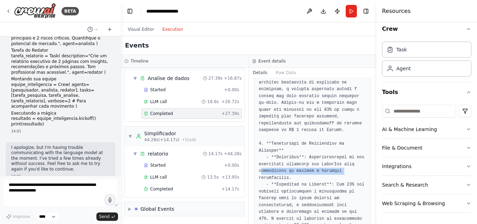
drag, startPoint x: 262, startPoint y: 170, endPoint x: 348, endPoint y: 173, distance: 86.2
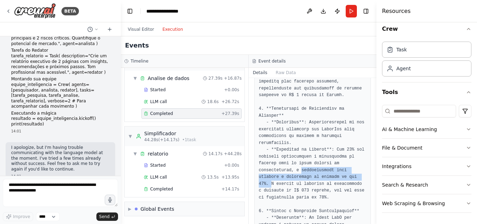
drag, startPoint x: 298, startPoint y: 168, endPoint x: 342, endPoint y: 178, distance: 45.0
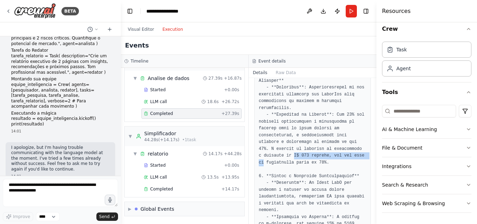
drag, startPoint x: 286, startPoint y: 156, endPoint x: 359, endPoint y: 155, distance: 72.9
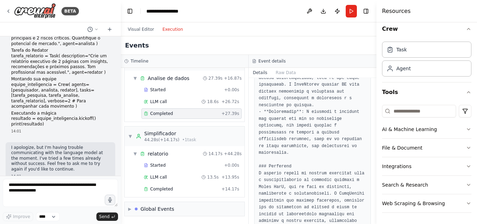
scroll to position [725, 0]
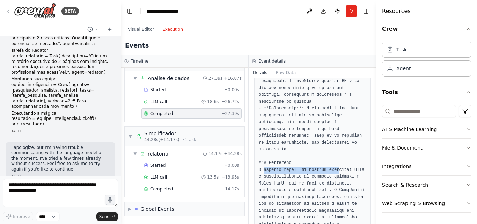
drag, startPoint x: 263, startPoint y: 155, endPoint x: 337, endPoint y: 158, distance: 73.7
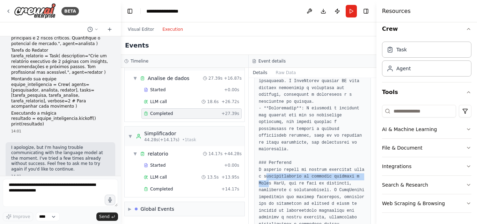
drag, startPoint x: 261, startPoint y: 163, endPoint x: 358, endPoint y: 165, distance: 96.6
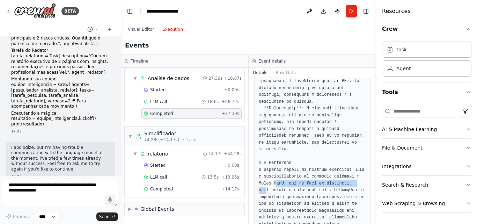
drag, startPoint x: 261, startPoint y: 171, endPoint x: 338, endPoint y: 170, distance: 76.8
drag, startPoint x: 258, startPoint y: 176, endPoint x: 295, endPoint y: 174, distance: 37.0
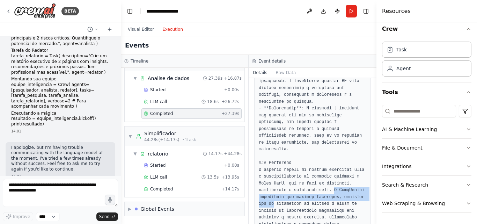
drag, startPoint x: 301, startPoint y: 176, endPoint x: 347, endPoint y: 183, distance: 46.6
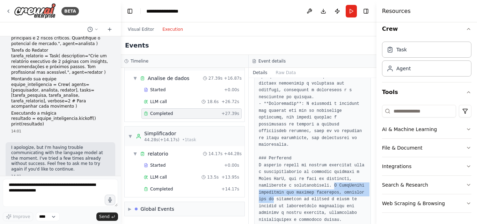
scroll to position [731, 0]
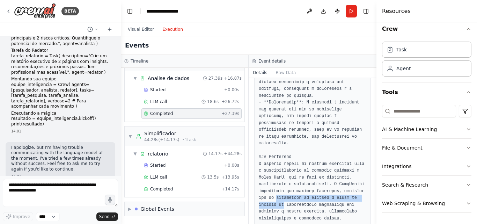
drag, startPoint x: 263, startPoint y: 183, endPoint x: 357, endPoint y: 185, distance: 94.2
drag, startPoint x: 259, startPoint y: 190, endPoint x: 347, endPoint y: 190, distance: 87.9
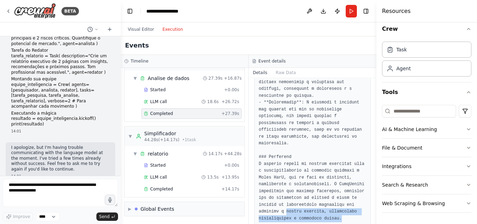
drag, startPoint x: 257, startPoint y: 198, endPoint x: 357, endPoint y: 201, distance: 100.5
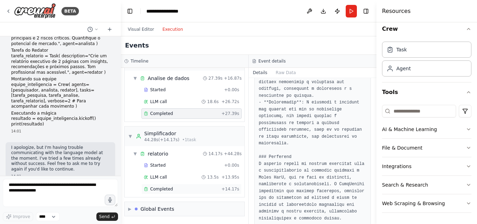
click at [165, 189] on span "Completed" at bounding box center [161, 189] width 23 height 6
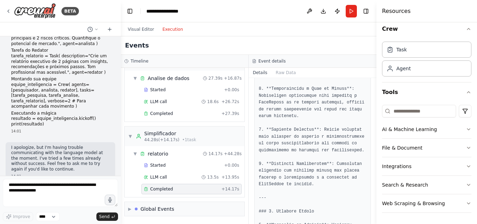
scroll to position [661, 0]
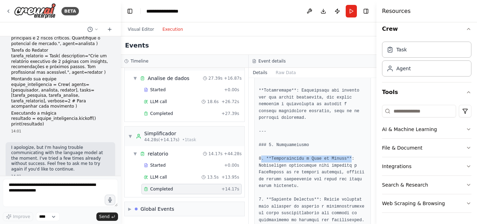
drag, startPoint x: 260, startPoint y: 132, endPoint x: 343, endPoint y: 128, distance: 82.8
click at [343, 128] on pre at bounding box center [311, 2] width 107 height 1082
drag, startPoint x: 307, startPoint y: 143, endPoint x: 292, endPoint y: 143, distance: 14.7
click at [306, 143] on pre at bounding box center [311, 2] width 107 height 1082
drag, startPoint x: 261, startPoint y: 142, endPoint x: 339, endPoint y: 141, distance: 77.5
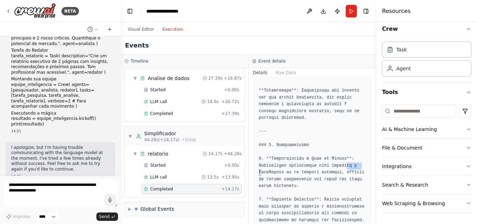
click at [339, 141] on pre at bounding box center [311, 2] width 107 height 1082
click at [338, 143] on pre at bounding box center [311, 2] width 107 height 1082
drag, startPoint x: 261, startPoint y: 146, endPoint x: 331, endPoint y: 141, distance: 70.7
click at [331, 141] on pre at bounding box center [311, 2] width 107 height 1082
click at [334, 146] on pre at bounding box center [311, 2] width 107 height 1082
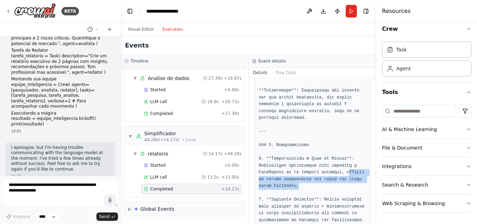
drag, startPoint x: 341, startPoint y: 145, endPoint x: 363, endPoint y: 156, distance: 24.3
click at [363, 156] on div at bounding box center [312, 2] width 117 height 1091
click at [299, 158] on pre at bounding box center [311, 2] width 107 height 1082
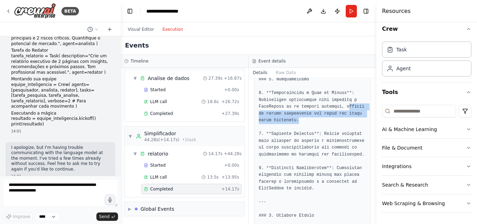
scroll to position [731, 0]
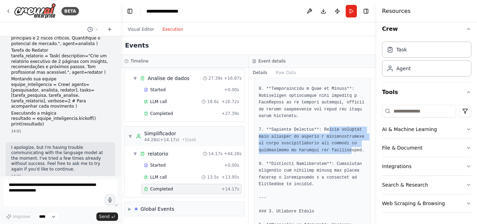
drag, startPoint x: 323, startPoint y: 105, endPoint x: 343, endPoint y: 125, distance: 28.4
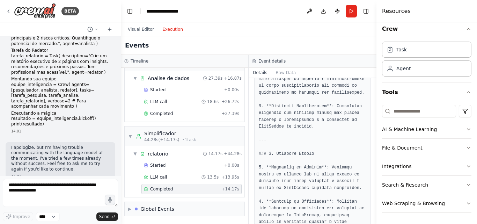
scroll to position [801, 0]
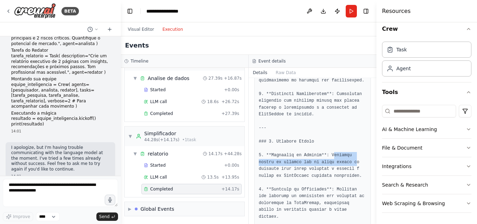
drag, startPoint x: 329, startPoint y: 125, endPoint x: 333, endPoint y: 134, distance: 10.5
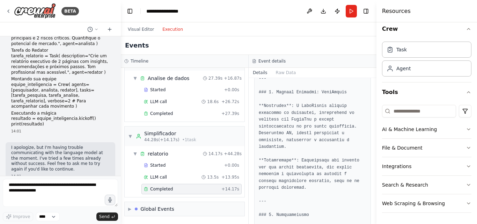
scroll to position [557, 0]
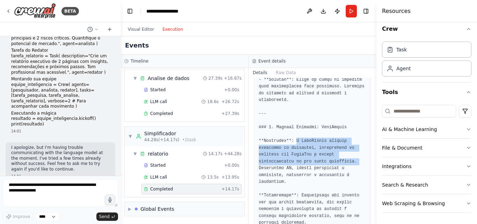
drag, startPoint x: 293, startPoint y: 121, endPoint x: 352, endPoint y: 137, distance: 60.4
click at [352, 137] on pre at bounding box center [311, 107] width 107 height 1082
click at [336, 136] on pre at bounding box center [311, 107] width 107 height 1082
click at [306, 139] on pre at bounding box center [311, 107] width 107 height 1082
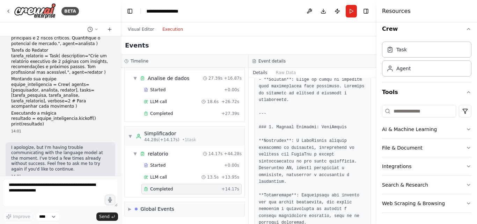
click at [302, 148] on pre at bounding box center [311, 107] width 107 height 1082
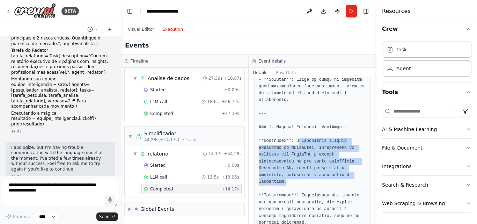
drag, startPoint x: 294, startPoint y: 118, endPoint x: 285, endPoint y: 161, distance: 43.6
click at [285, 161] on pre at bounding box center [311, 107] width 107 height 1082
click at [295, 119] on pre at bounding box center [311, 107] width 107 height 1082
drag, startPoint x: 294, startPoint y: 120, endPoint x: 330, endPoint y: 160, distance: 54.1
click at [330, 160] on pre at bounding box center [311, 107] width 107 height 1082
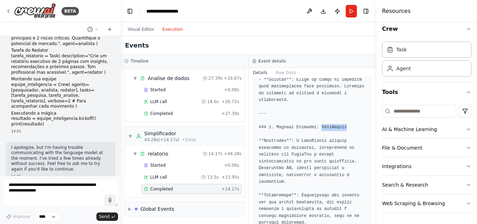
drag, startPoint x: 316, startPoint y: 108, endPoint x: 341, endPoint y: 108, distance: 25.5
click at [341, 108] on pre at bounding box center [311, 107] width 107 height 1082
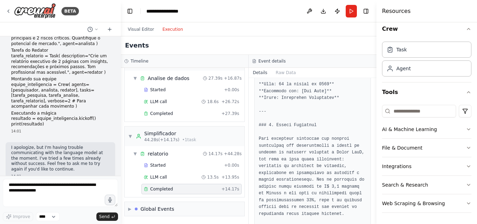
scroll to position [0, 0]
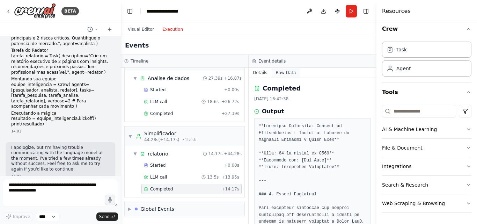
click at [286, 73] on button "Raw Data" at bounding box center [285, 73] width 29 height 10
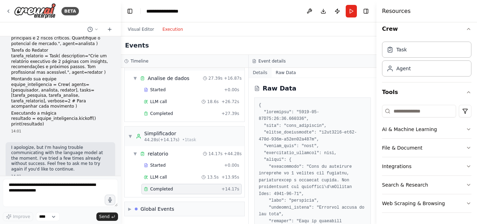
click at [263, 73] on button "Details" at bounding box center [259, 73] width 23 height 10
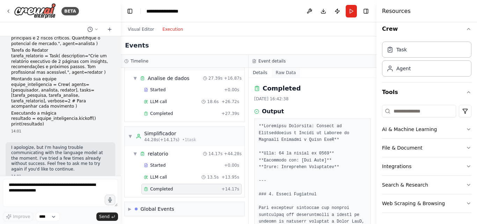
click at [278, 73] on button "Raw Data" at bounding box center [285, 73] width 29 height 10
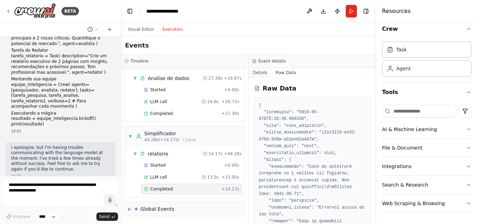
click at [258, 72] on button "Details" at bounding box center [259, 73] width 23 height 10
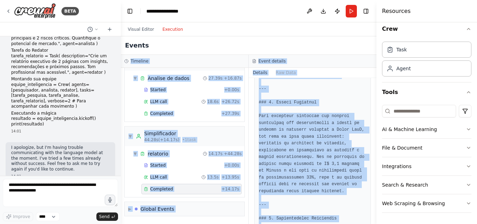
scroll to position [23, 0]
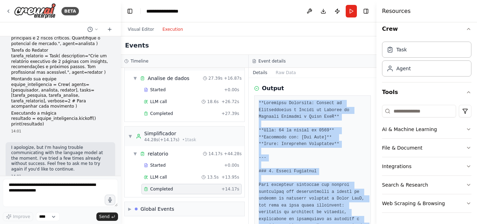
drag, startPoint x: 323, startPoint y: 206, endPoint x: 258, endPoint y: 103, distance: 121.6
copy pre "**Loremipsu Dolorsita: Consect ad Elitseddoeius t Incidi ut Laboree do Magnaali…"
